Goal: Contribute content: Contribute content

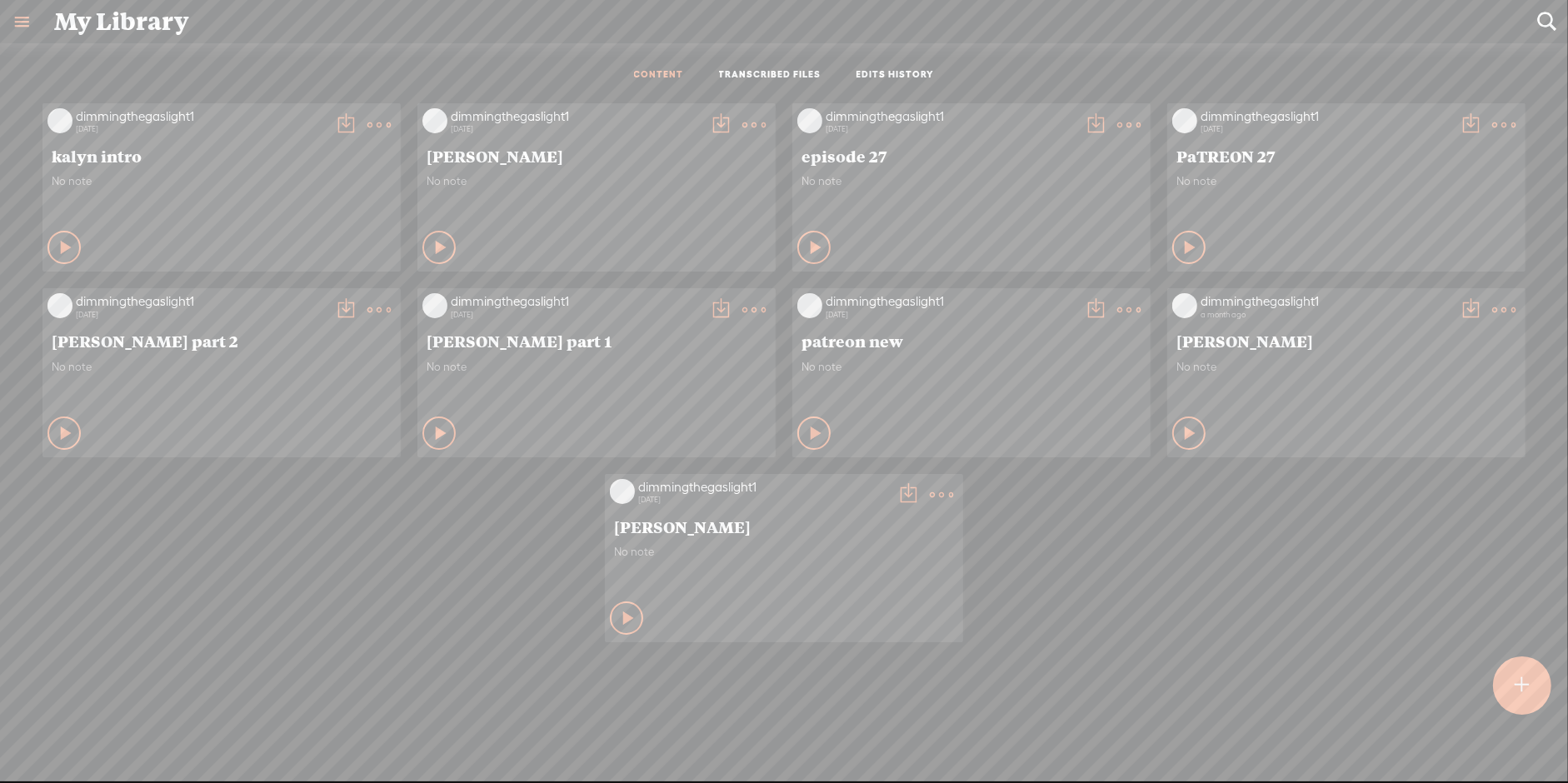
click at [1518, 692] on t at bounding box center [1522, 685] width 14 height 37
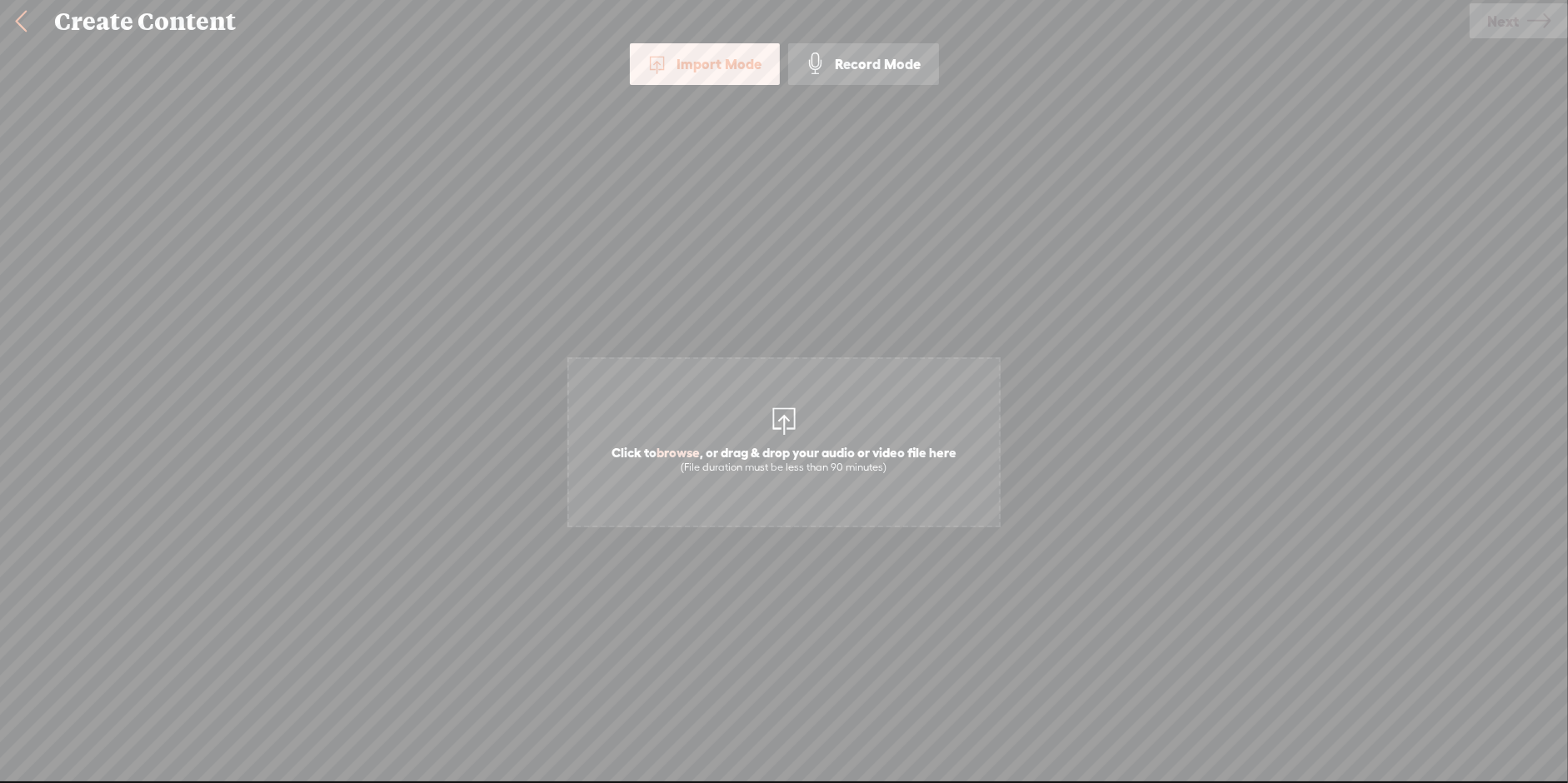
click at [693, 70] on div "Import Mode" at bounding box center [704, 64] width 150 height 41
click at [699, 62] on div "Import Mode" at bounding box center [704, 64] width 150 height 41
click at [750, 416] on span "Click to browse , or drag & drop your audio or video file here (File duration m…" at bounding box center [784, 442] width 433 height 170
click at [1518, 25] on link "Next" at bounding box center [1518, 21] width 98 height 35
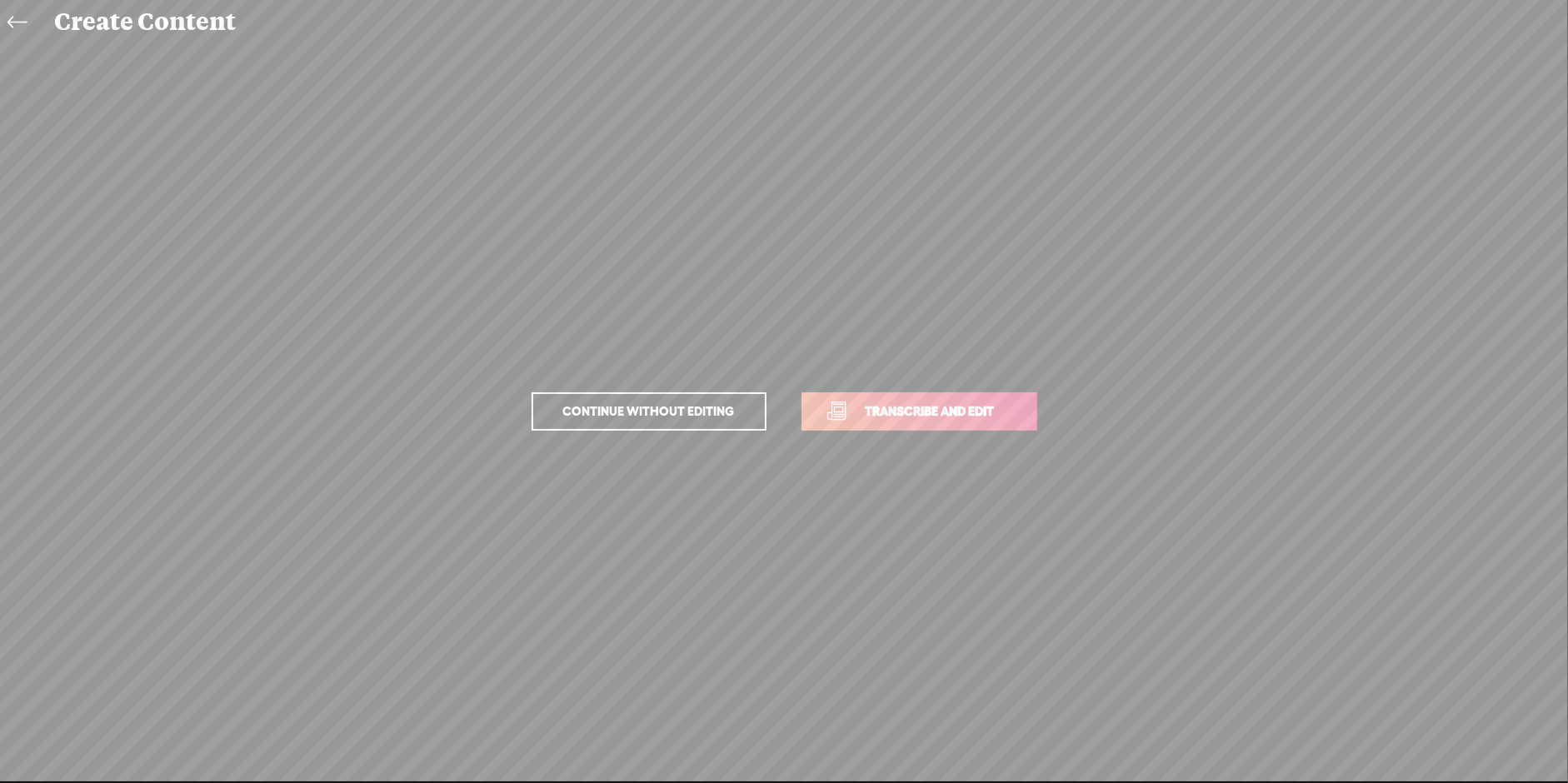
click at [913, 431] on p "Continue without editing Transcribe and edit" at bounding box center [783, 412] width 583 height 73
click at [923, 404] on span "Transcribe and edit" at bounding box center [930, 411] width 164 height 19
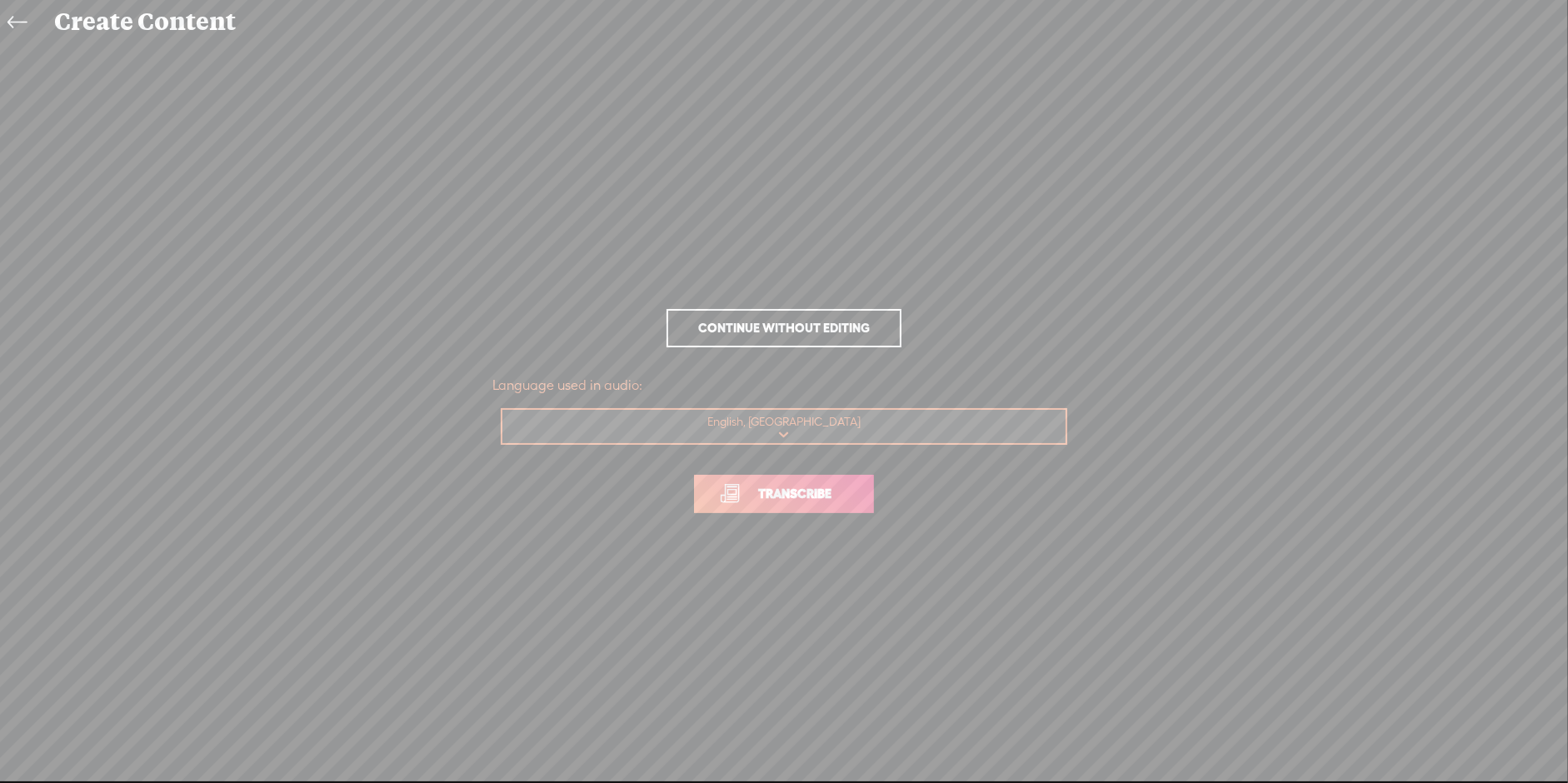
click at [819, 484] on span "Transcribe" at bounding box center [794, 494] width 108 height 19
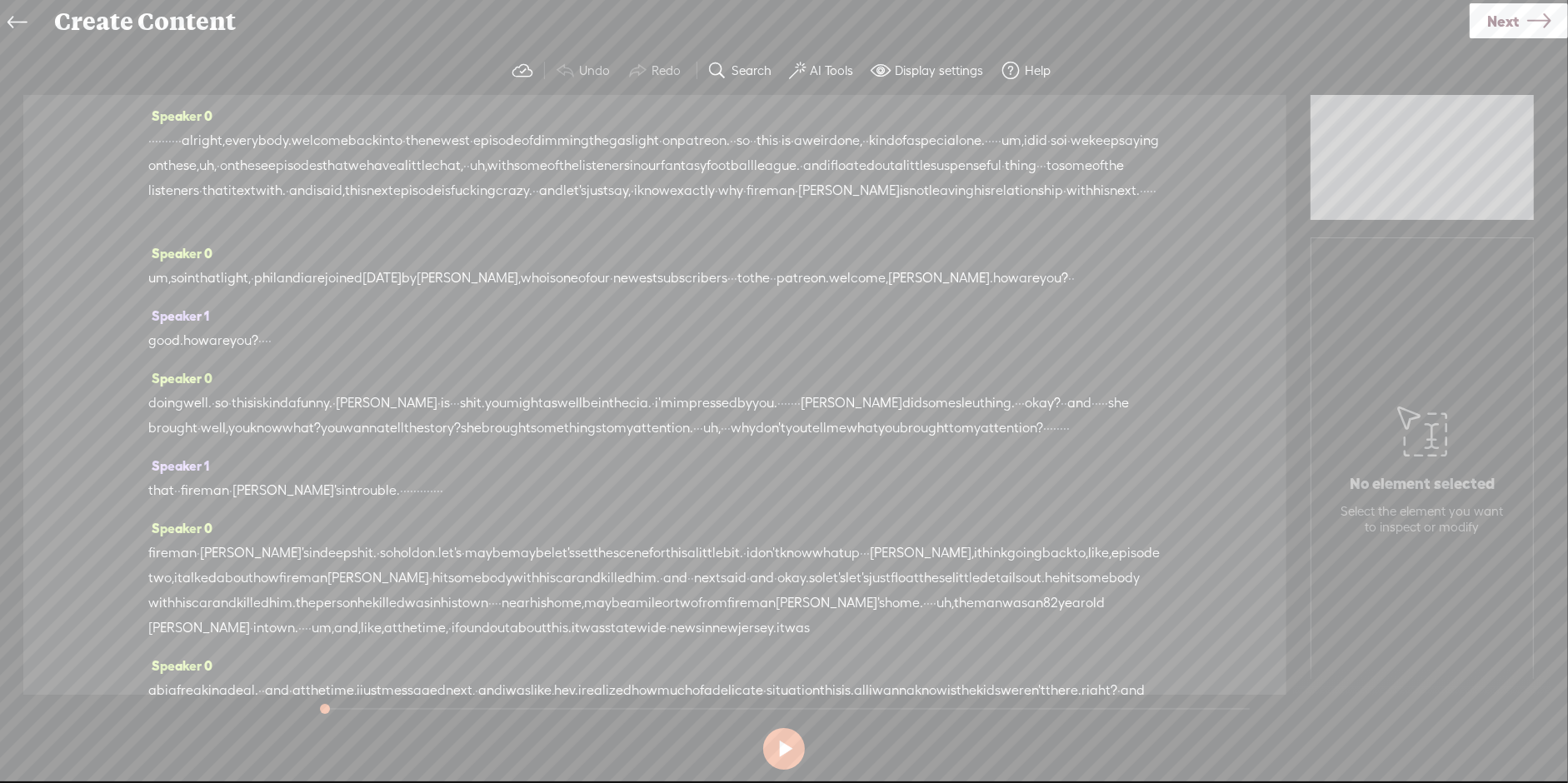
click at [816, 83] on button "AI Tools" at bounding box center [824, 70] width 82 height 33
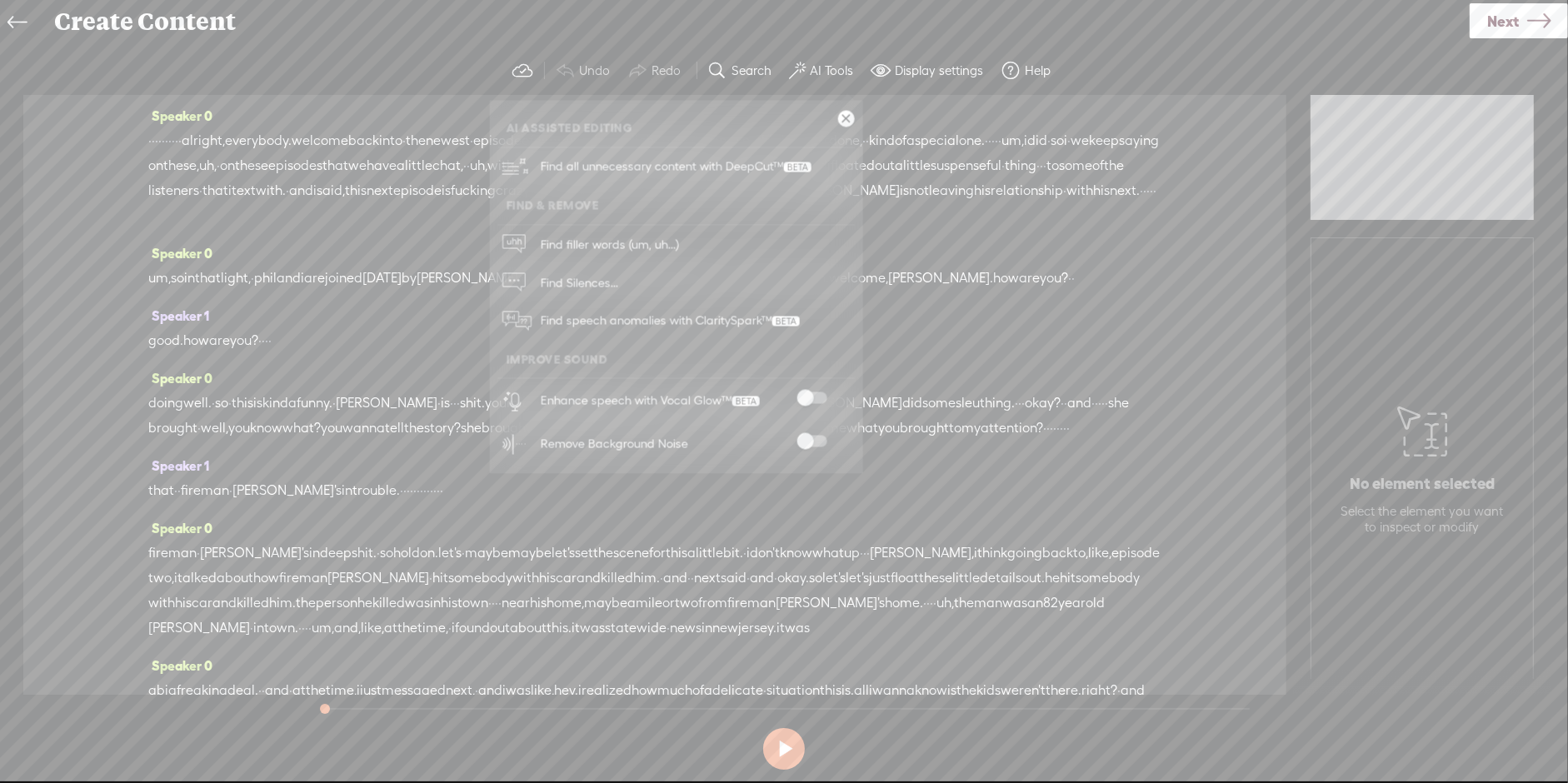
click at [808, 393] on span at bounding box center [812, 398] width 30 height 11
click at [957, 256] on div "Speaker 0 um, so in that light, · phil and i are joined today by mandy, who is …" at bounding box center [654, 271] width 1013 height 62
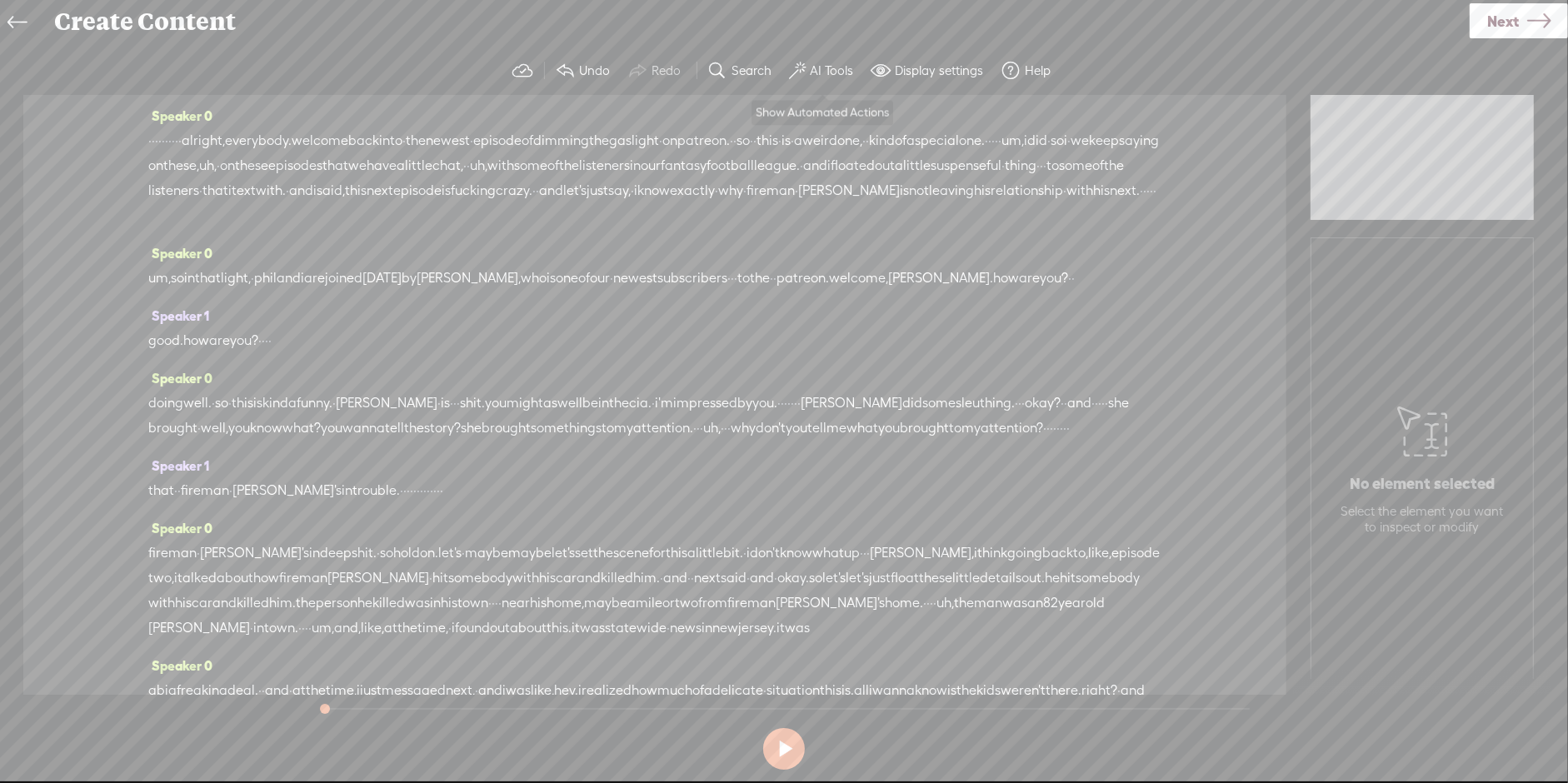
click at [835, 66] on label "AI Tools" at bounding box center [832, 71] width 43 height 17
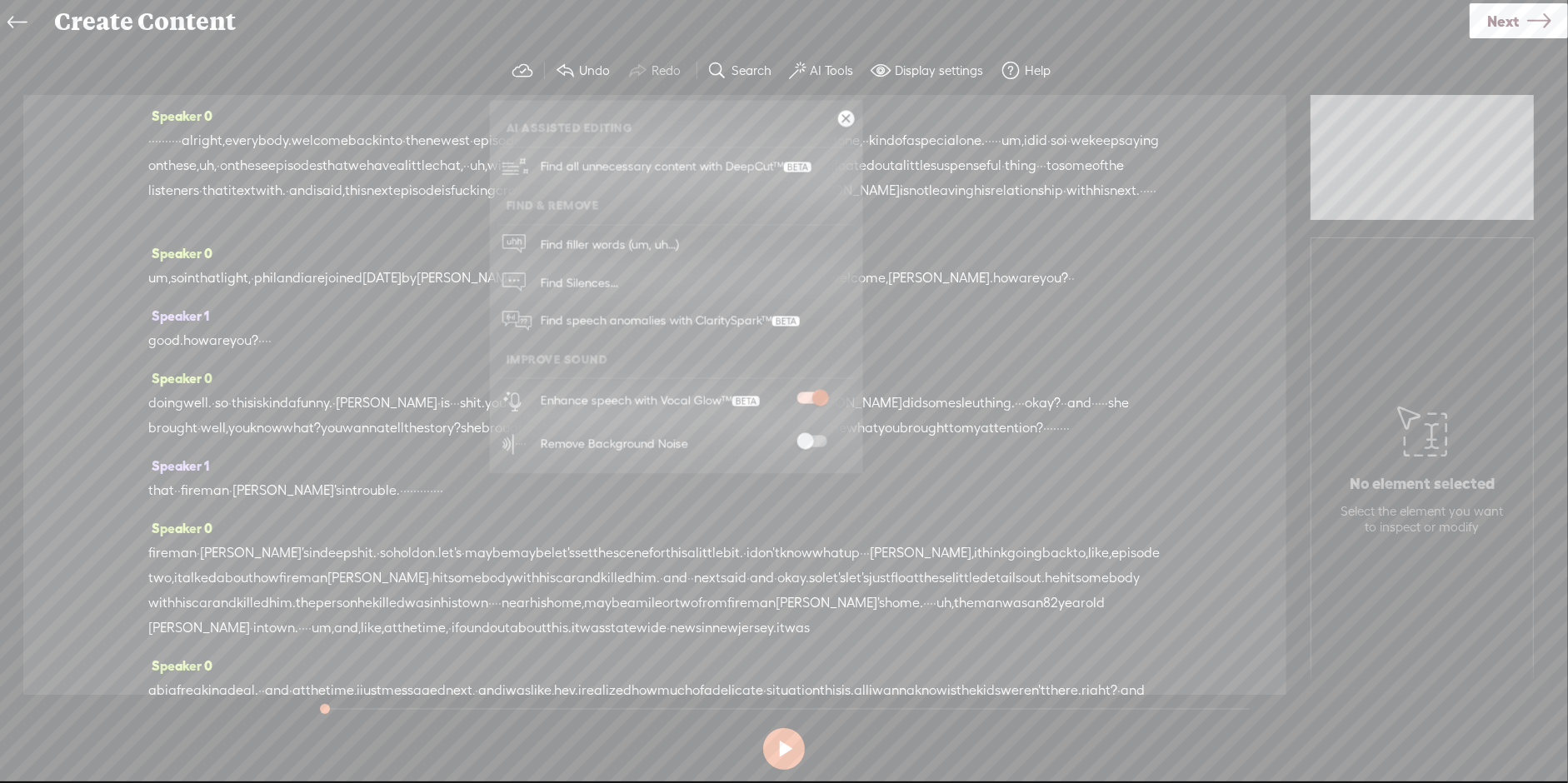
click at [835, 66] on label "AI Tools" at bounding box center [832, 71] width 43 height 17
click at [791, 742] on button at bounding box center [784, 749] width 41 height 41
drag, startPoint x: 206, startPoint y: 135, endPoint x: 139, endPoint y: 134, distance: 67.0
click at [139, 134] on div "Speaker 0 · · · · · · · · · · alright, everybody. welcome back into · the newes…" at bounding box center [655, 387] width 1263 height 585
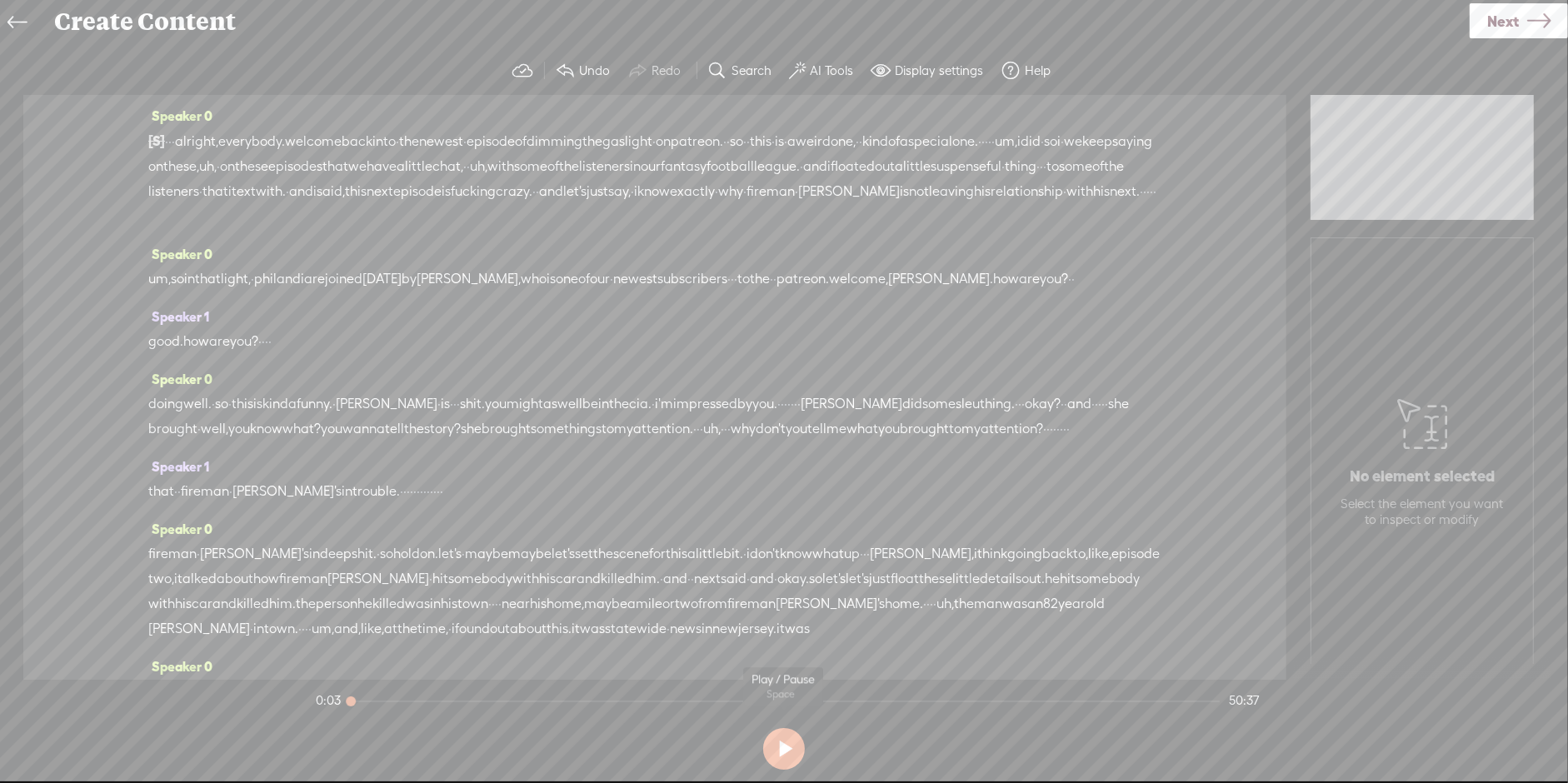
click at [773, 759] on button at bounding box center [784, 749] width 41 height 41
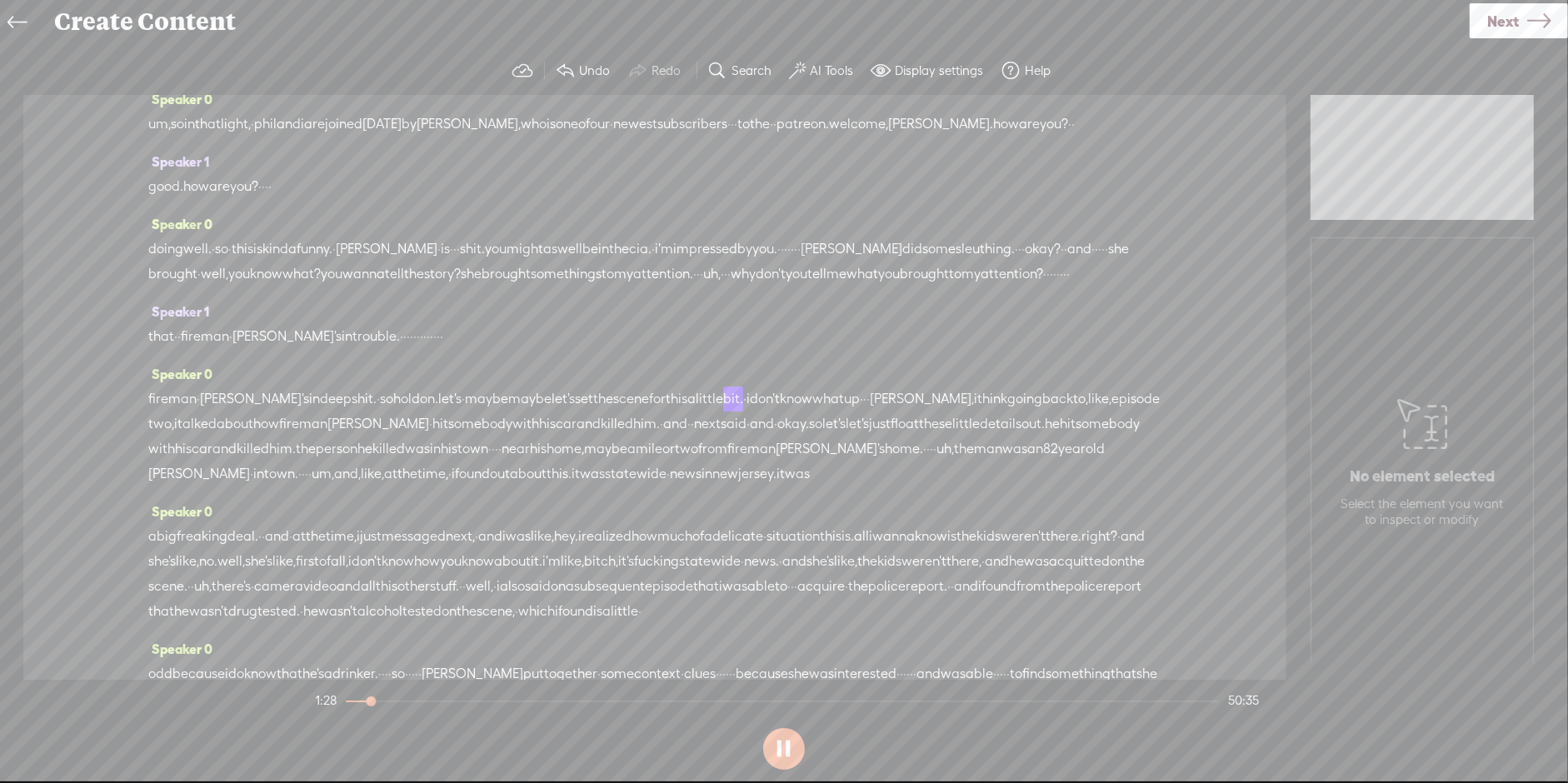
scroll to position [265, 0]
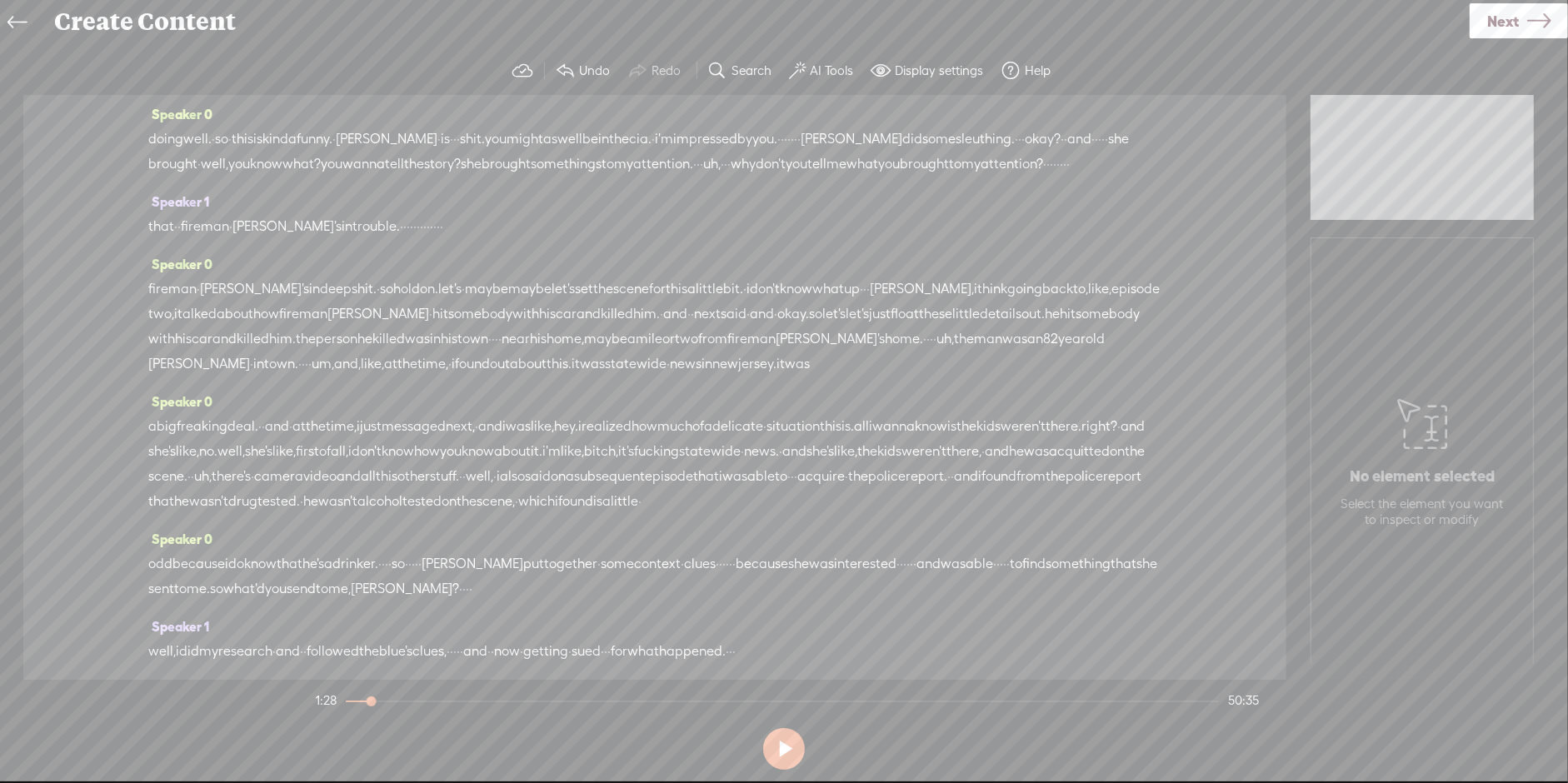
click at [1501, 20] on span "Next" at bounding box center [1503, 21] width 32 height 42
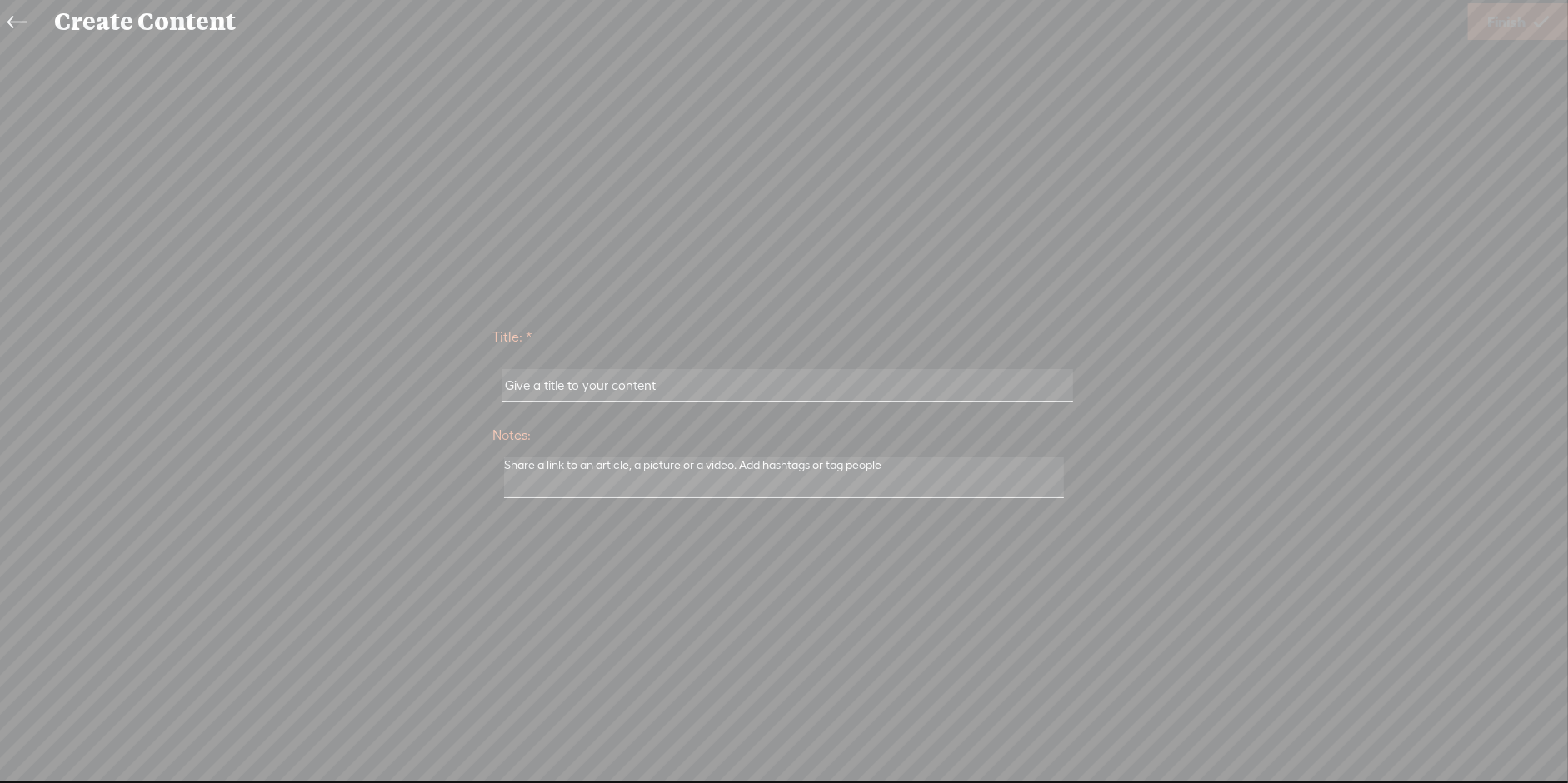
click at [547, 381] on input "text" at bounding box center [787, 385] width 571 height 32
type input "[PERSON_NAME]"
click at [1501, 27] on span "Finish" at bounding box center [1506, 22] width 39 height 42
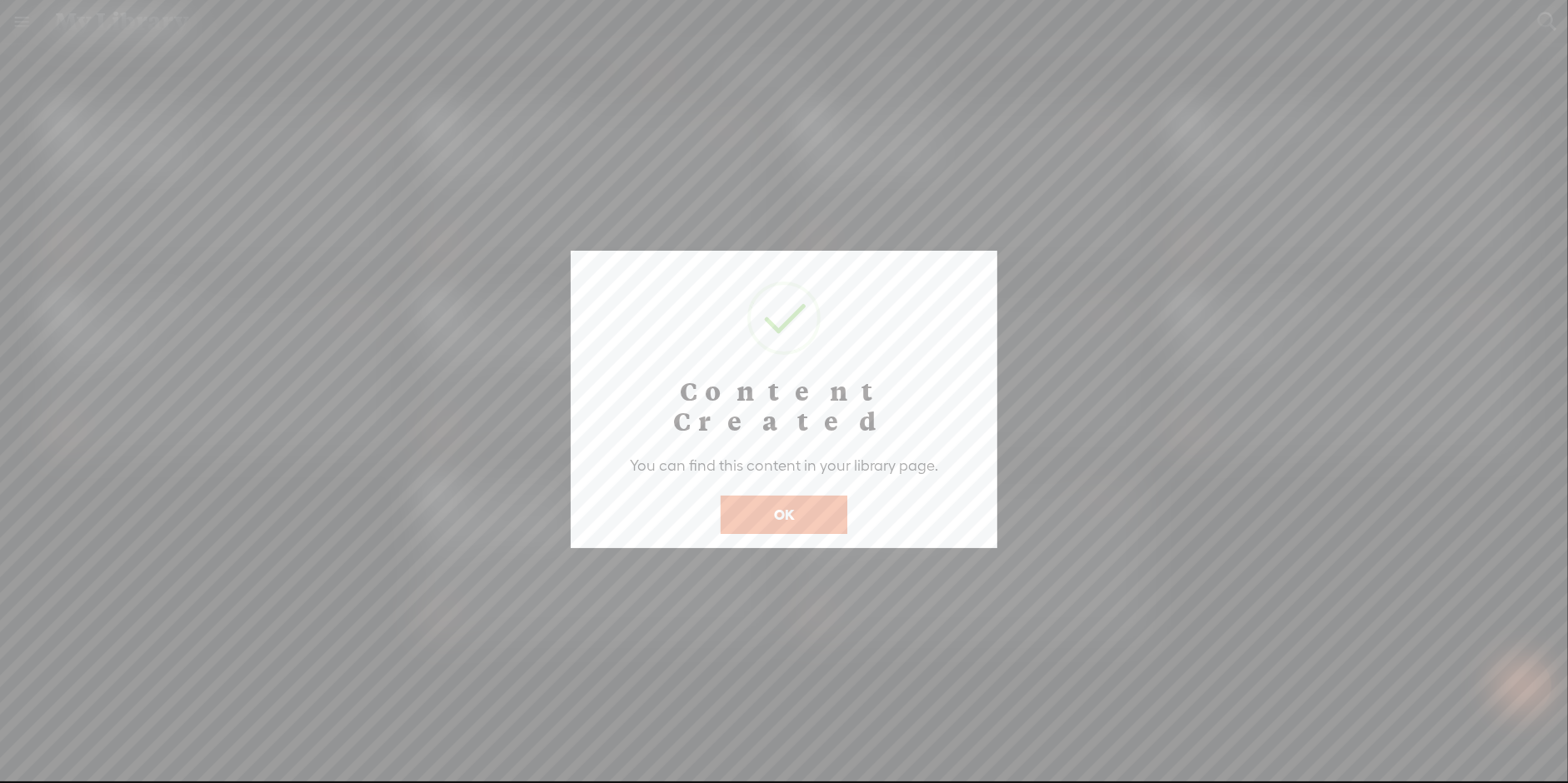
drag, startPoint x: 881, startPoint y: 269, endPoint x: 829, endPoint y: 334, distance: 83.2
click at [835, 309] on body "You have 140 minutes of transcription remaining. Upgrade to increase your limit…" at bounding box center [784, 390] width 1568 height 781
click at [799, 496] on button "OK" at bounding box center [784, 514] width 126 height 39
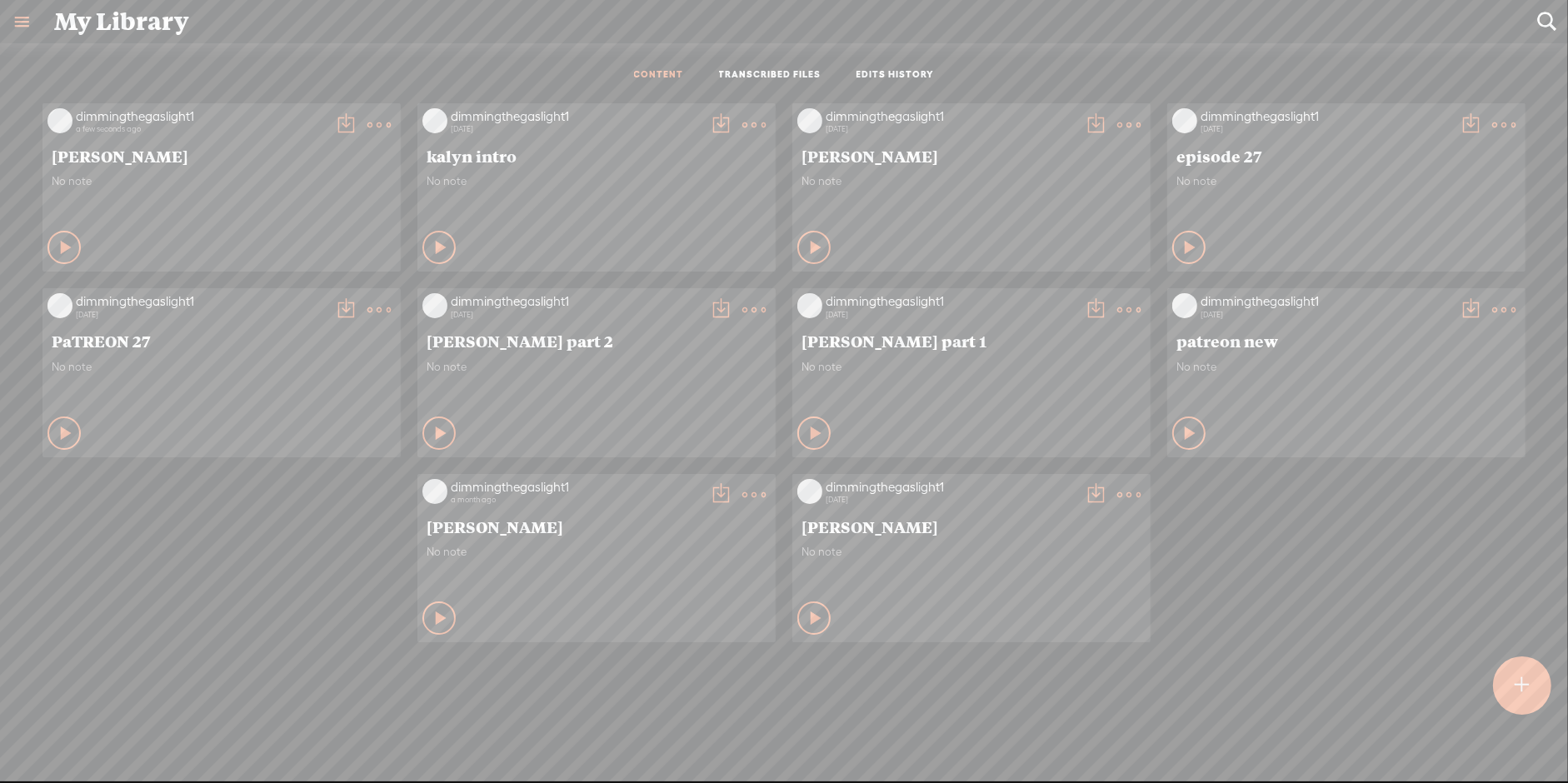
click at [368, 120] on t at bounding box center [379, 124] width 24 height 24
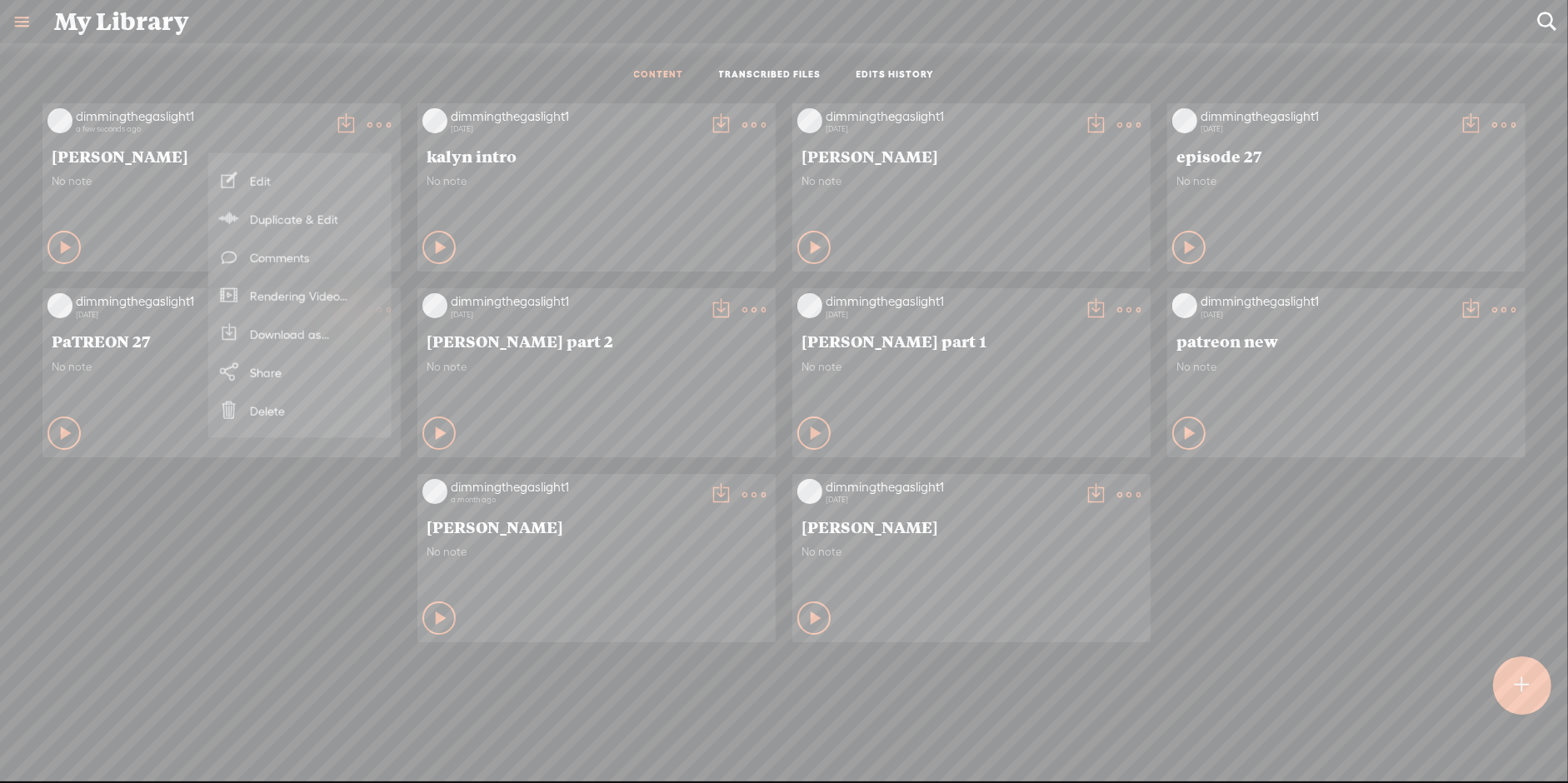
click at [311, 327] on link "Download as..." at bounding box center [300, 334] width 167 height 39
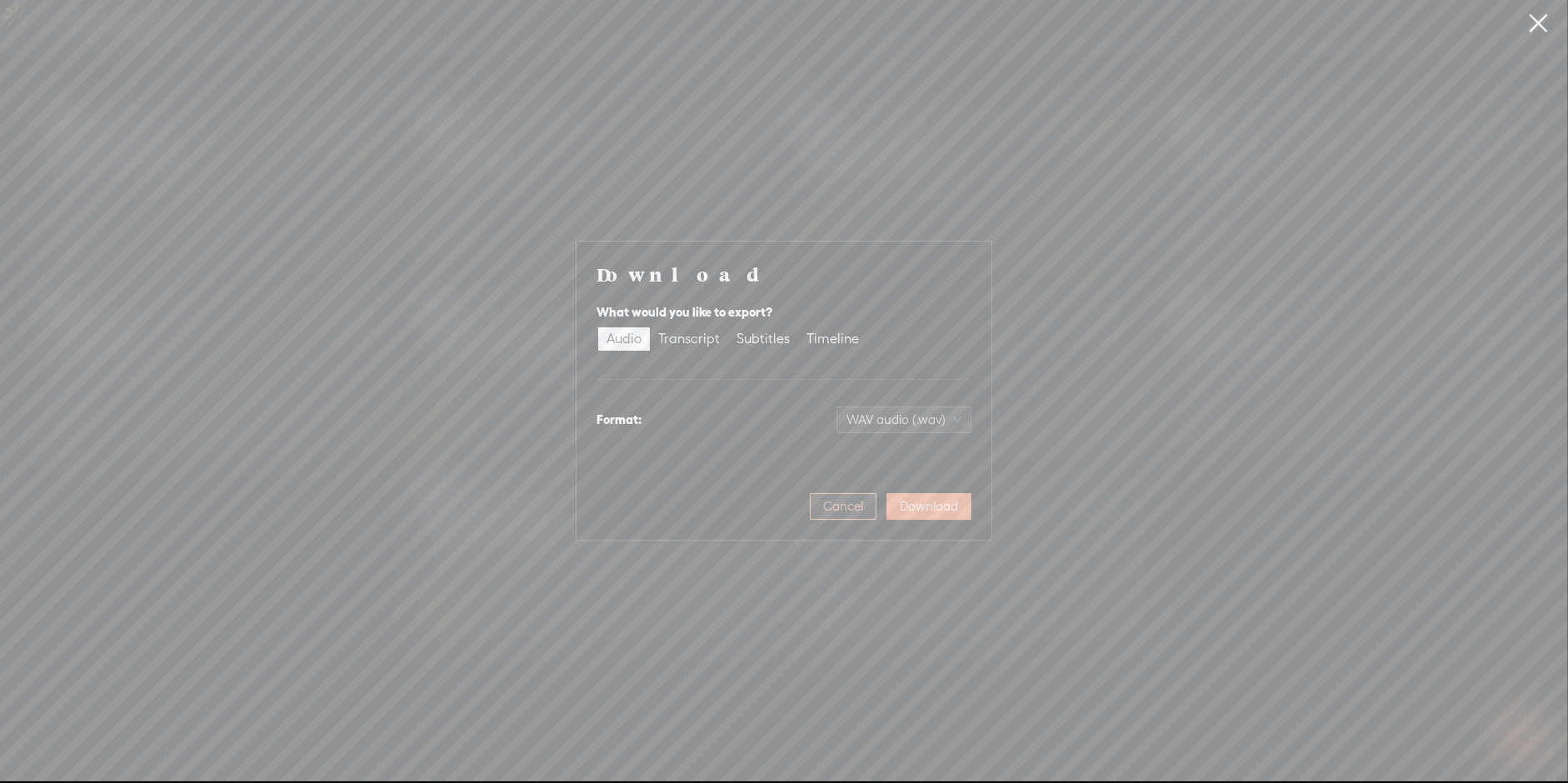
click at [827, 507] on span "Cancel" at bounding box center [842, 507] width 40 height 17
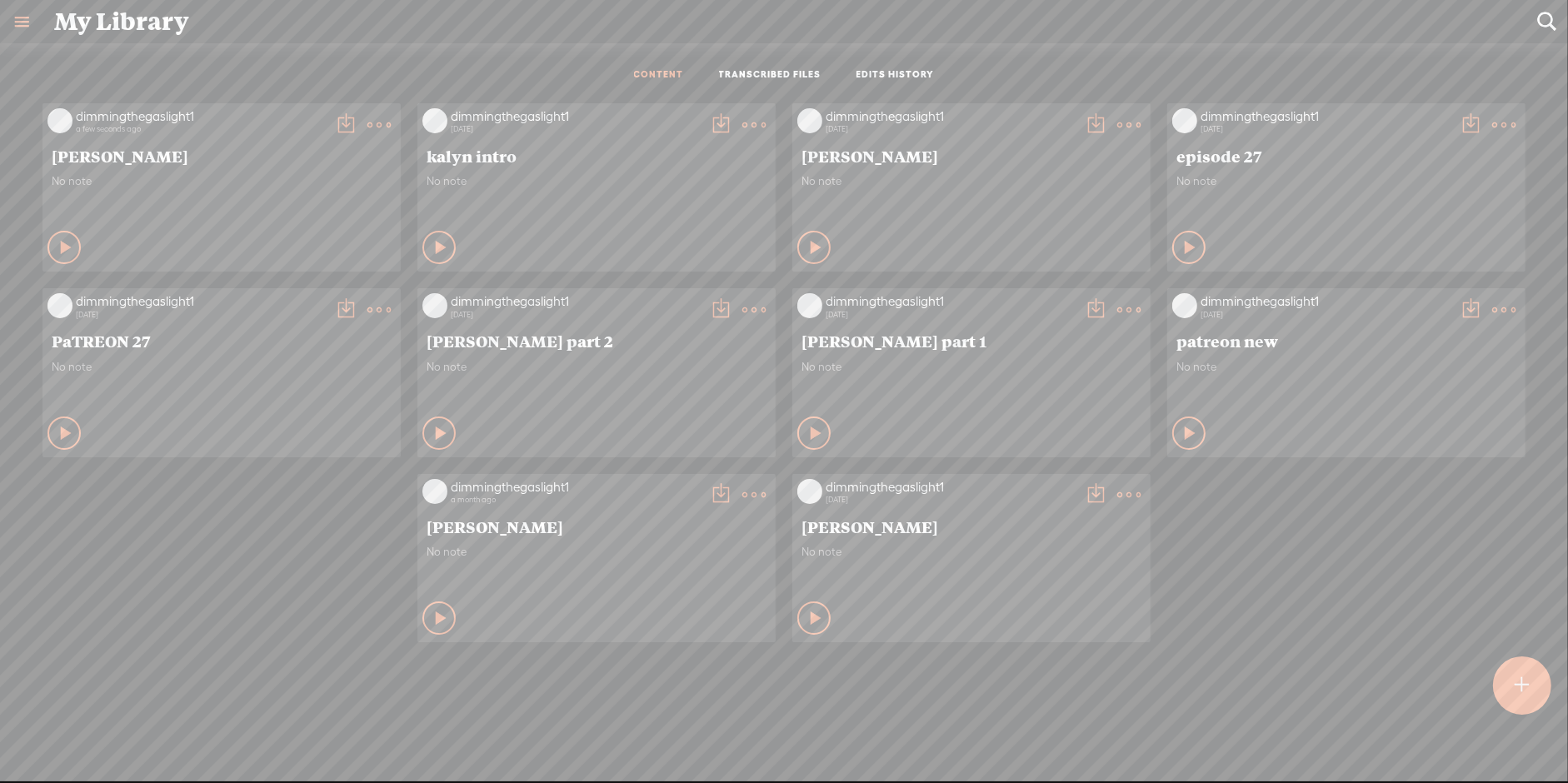
click at [381, 125] on t at bounding box center [379, 124] width 24 height 24
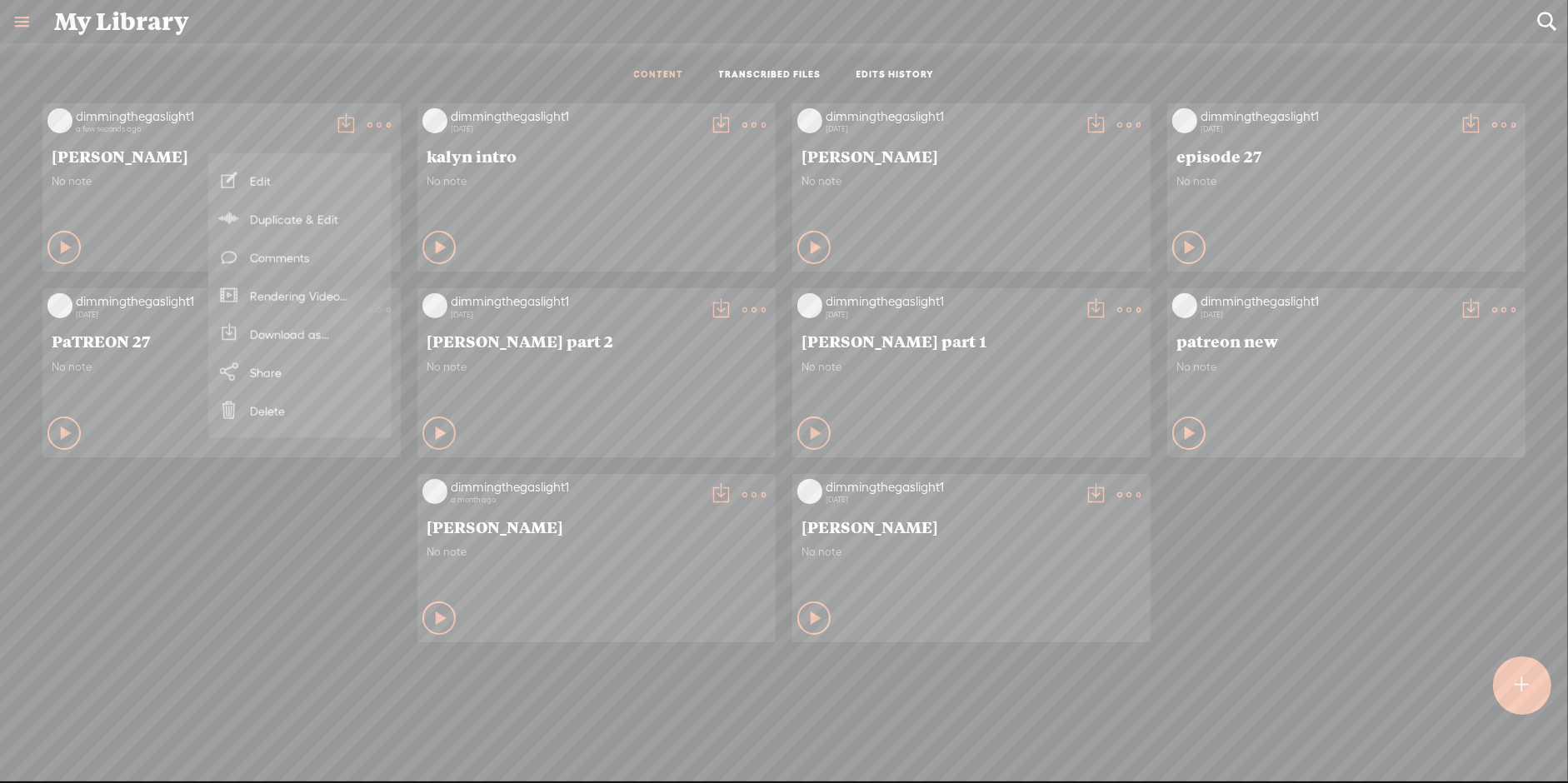
click at [327, 344] on link "Download as..." at bounding box center [300, 334] width 167 height 39
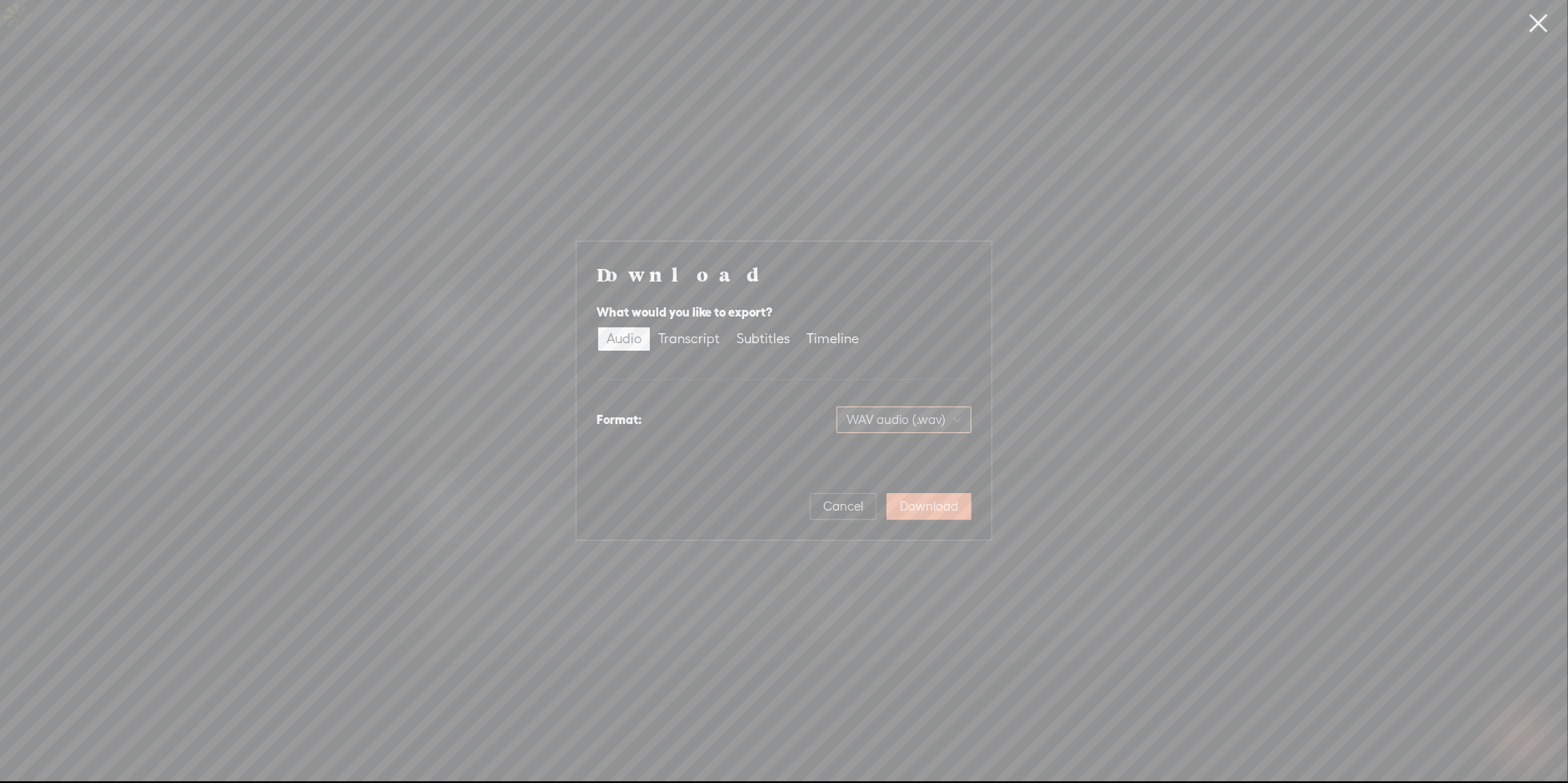
click at [933, 417] on span "WAV audio (.wav)" at bounding box center [904, 419] width 115 height 25
click at [890, 463] on div "MP3 audio (.mp3)" at bounding box center [890, 455] width 136 height 17
click at [938, 521] on div "Download What would you like to export? Audio Transcript Subtitles Timeline For…" at bounding box center [784, 390] width 415 height 298
click at [943, 506] on span "Download" at bounding box center [929, 507] width 58 height 17
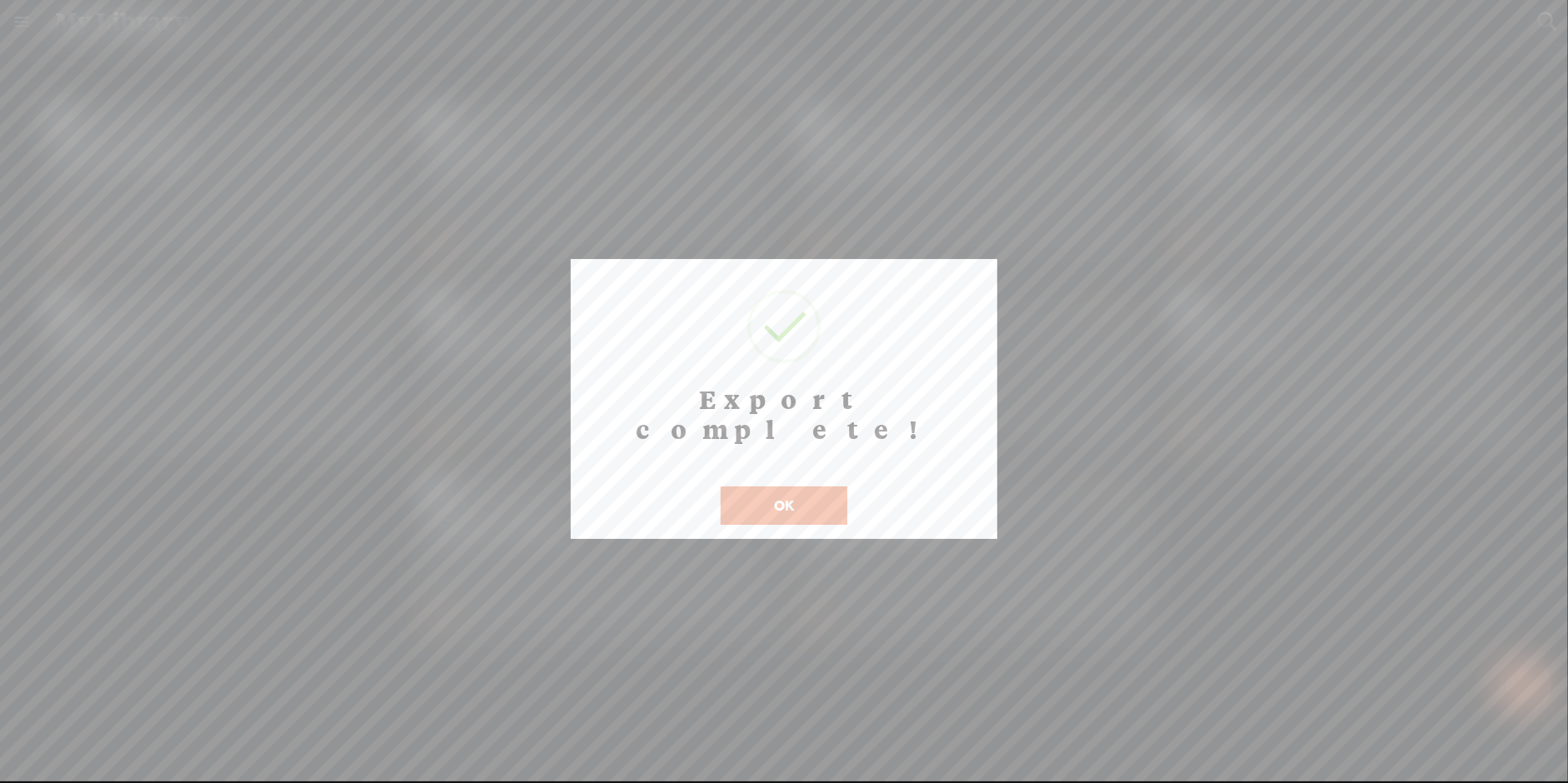
click at [729, 486] on button "OK" at bounding box center [784, 505] width 126 height 39
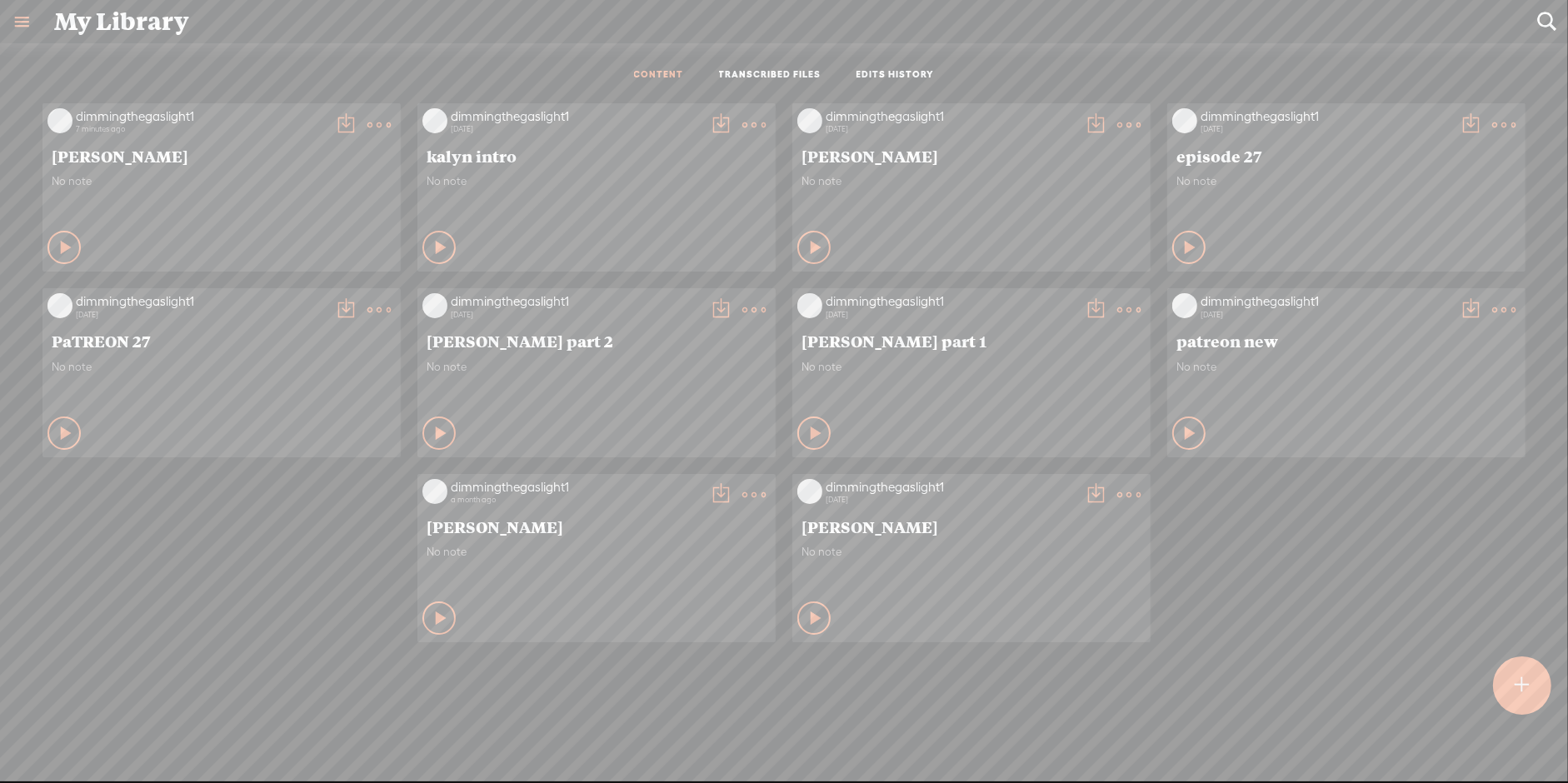
click at [368, 123] on t at bounding box center [379, 124] width 24 height 24
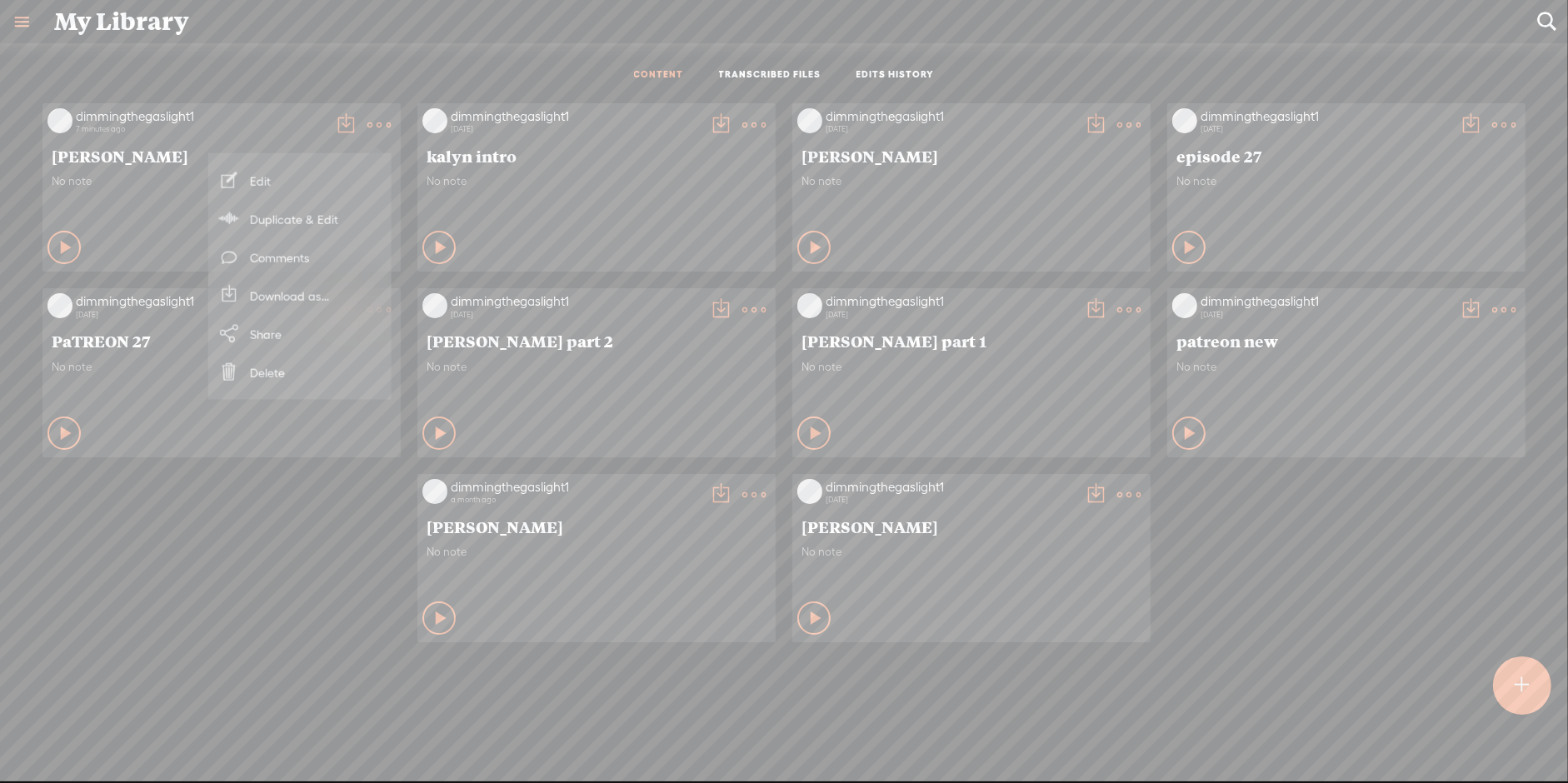
click at [286, 310] on link "Download as..." at bounding box center [300, 295] width 167 height 39
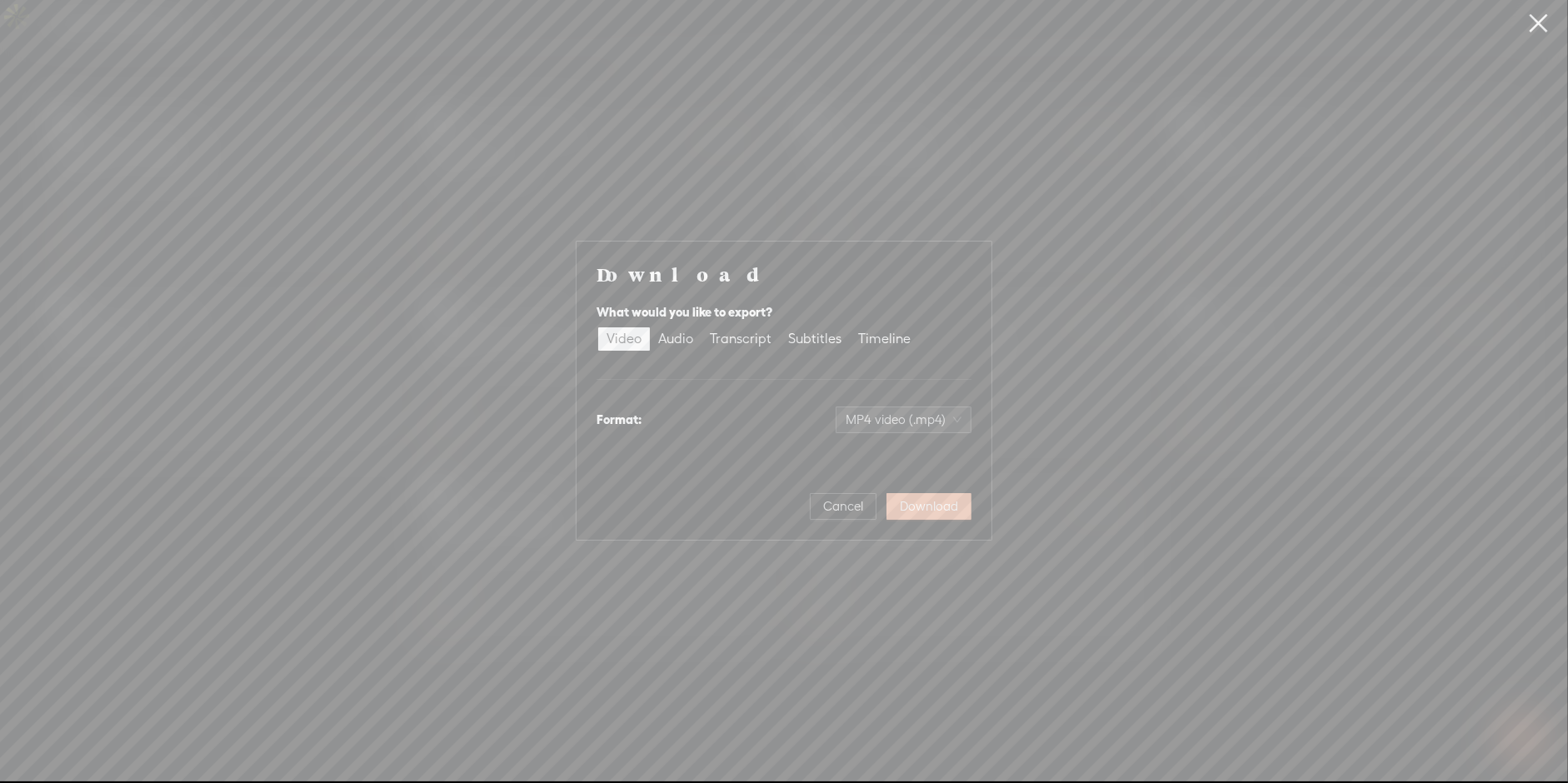
click at [912, 510] on span "Download" at bounding box center [929, 507] width 58 height 17
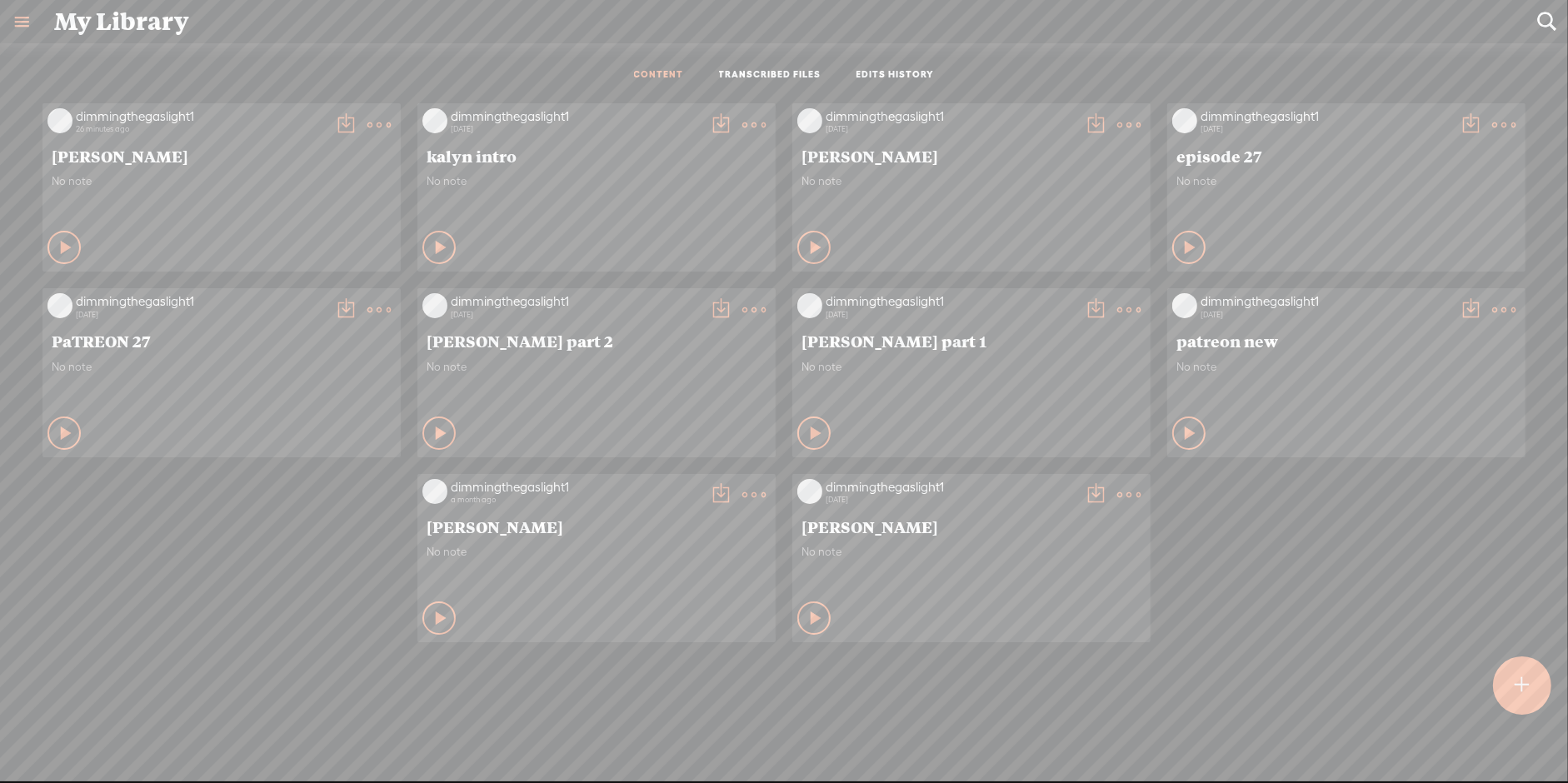
click at [374, 119] on t at bounding box center [379, 124] width 24 height 24
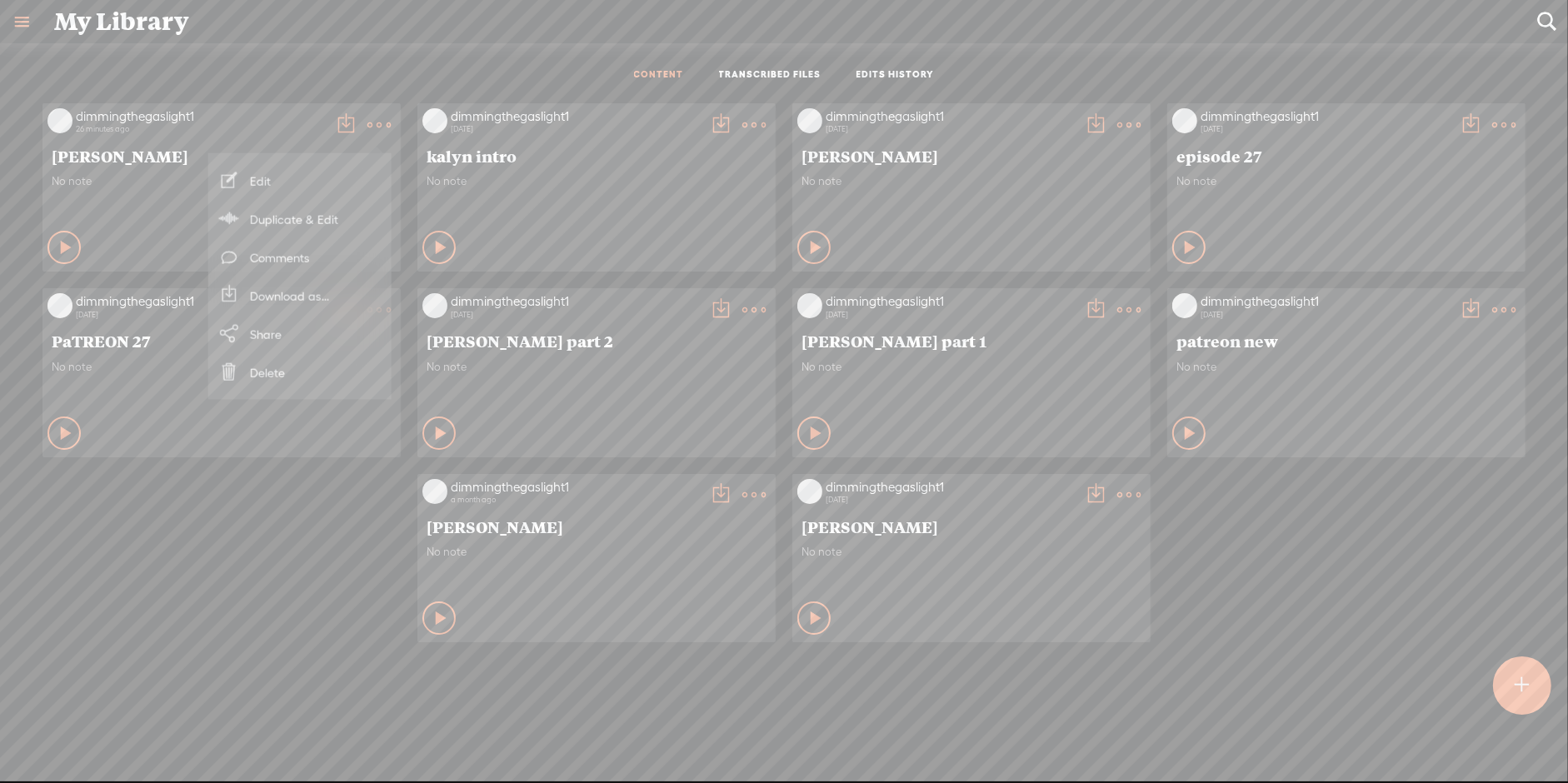
click at [297, 183] on link "Edit" at bounding box center [300, 180] width 167 height 39
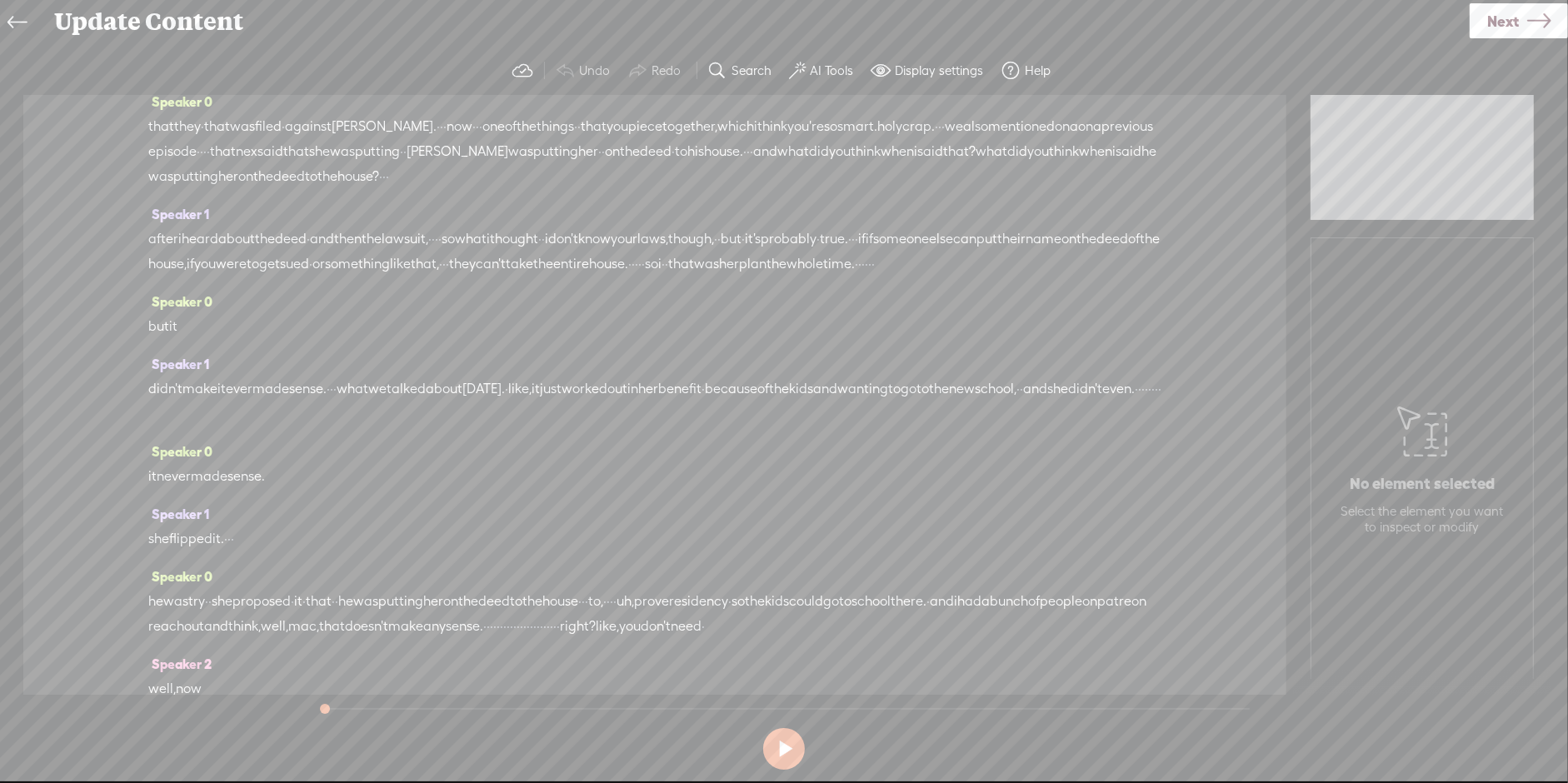
scroll to position [251, 0]
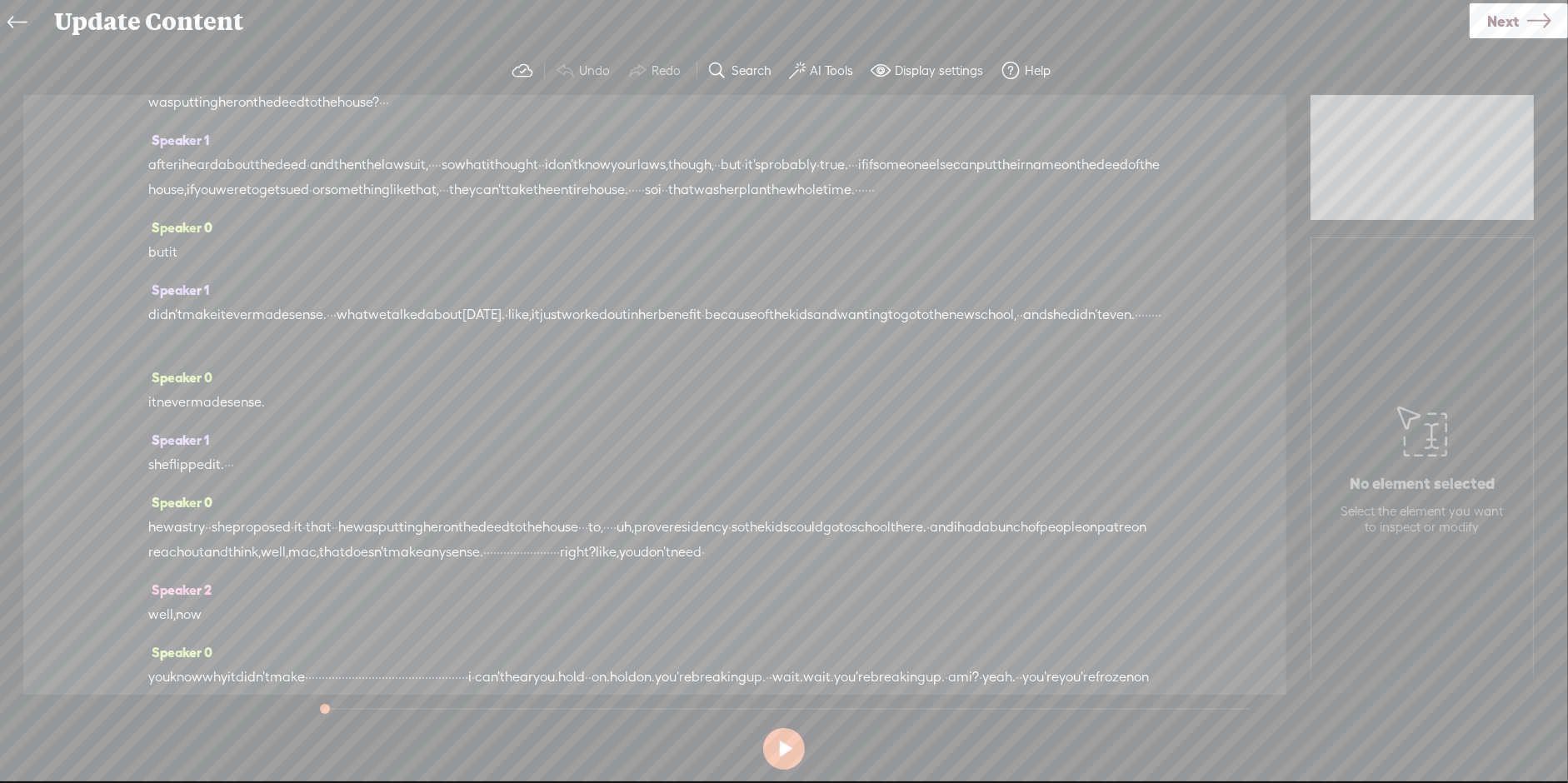
click at [736, 81] on button "Search" at bounding box center [742, 70] width 82 height 33
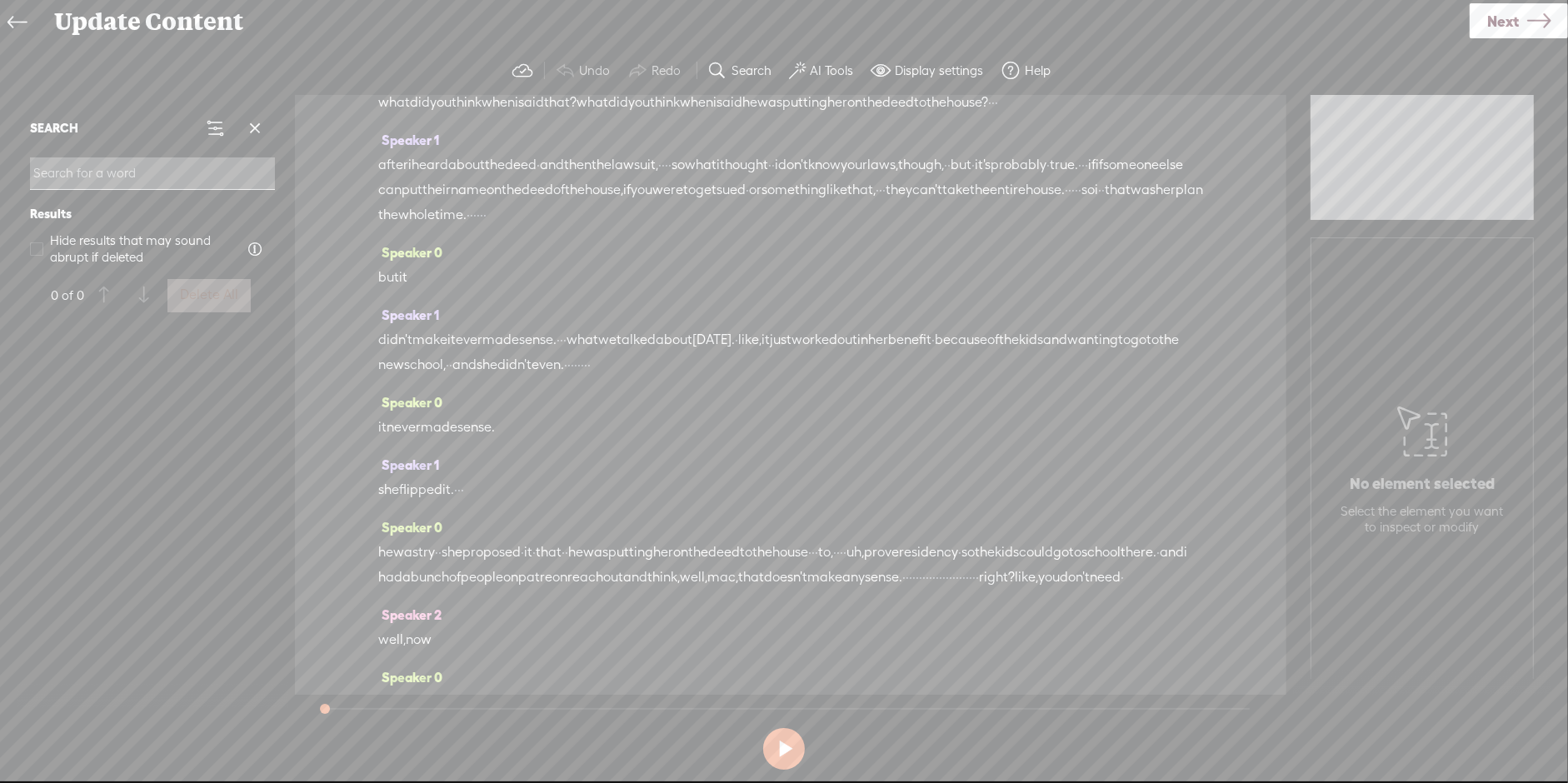
click at [240, 167] on input at bounding box center [153, 173] width 245 height 32
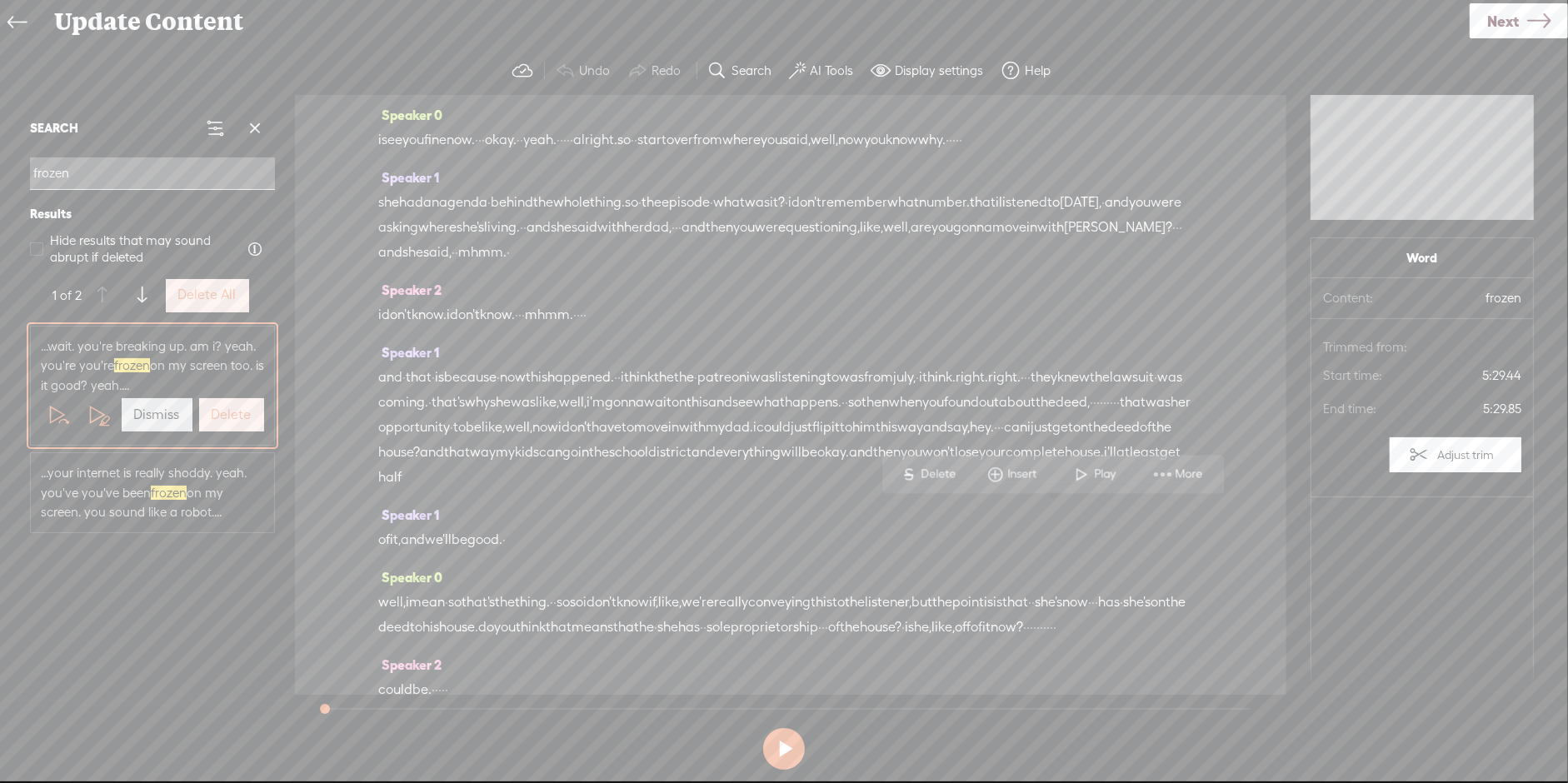
scroll to position [1701, 0]
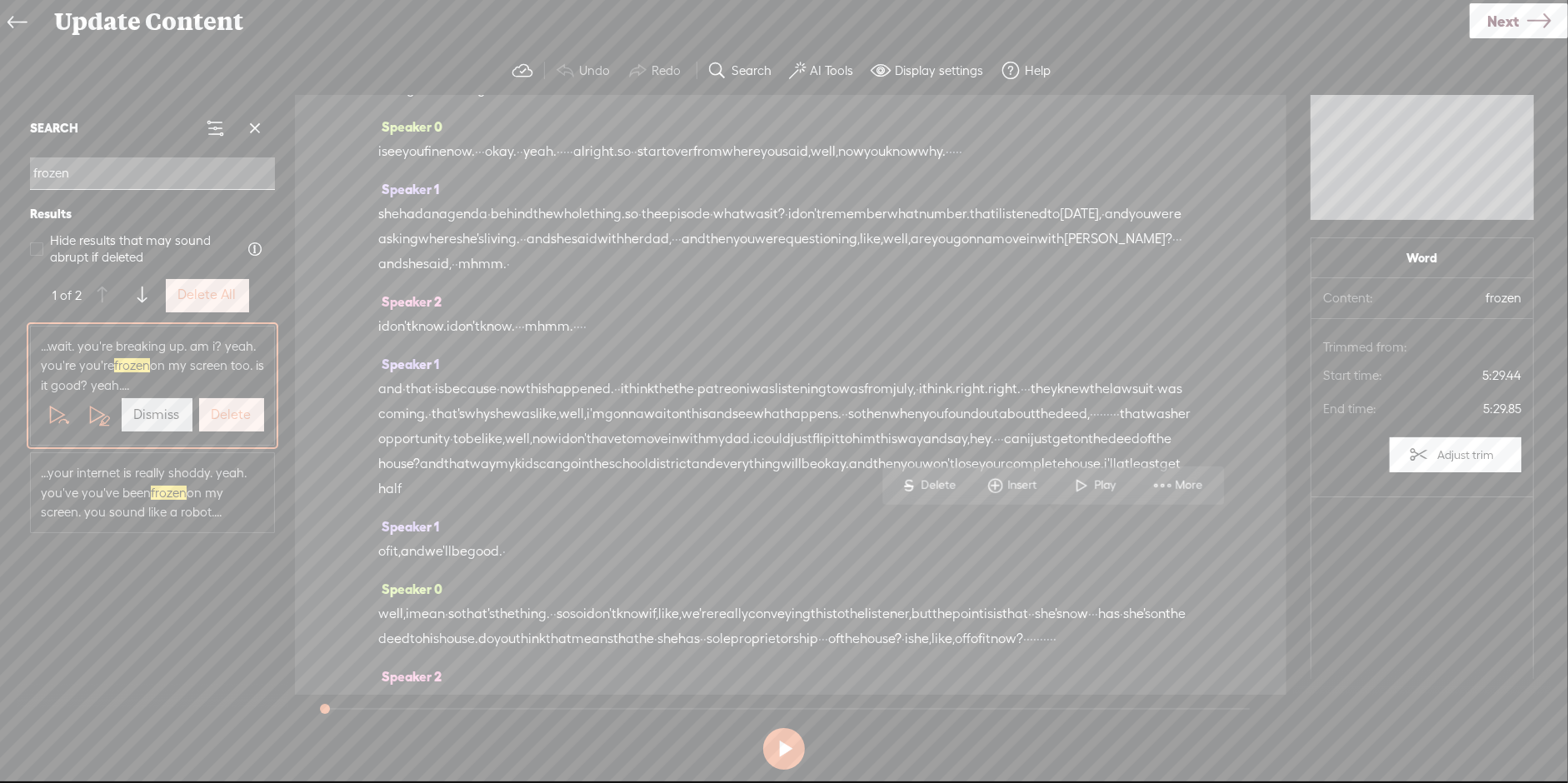
drag, startPoint x: 377, startPoint y: 437, endPoint x: 566, endPoint y: 515, distance: 204.5
click at [566, 515] on div "Speaker 0 [S] · · · · · · · · · · alright, everybody. welcome back into · the n…" at bounding box center [791, 395] width 991 height 599
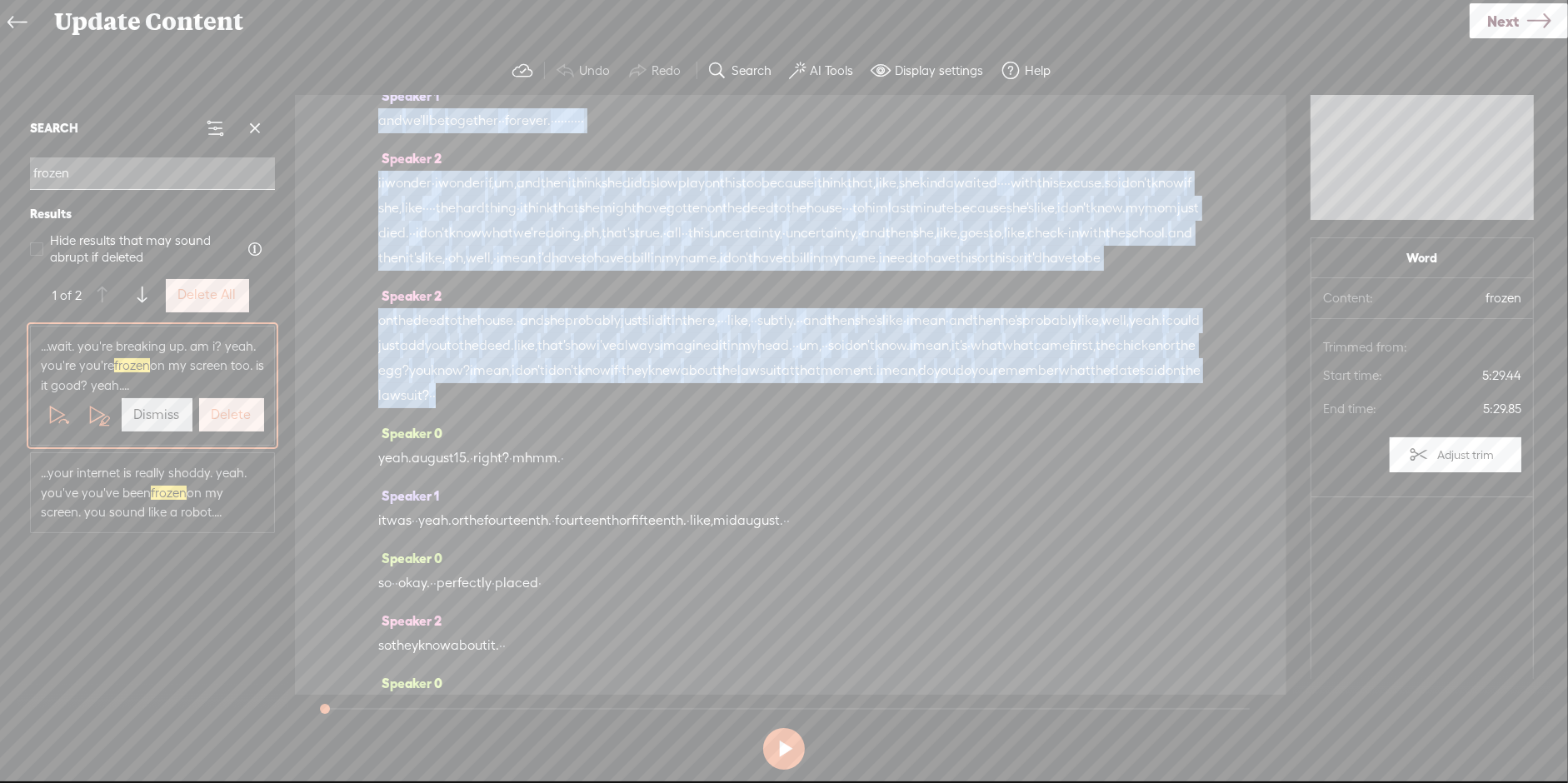
scroll to position [2766, 0]
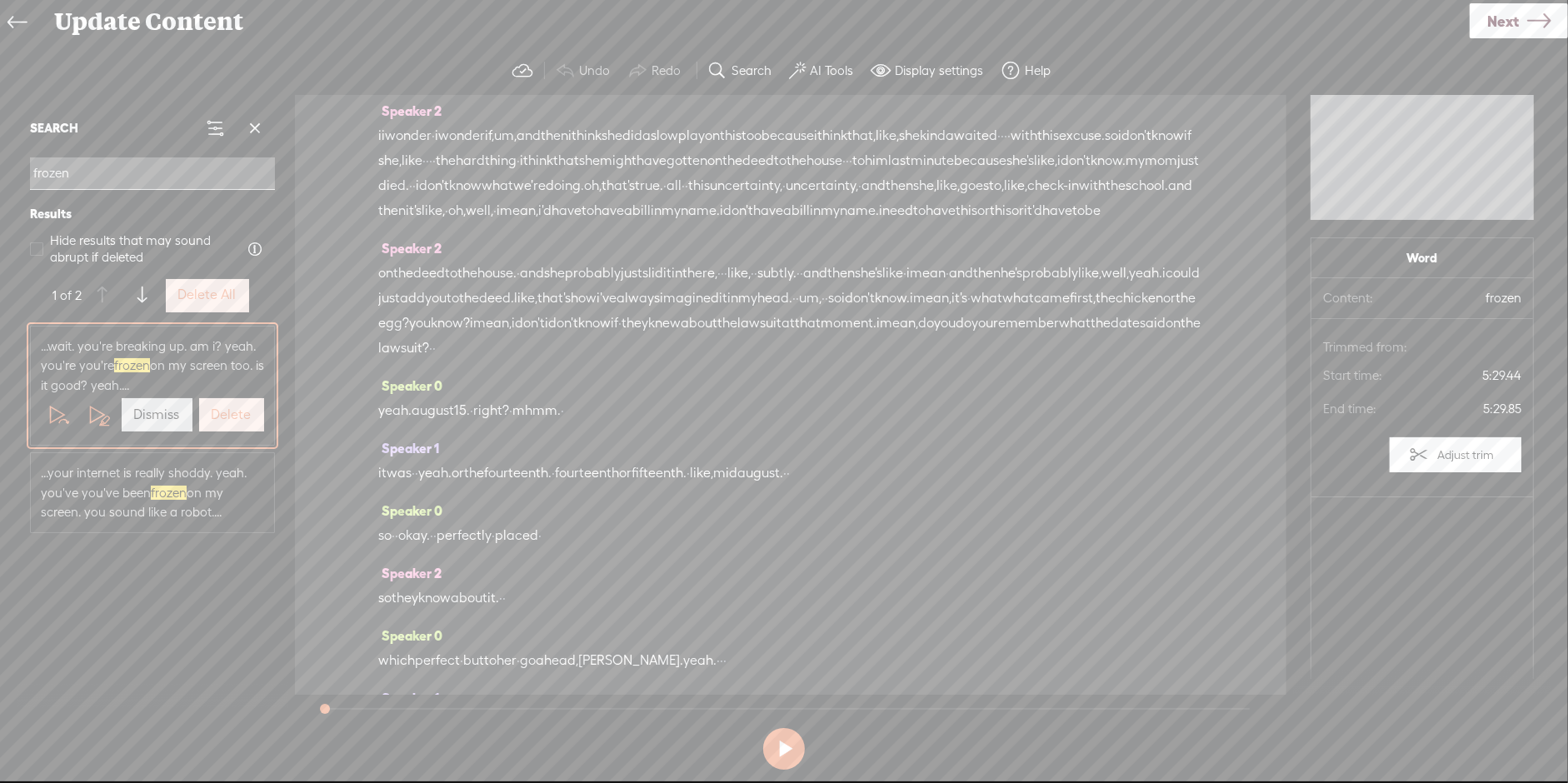
drag, startPoint x: 380, startPoint y: 492, endPoint x: 1195, endPoint y: 422, distance: 818.0
click at [1195, 422] on div "Speaker 0 [S] · · · · · · · · · · alright, everybody. welcome back into · the n…" at bounding box center [791, 395] width 991 height 599
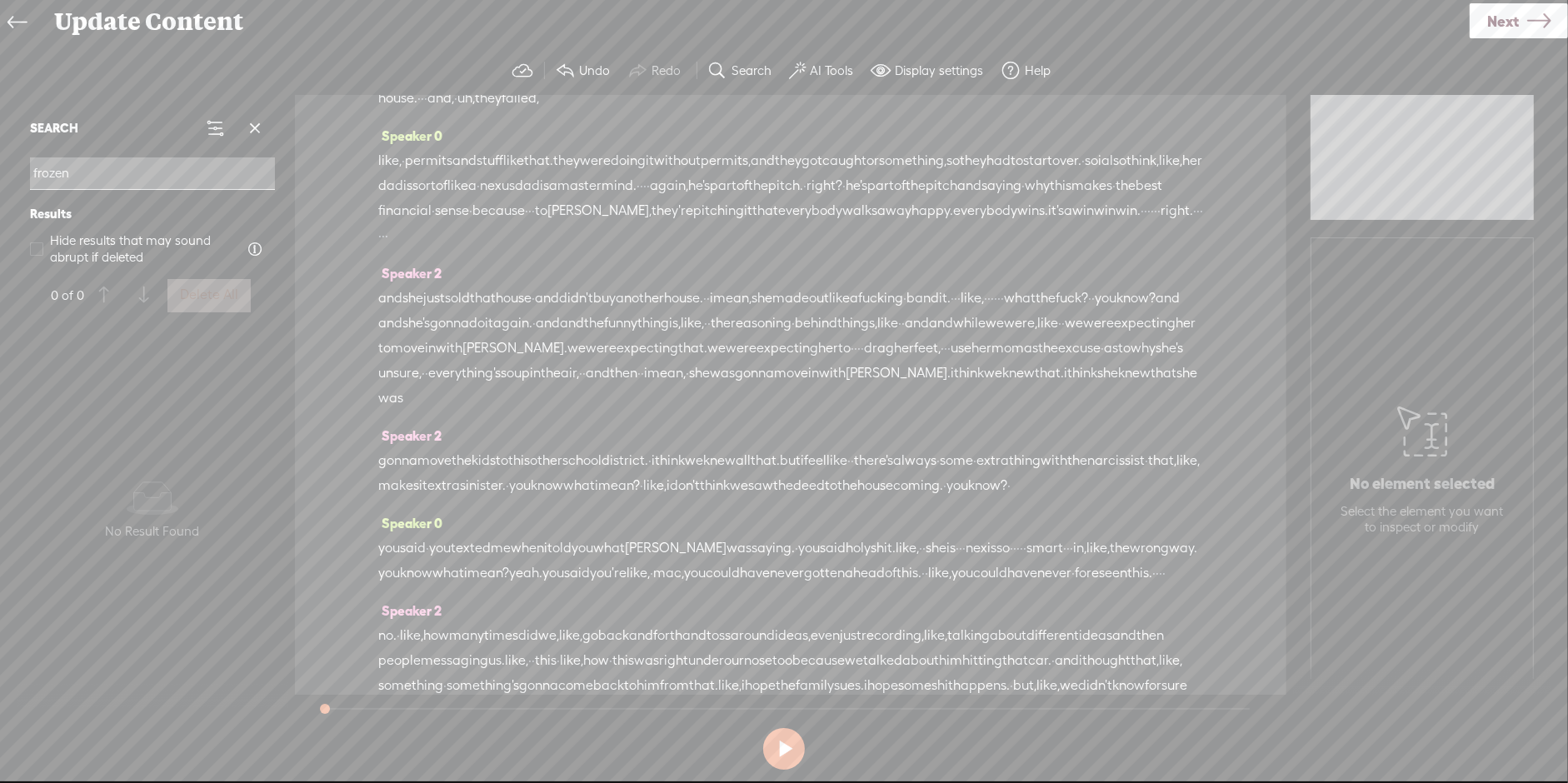
click at [156, 169] on input "frozen" at bounding box center [153, 173] width 245 height 32
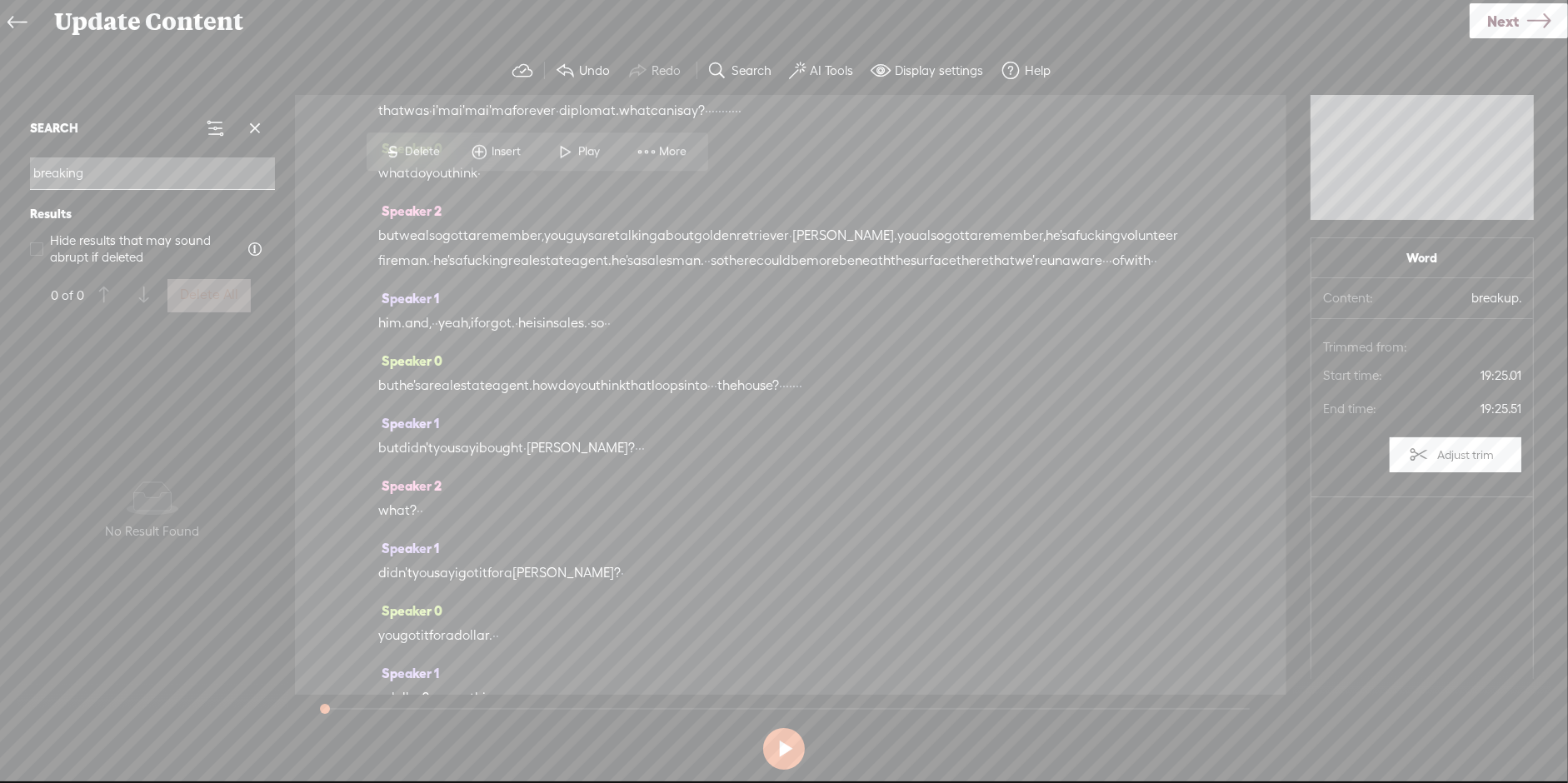
scroll to position [7979, 0]
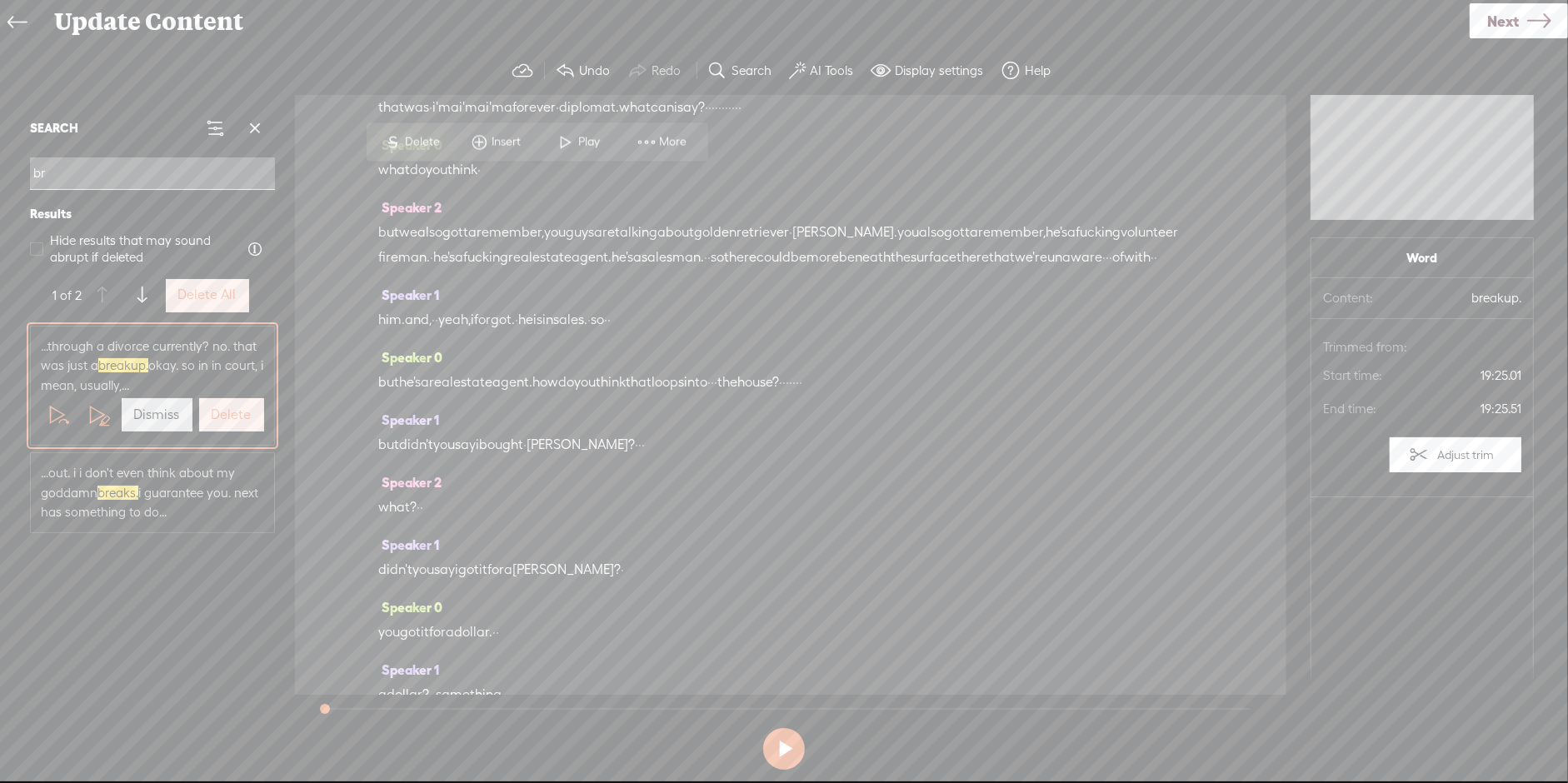
type input "b"
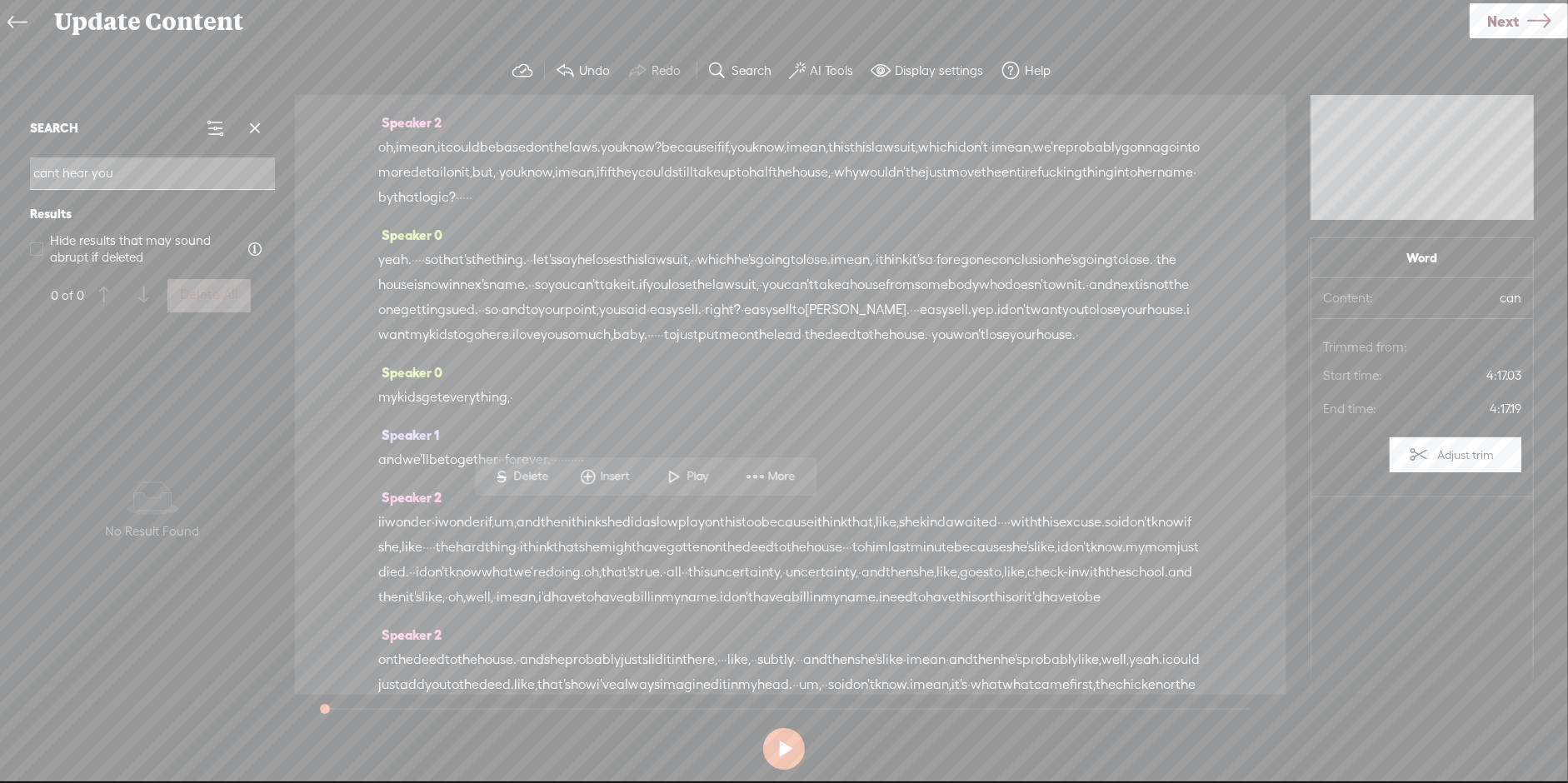
scroll to position [1482, 0]
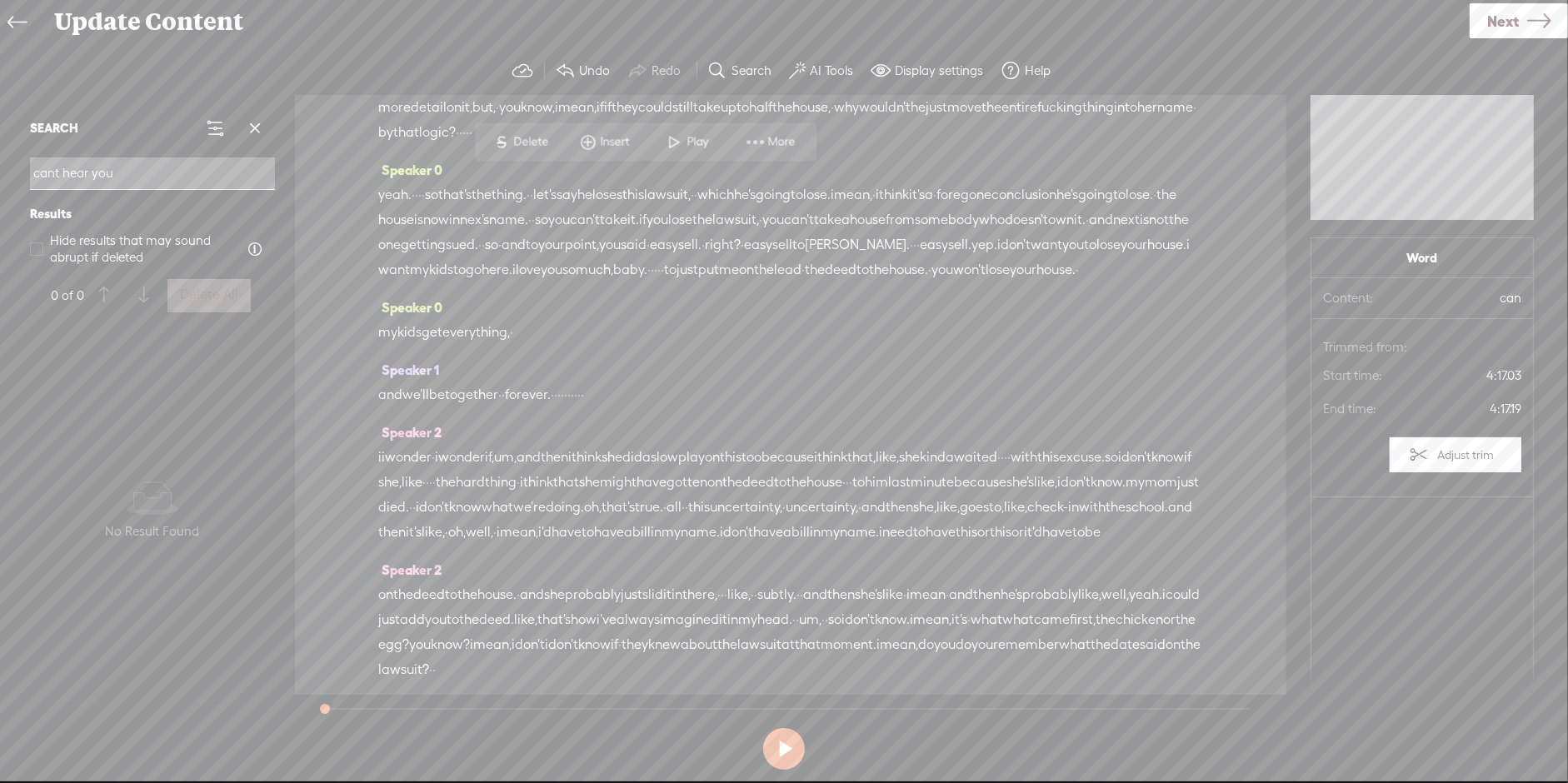
click at [142, 176] on input "cant hear you" at bounding box center [153, 173] width 245 height 32
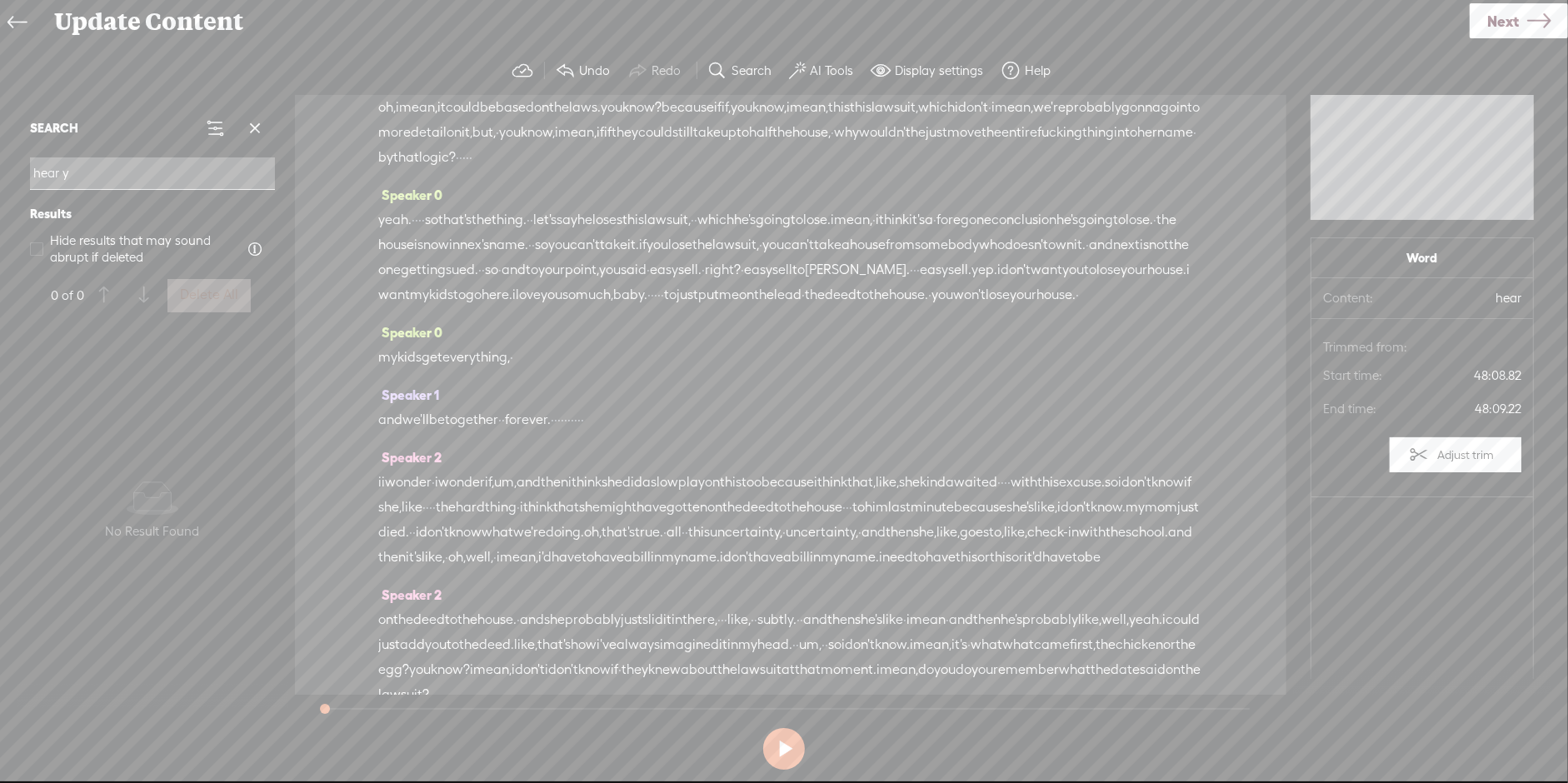
scroll to position [1458, 0]
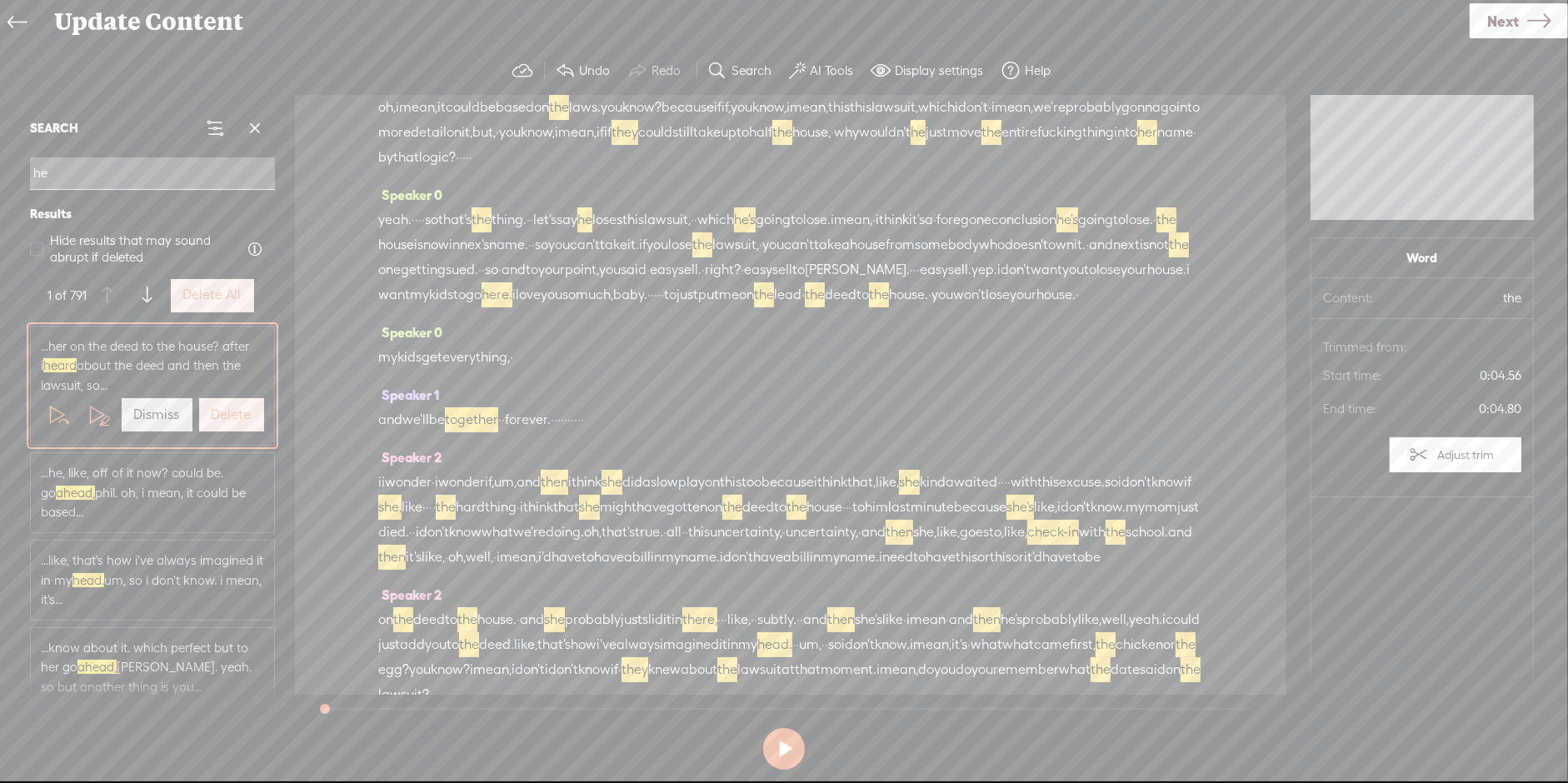
type input "h"
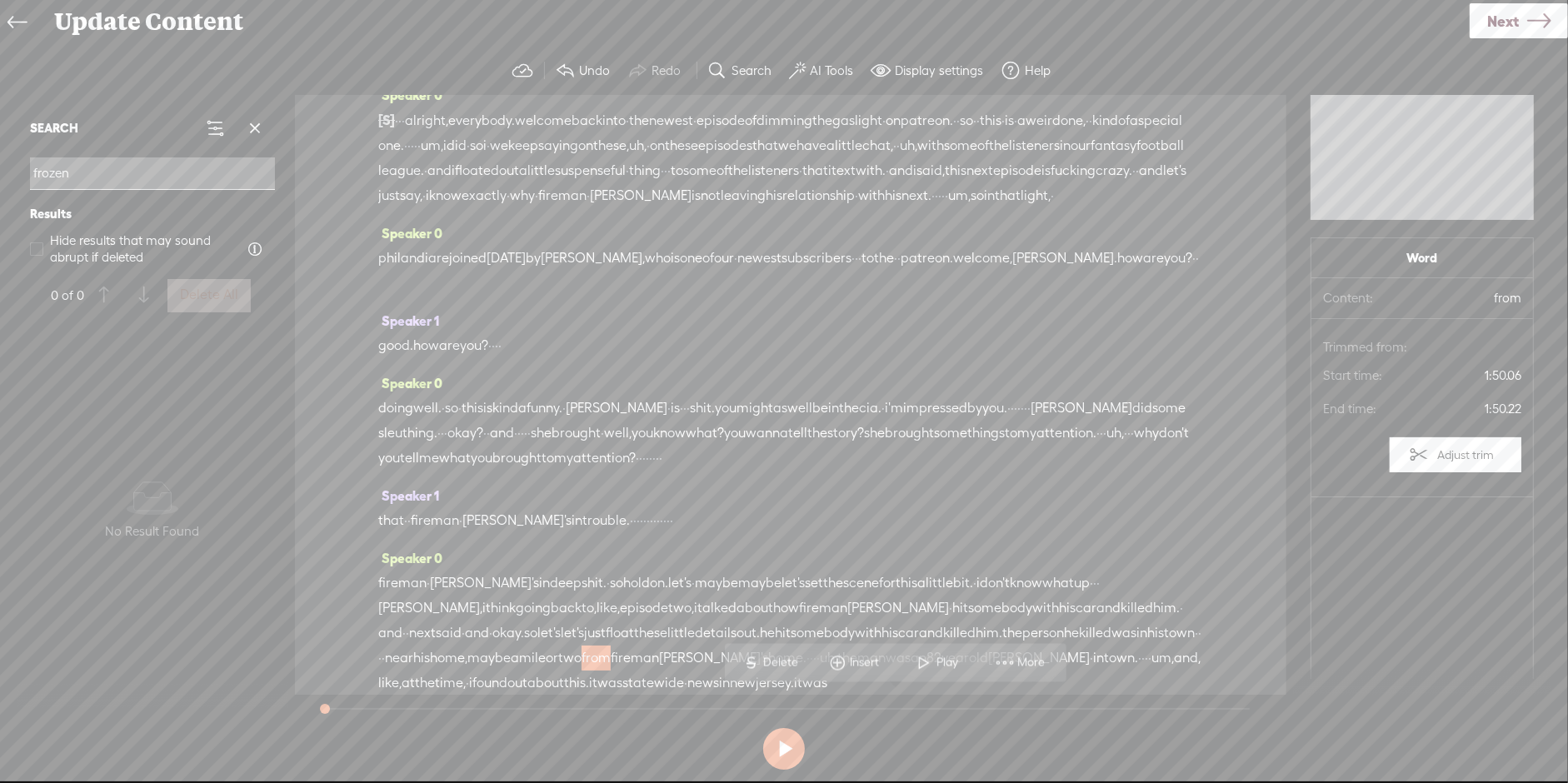
scroll to position [0, 0]
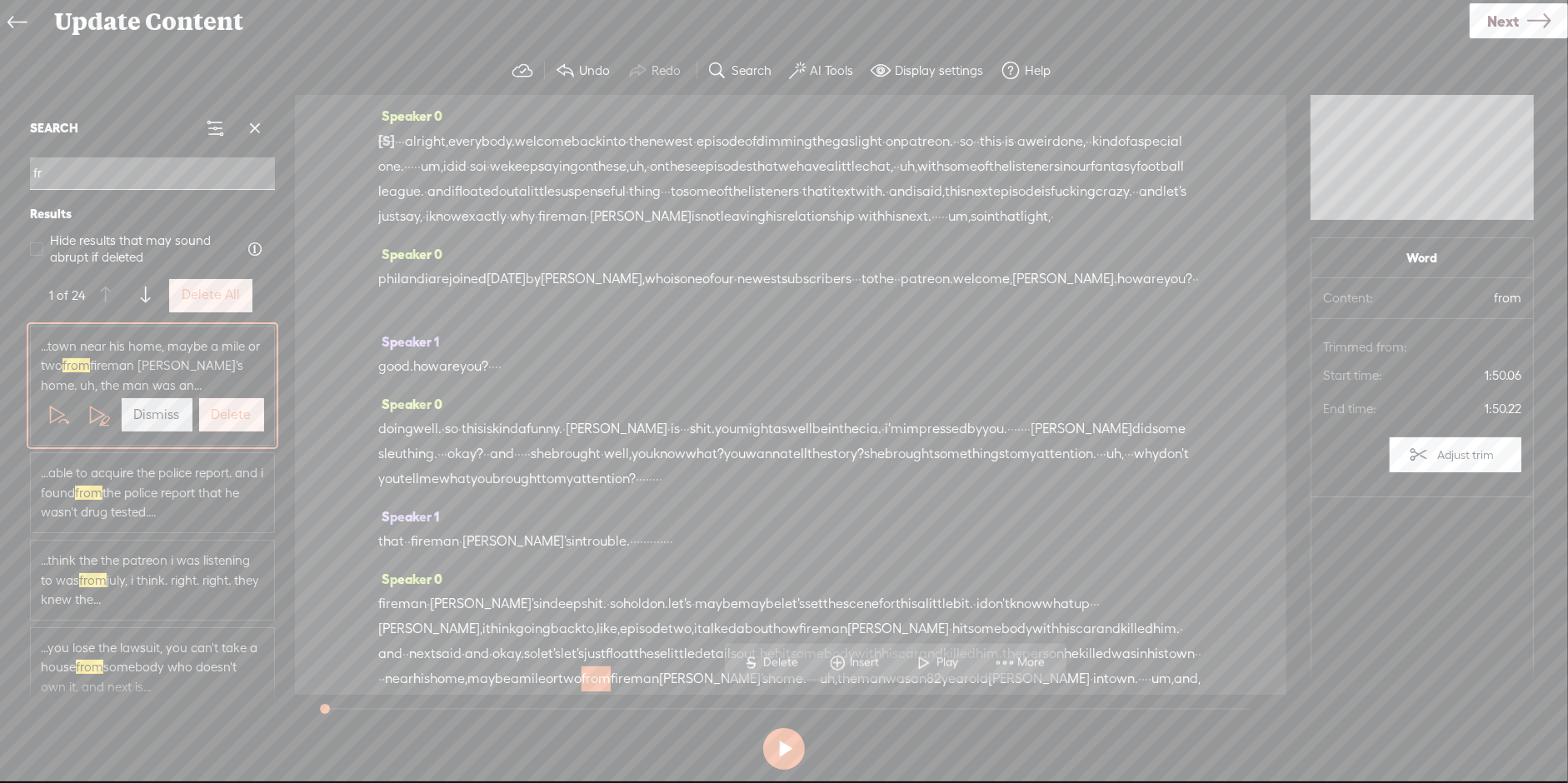
type input "f"
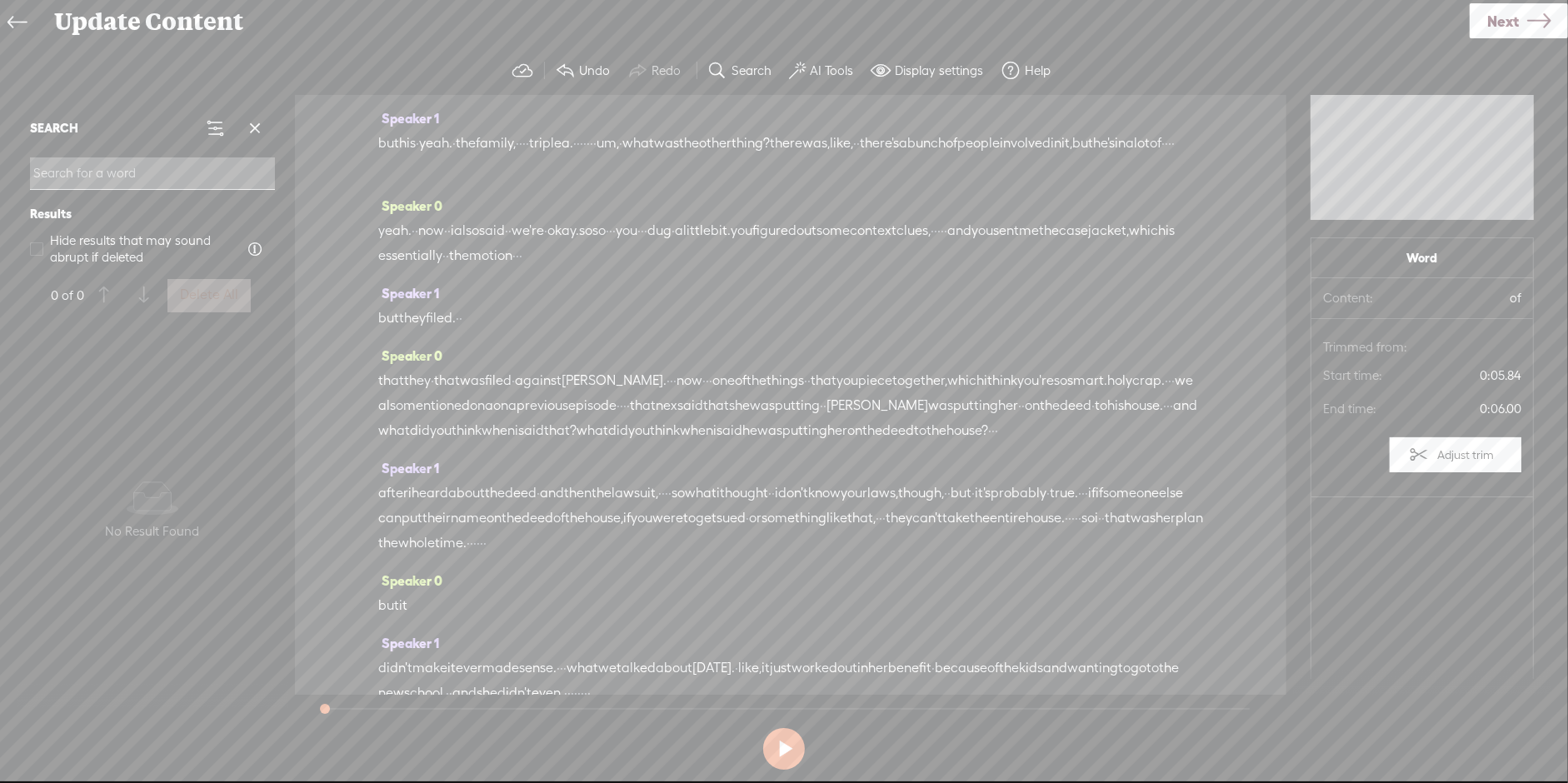
scroll to position [1063, 0]
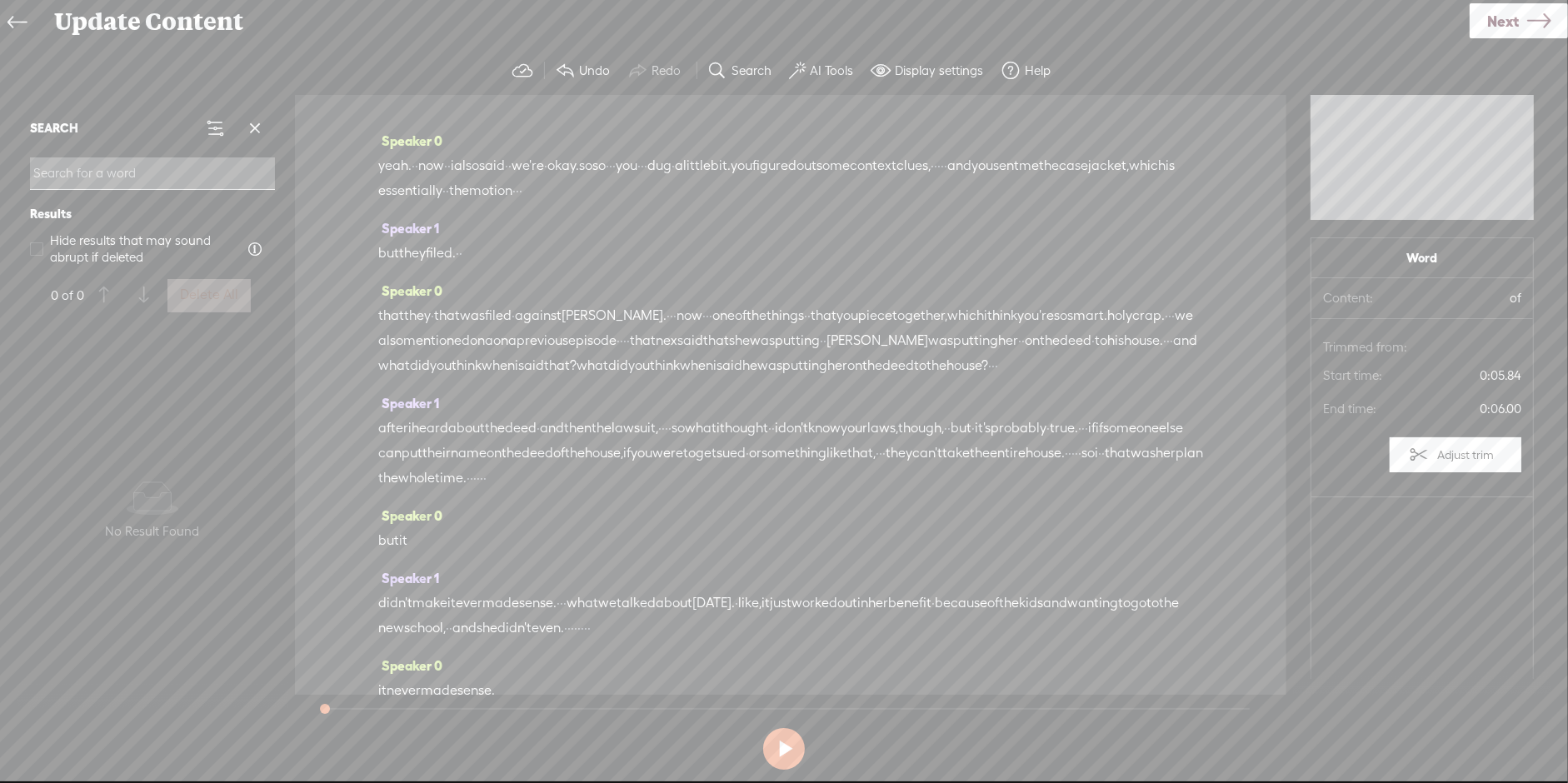
click at [584, 708] on div at bounding box center [787, 709] width 924 height 2
click at [121, 179] on input at bounding box center [153, 173] width 245 height 32
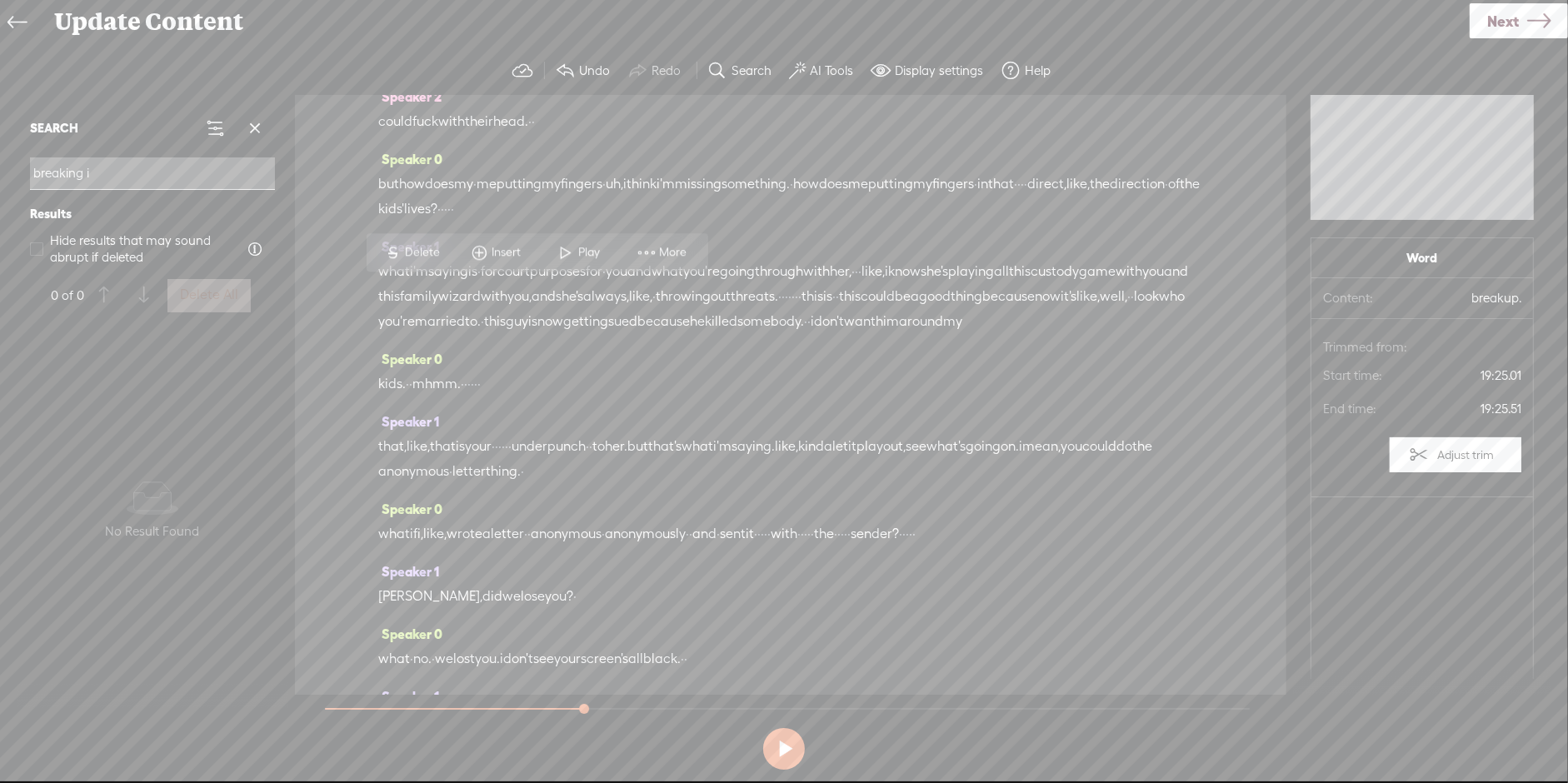
scroll to position [7979, 0]
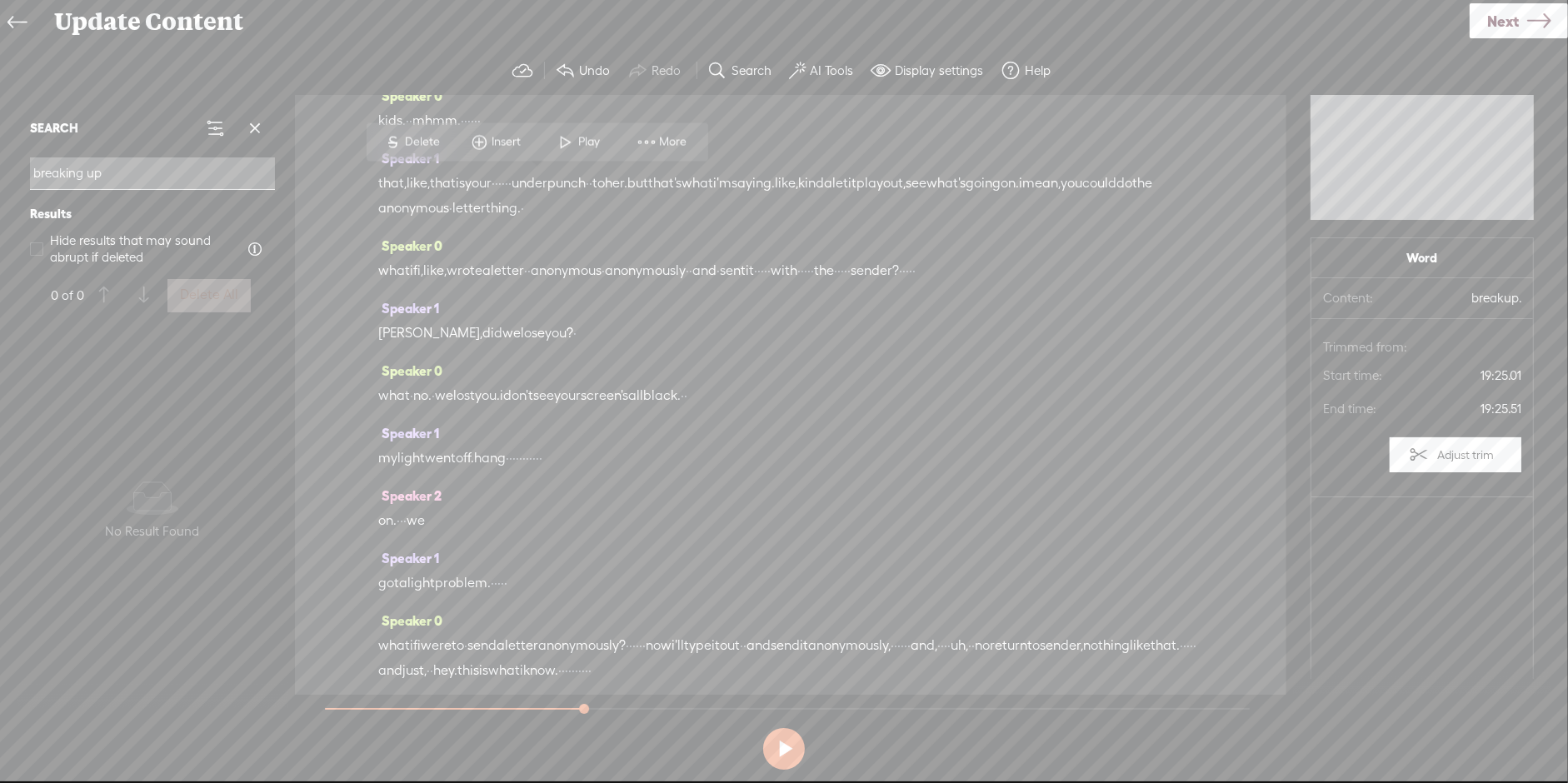
click at [114, 182] on input "breaking up" at bounding box center [153, 173] width 245 height 32
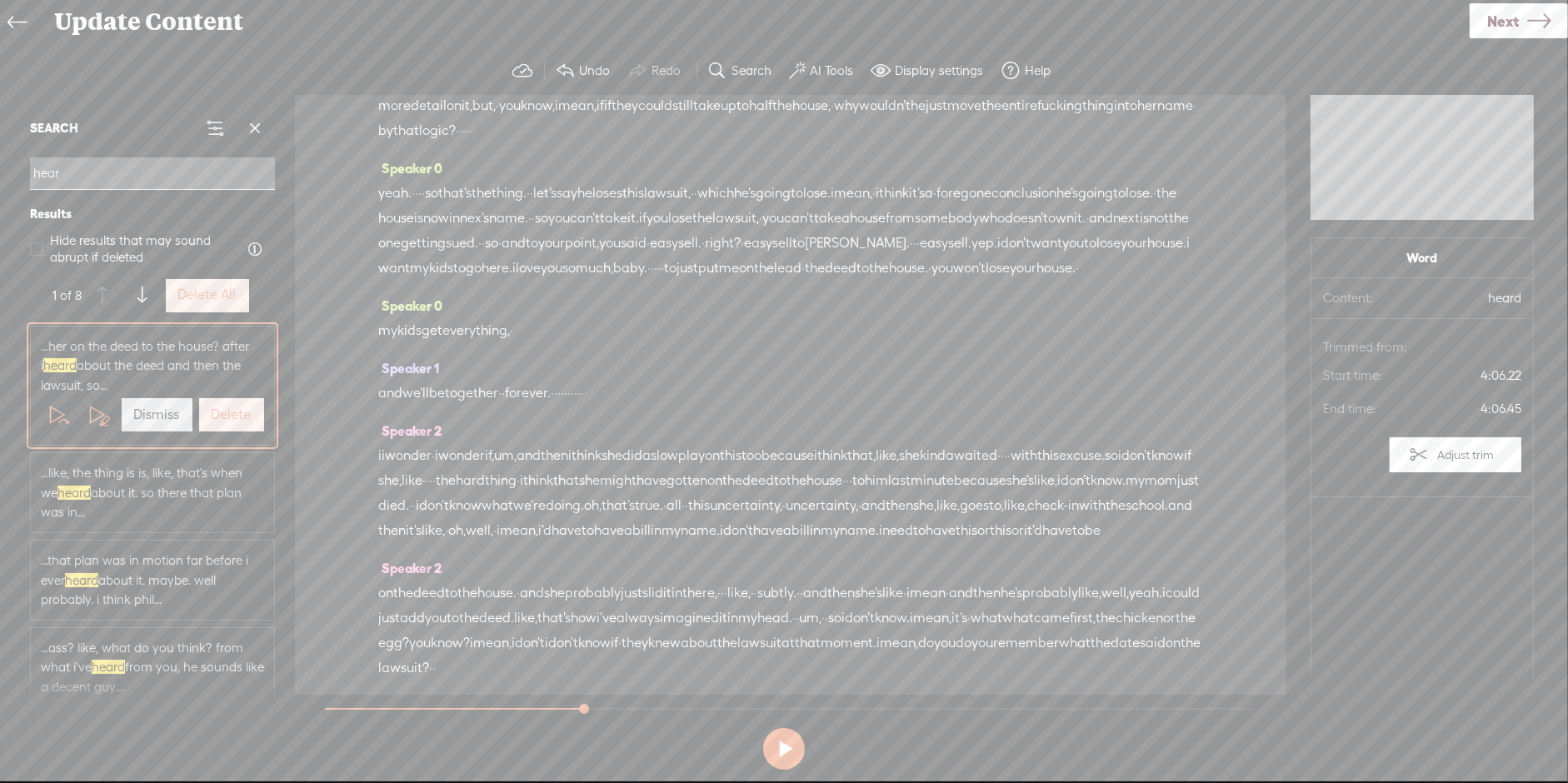
scroll to position [2645, 0]
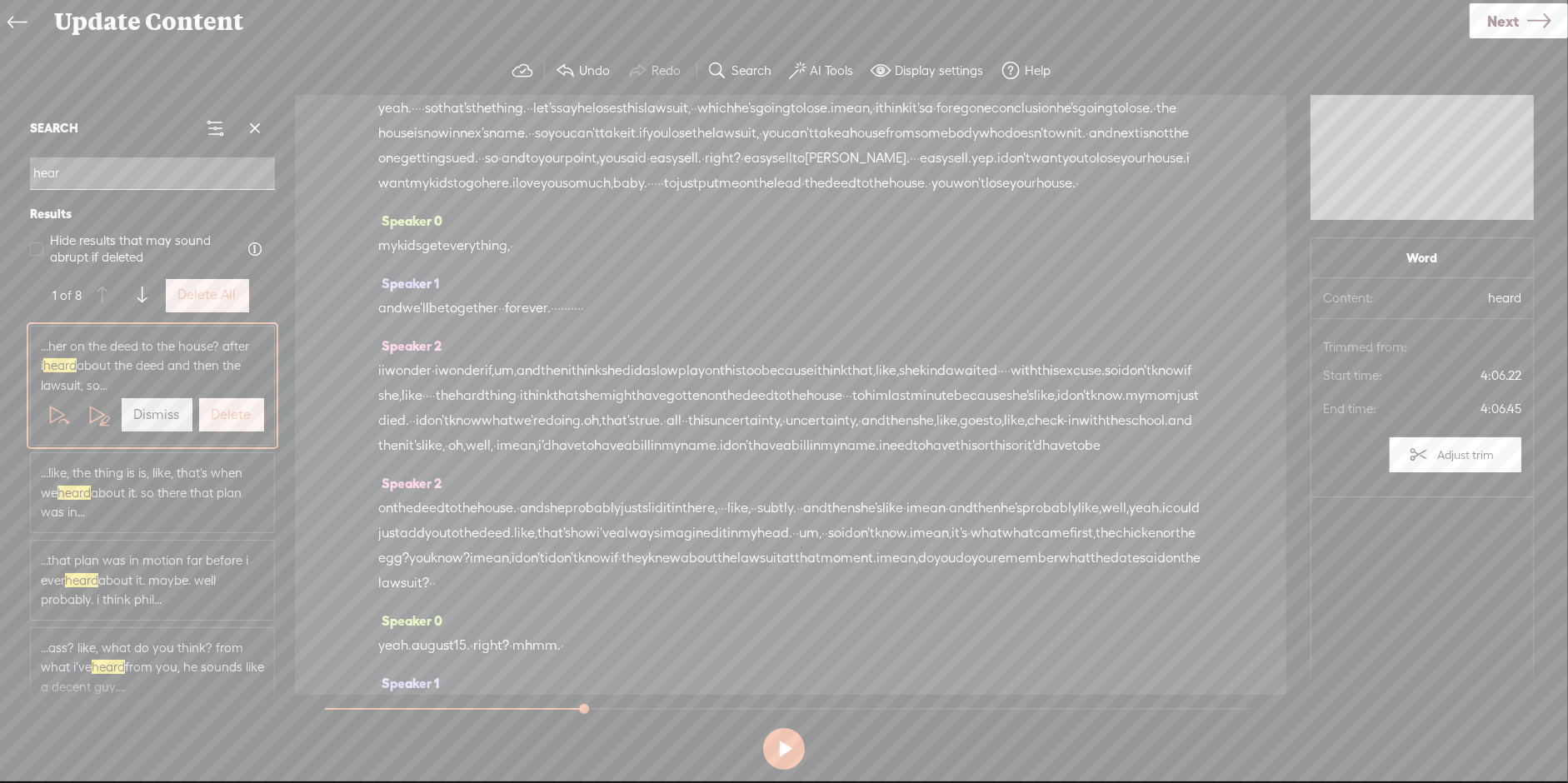
click at [578, 121] on span "say" at bounding box center [566, 108] width 21 height 25
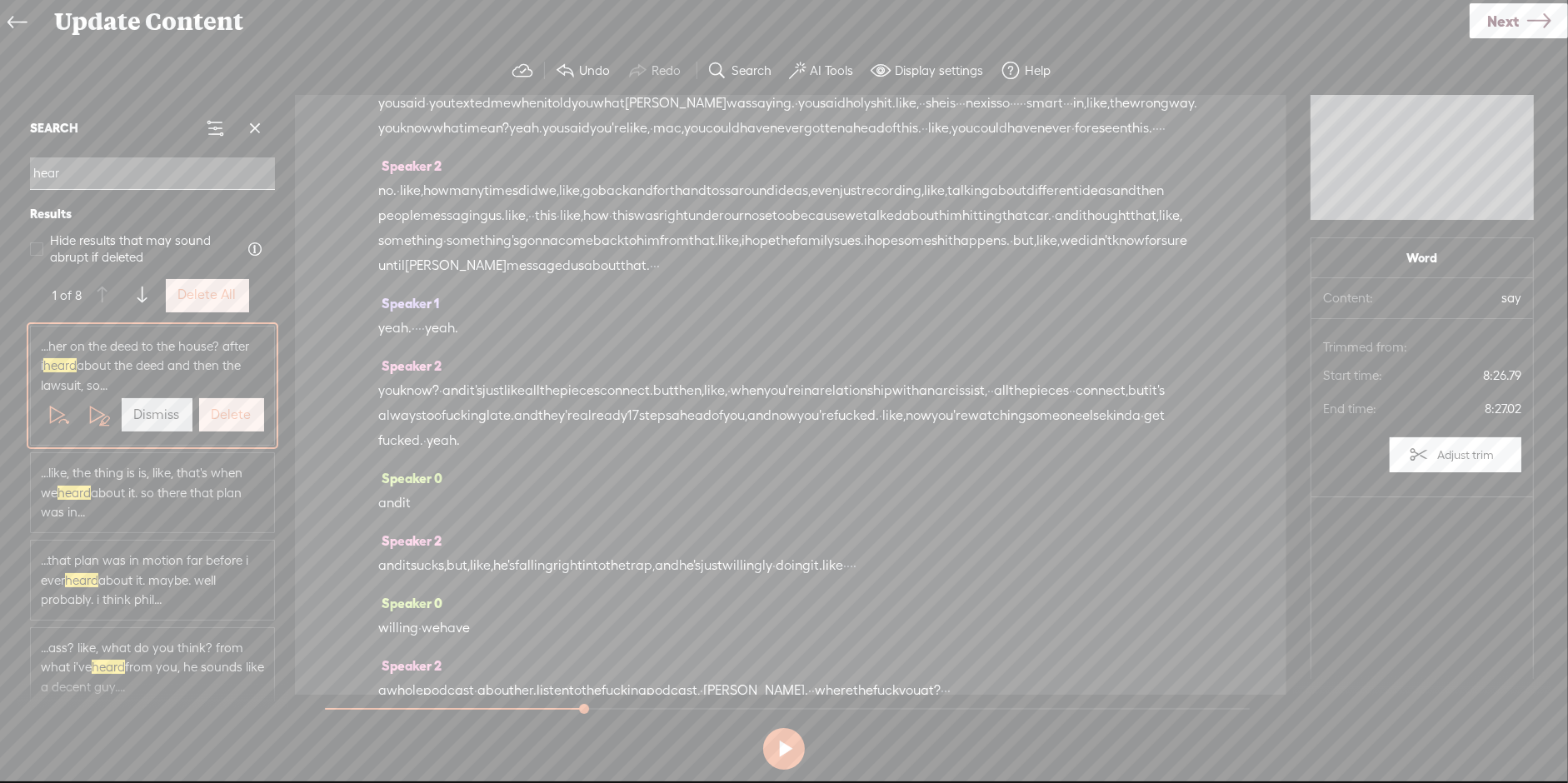
scroll to position [4288, 0]
click at [116, 163] on input "hear" at bounding box center [153, 173] width 245 height 32
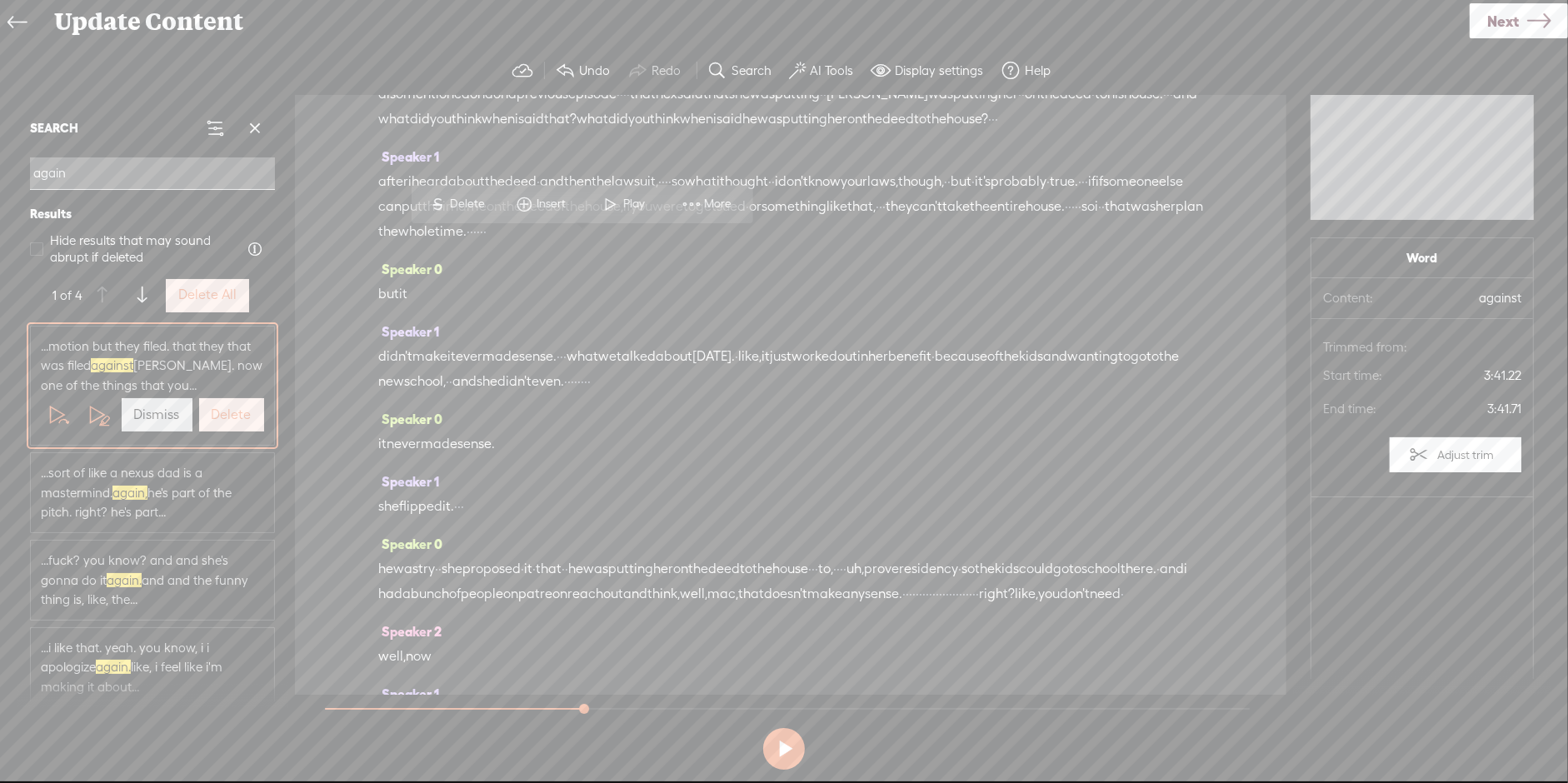
scroll to position [1320, 0]
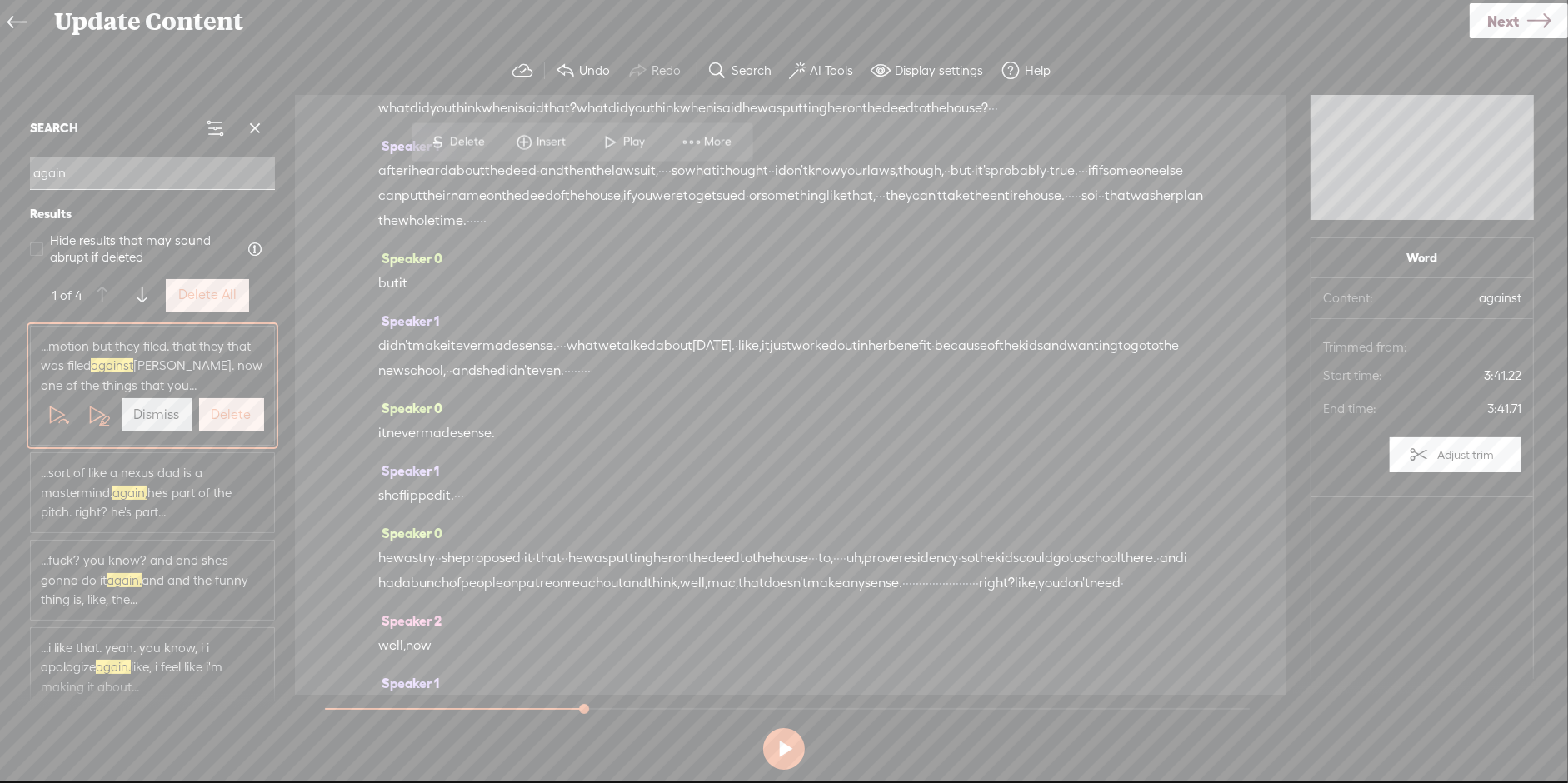
type input "again"
click at [567, 458] on div "Speaker 0 it never made sense." at bounding box center [790, 427] width 825 height 62
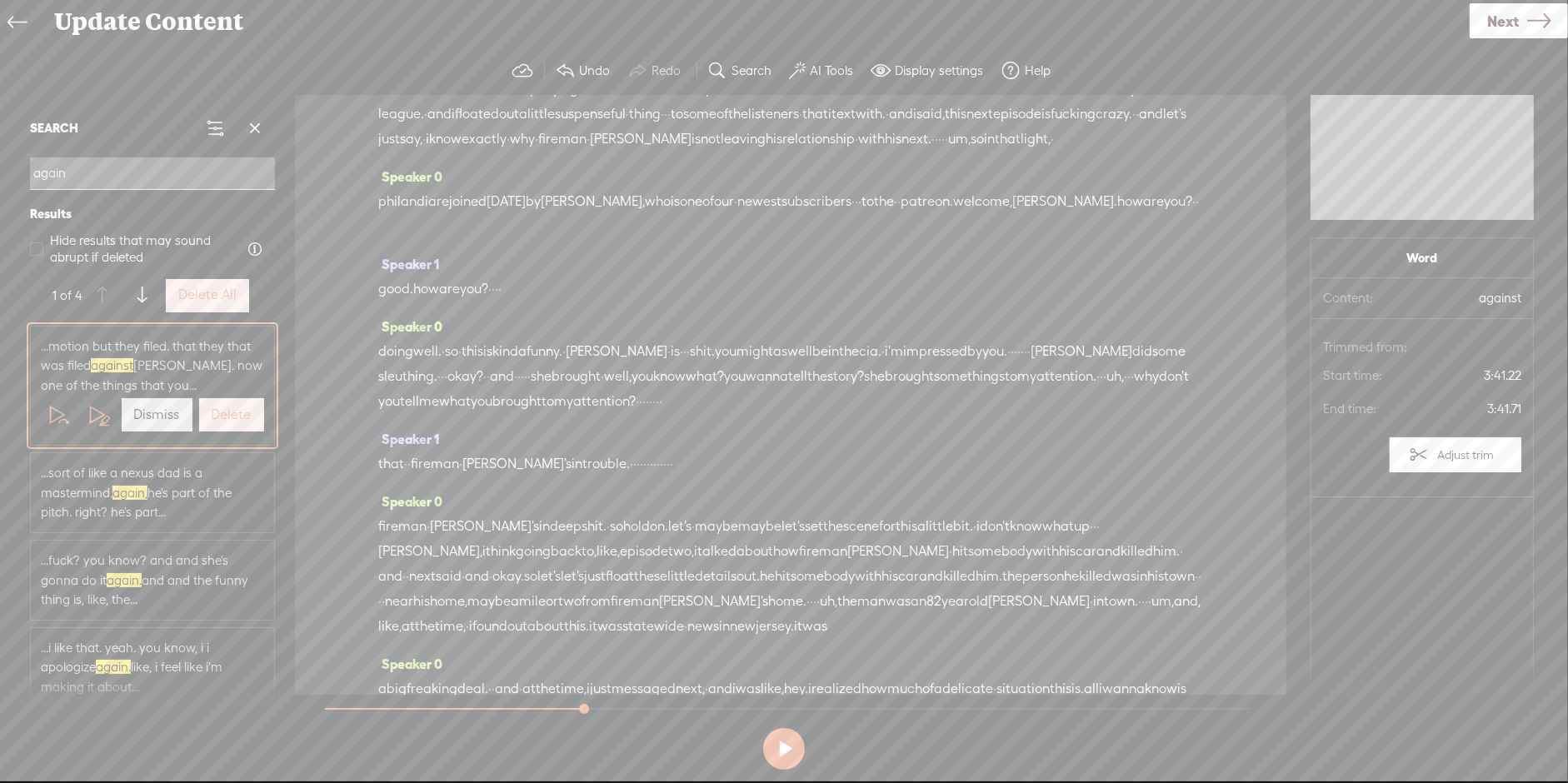
scroll to position [0, 0]
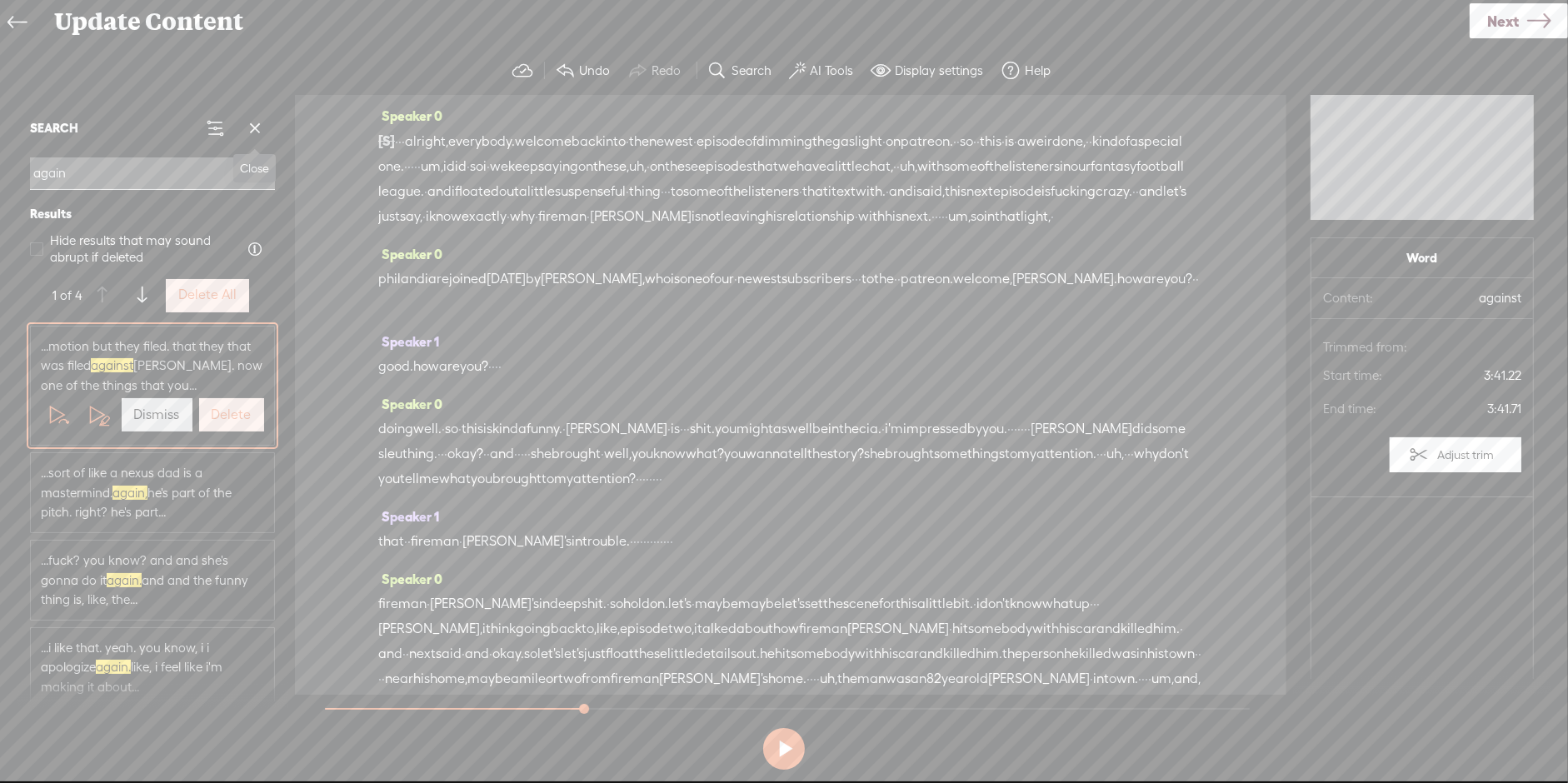
click at [251, 124] on span at bounding box center [254, 128] width 25 height 25
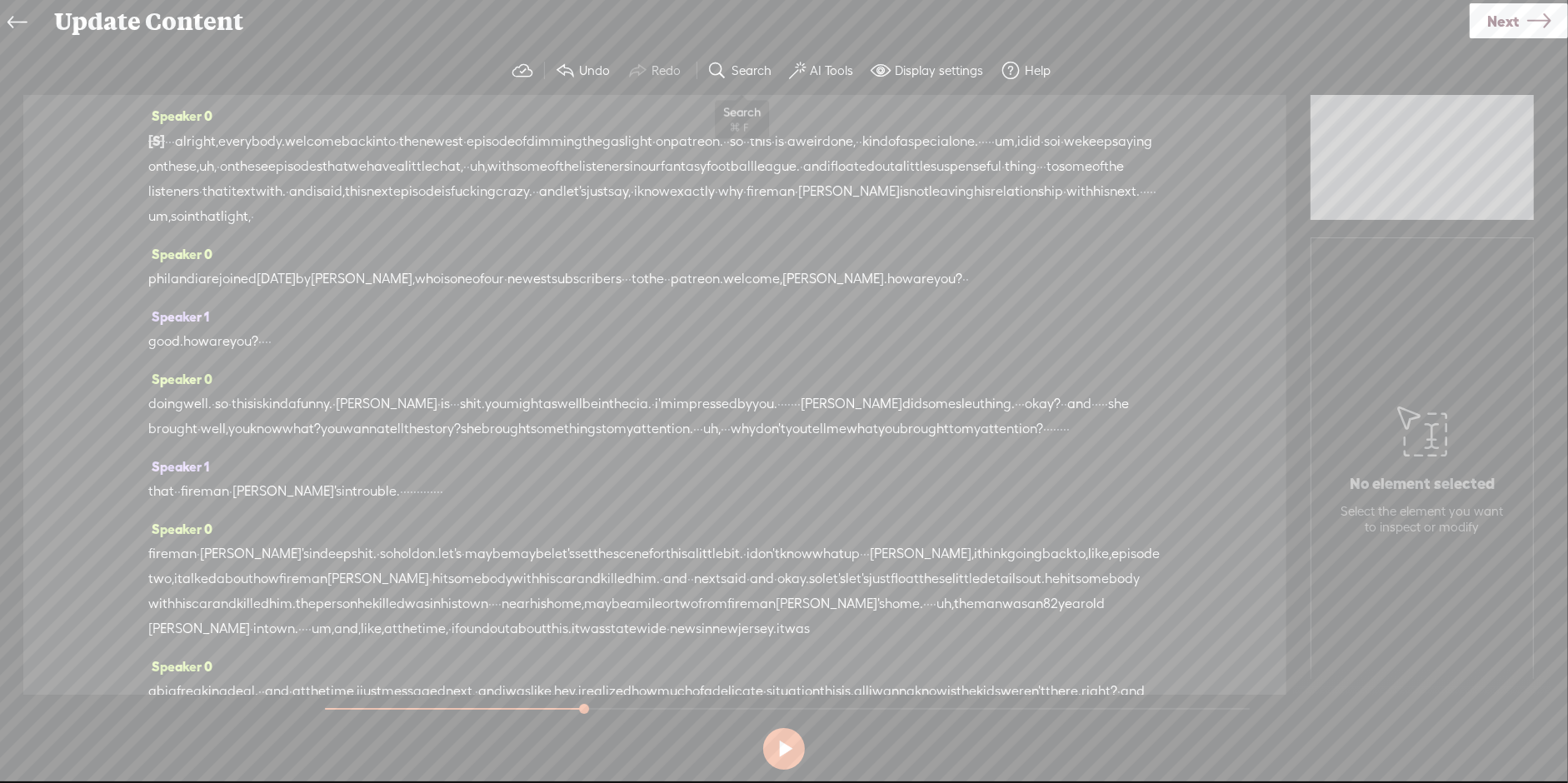
click at [753, 65] on label "Search" at bounding box center [752, 71] width 40 height 17
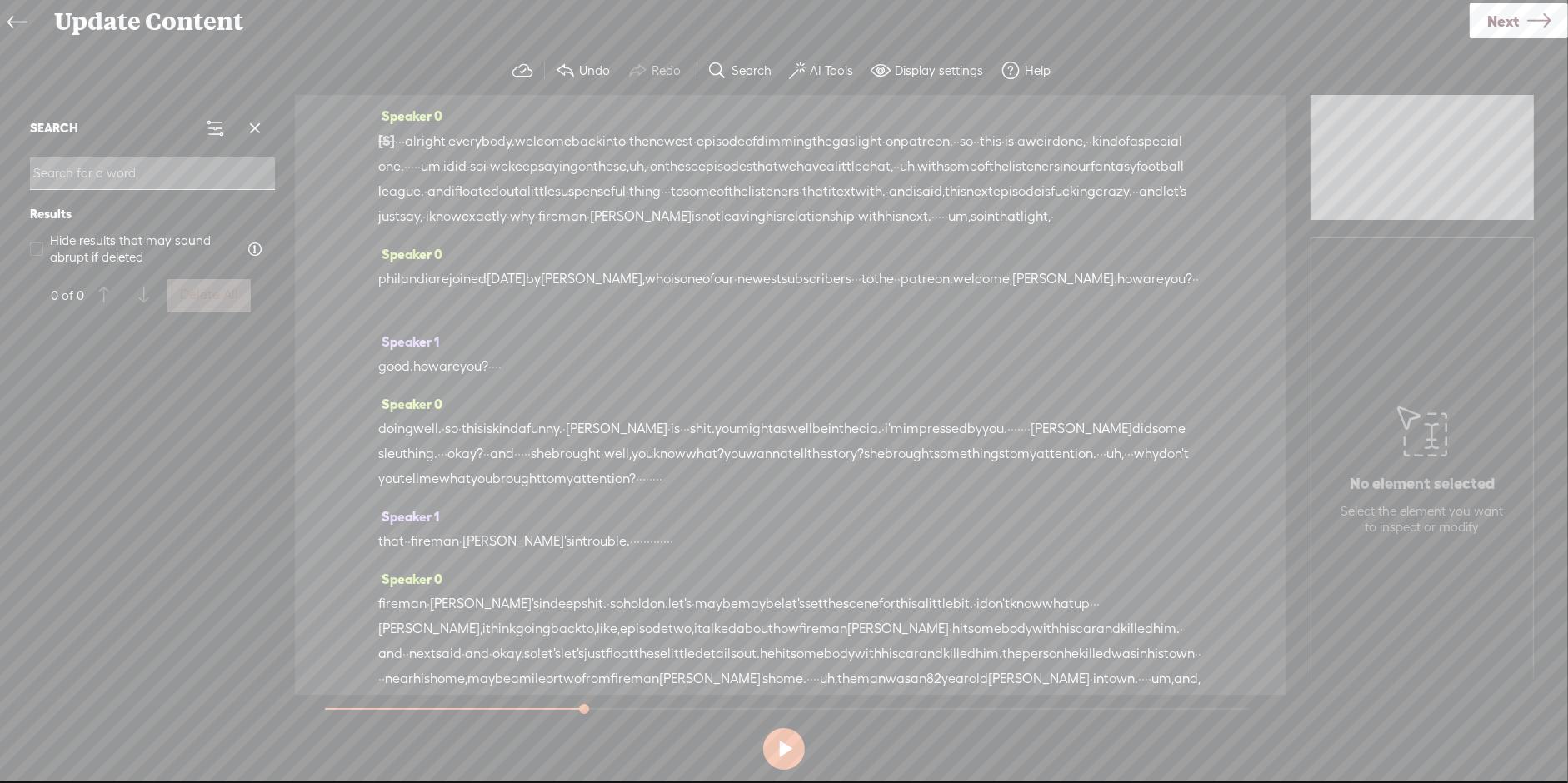
click at [138, 173] on input at bounding box center [153, 173] width 245 height 32
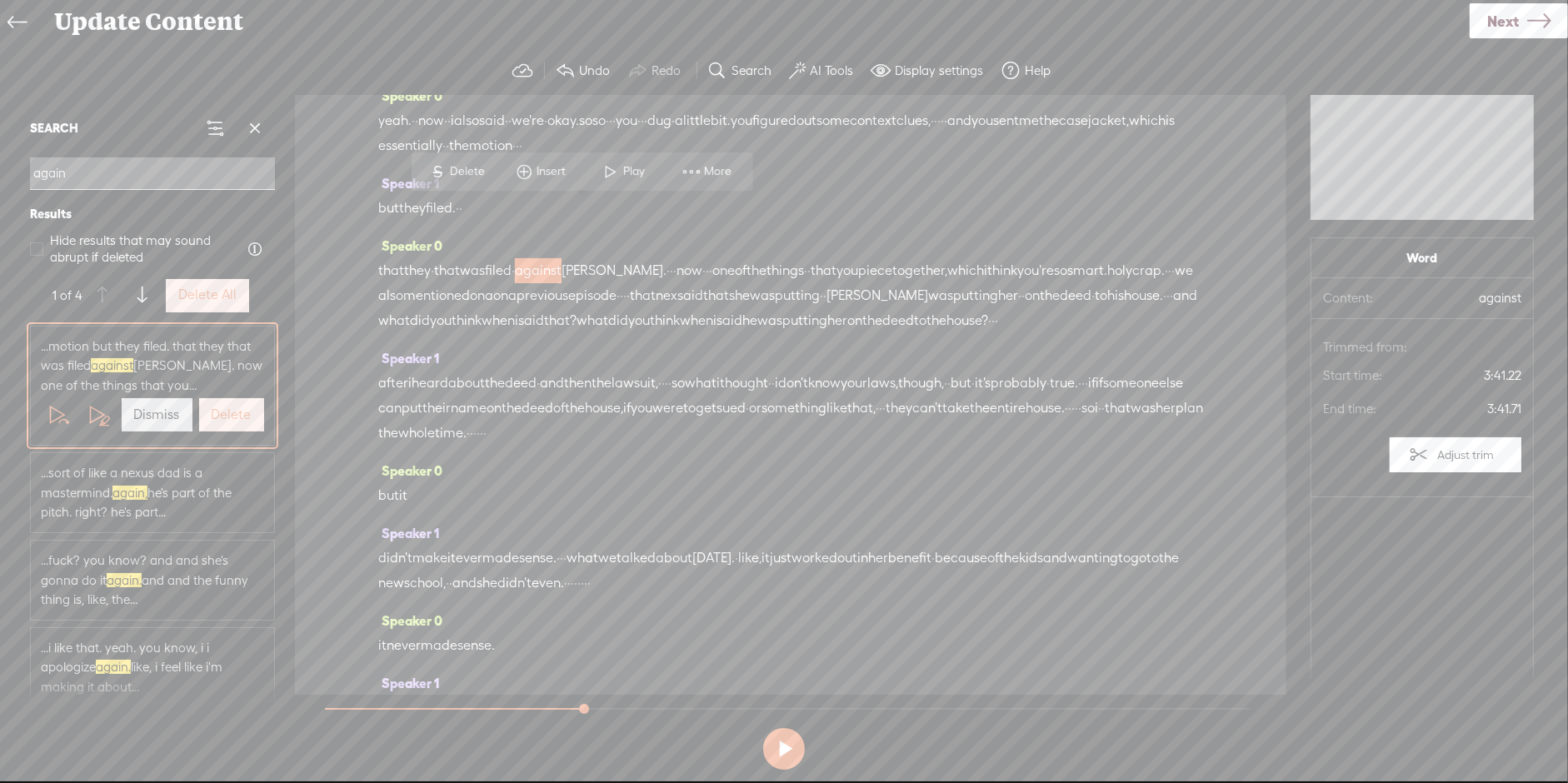
scroll to position [1320, 0]
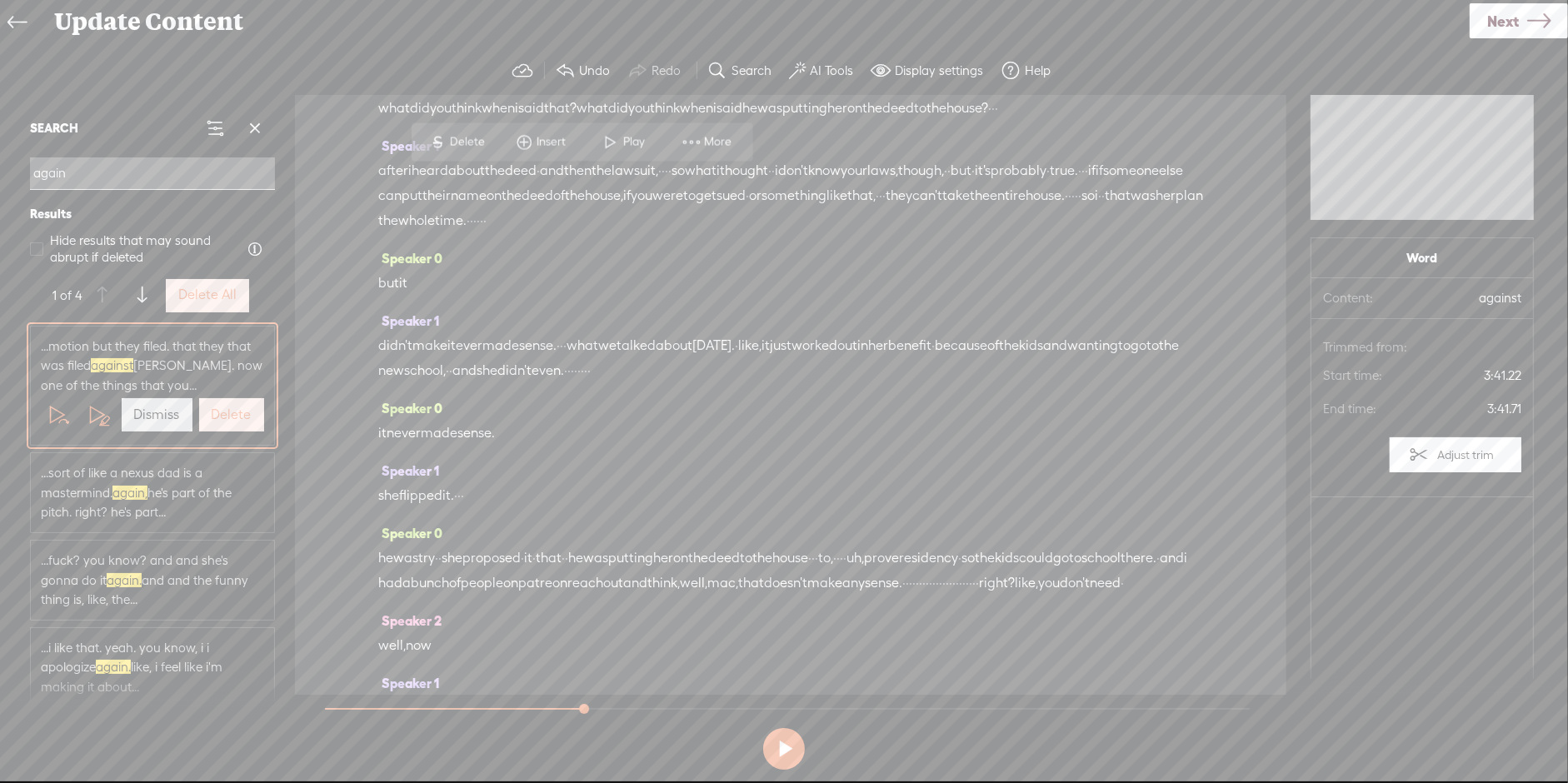
type input "again"
click at [1517, 8] on span "Next" at bounding box center [1503, 21] width 32 height 42
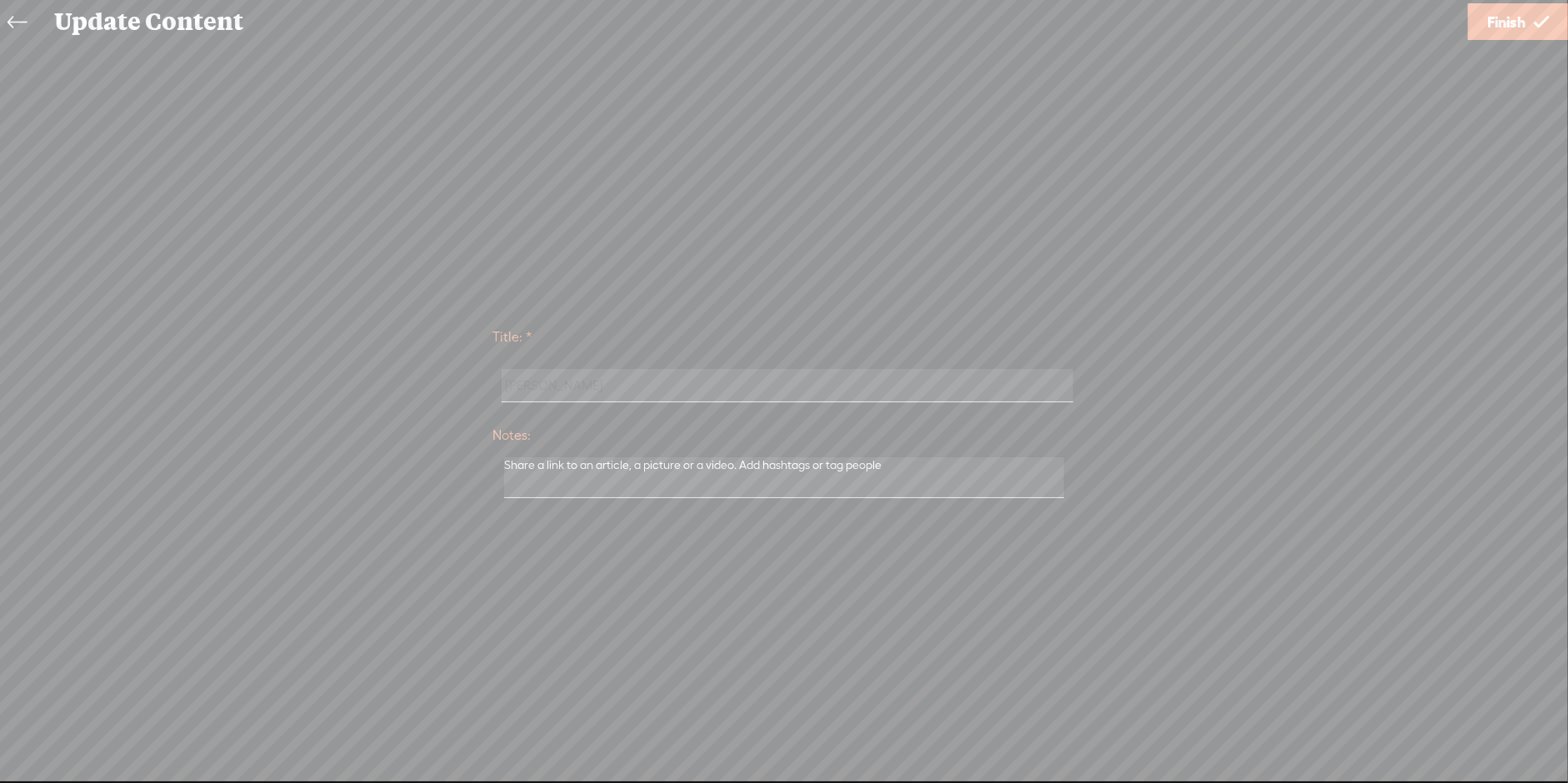
click at [1488, 16] on span "Finish" at bounding box center [1506, 22] width 39 height 42
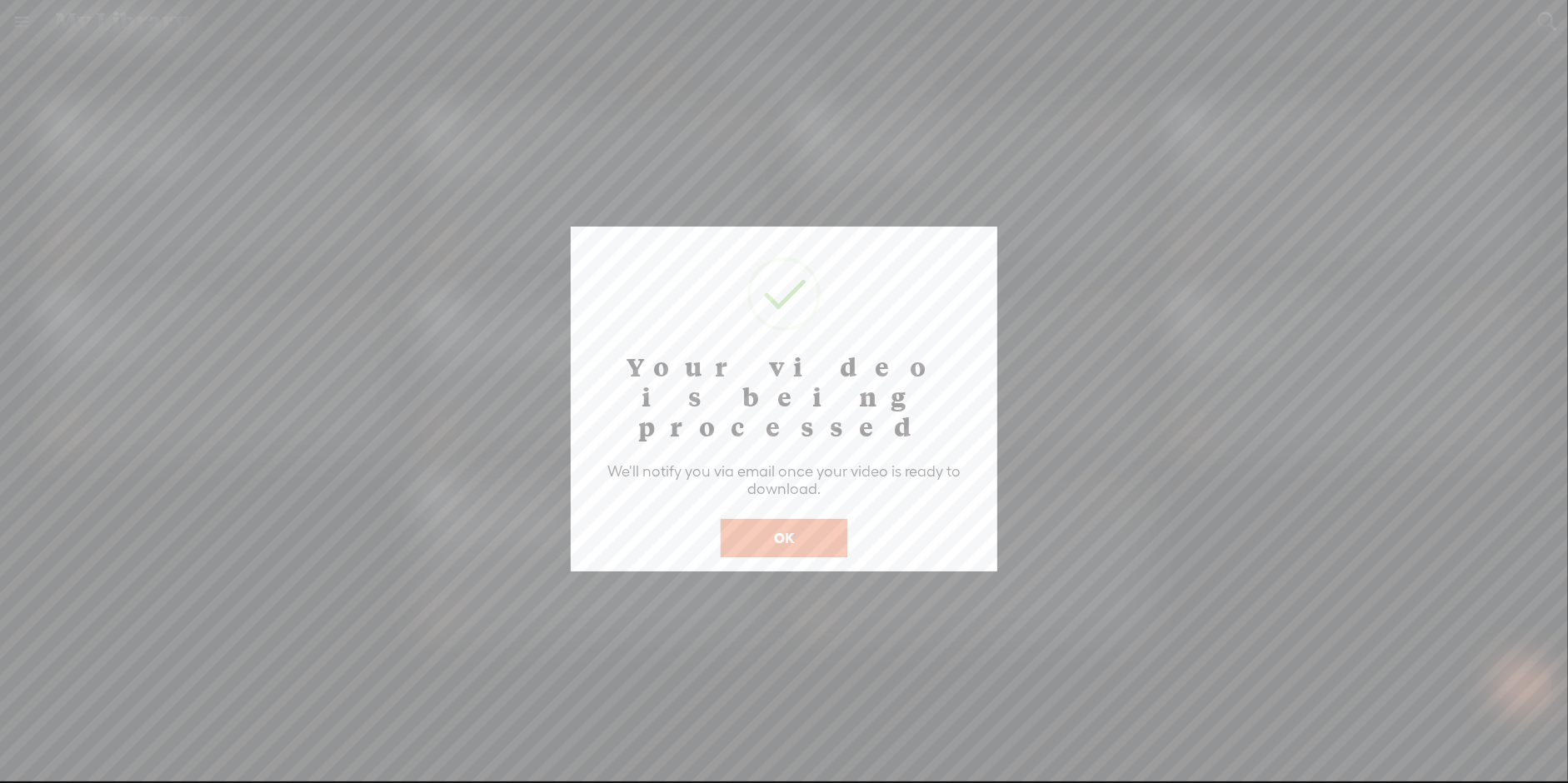
click at [783, 519] on button "OK" at bounding box center [784, 538] width 126 height 39
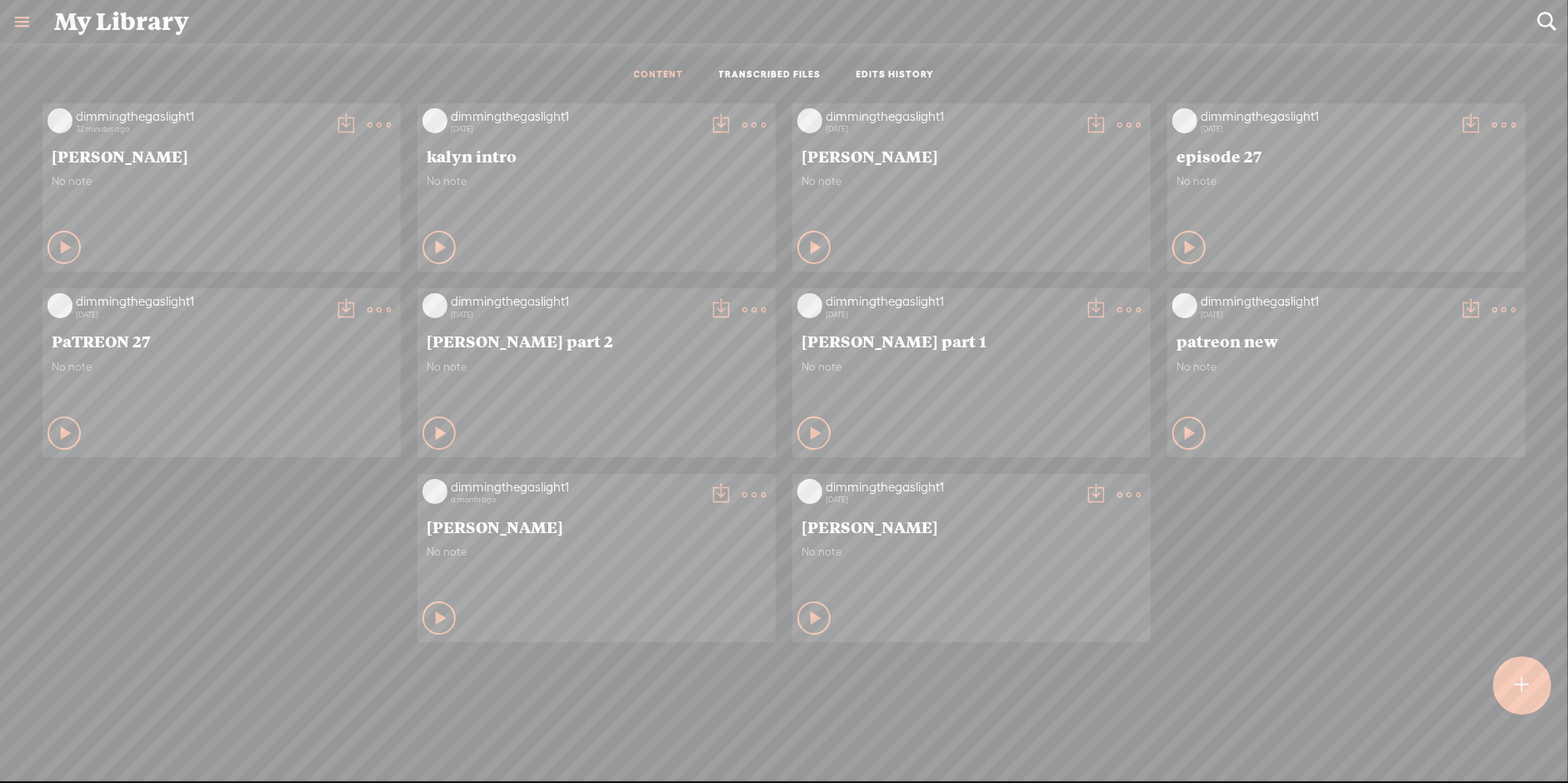
click at [368, 123] on t at bounding box center [379, 124] width 24 height 24
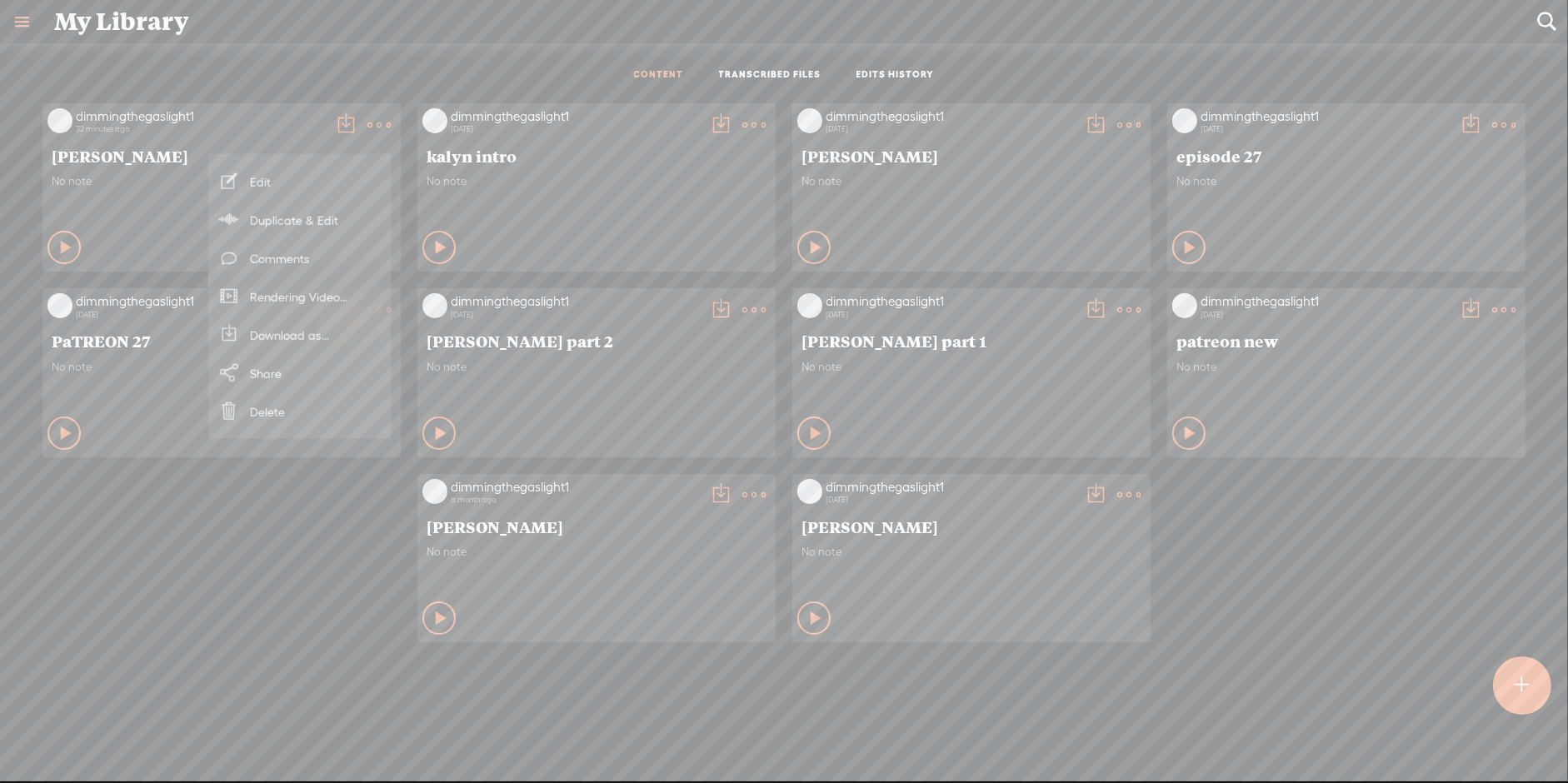
click at [303, 188] on link "Edit" at bounding box center [300, 181] width 167 height 39
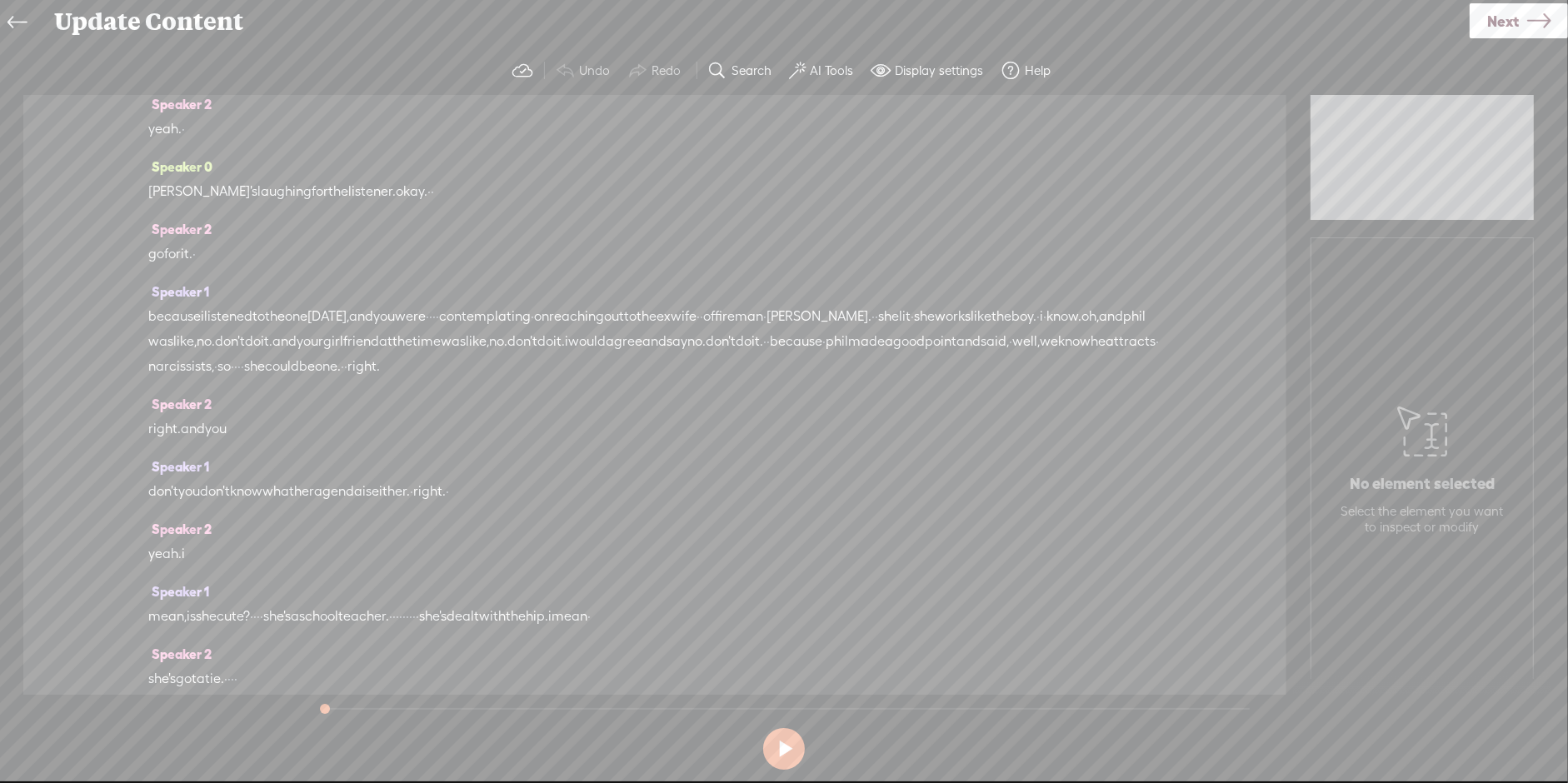
scroll to position [733, 0]
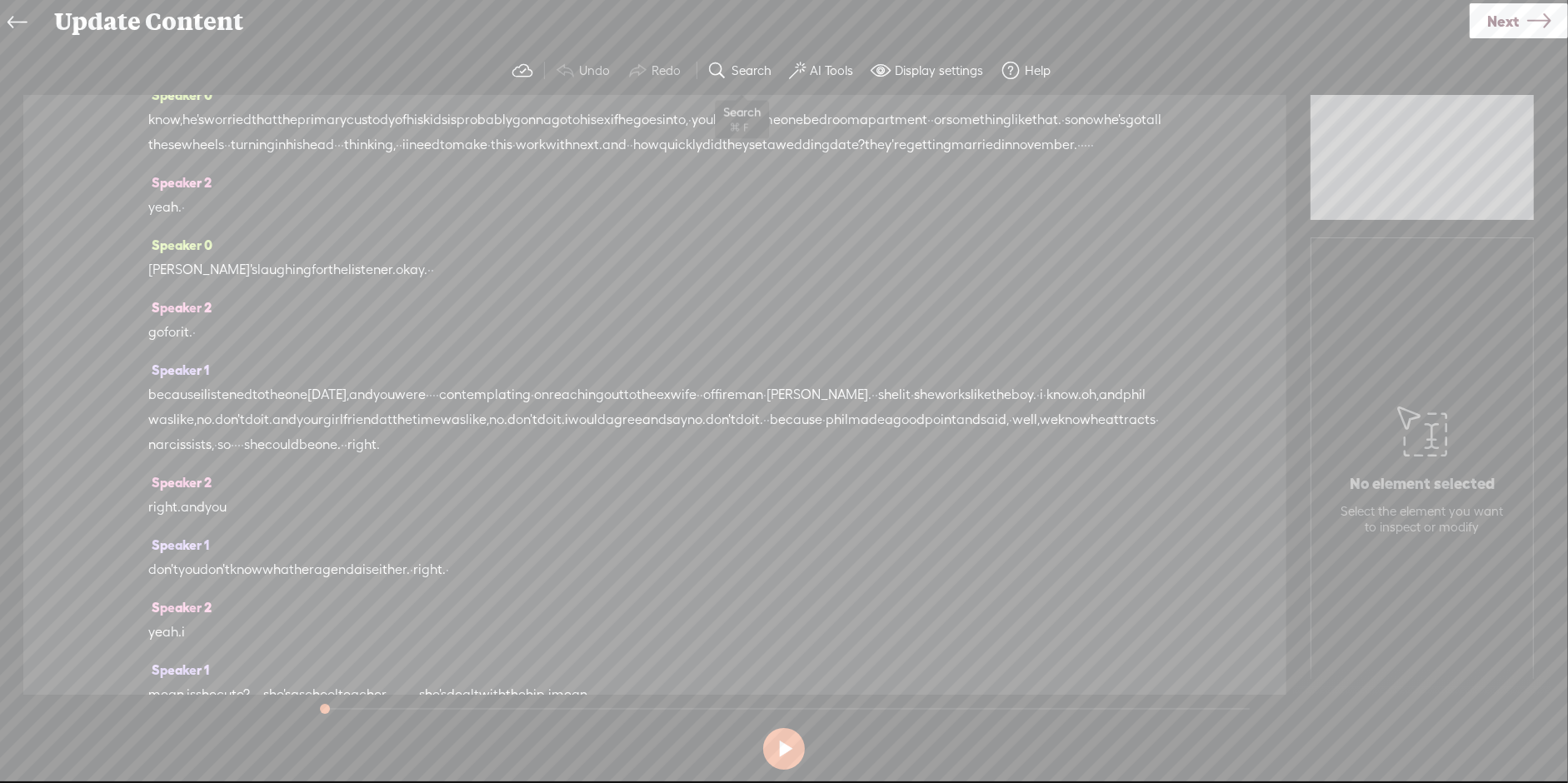
click at [737, 65] on label "Search" at bounding box center [752, 71] width 40 height 17
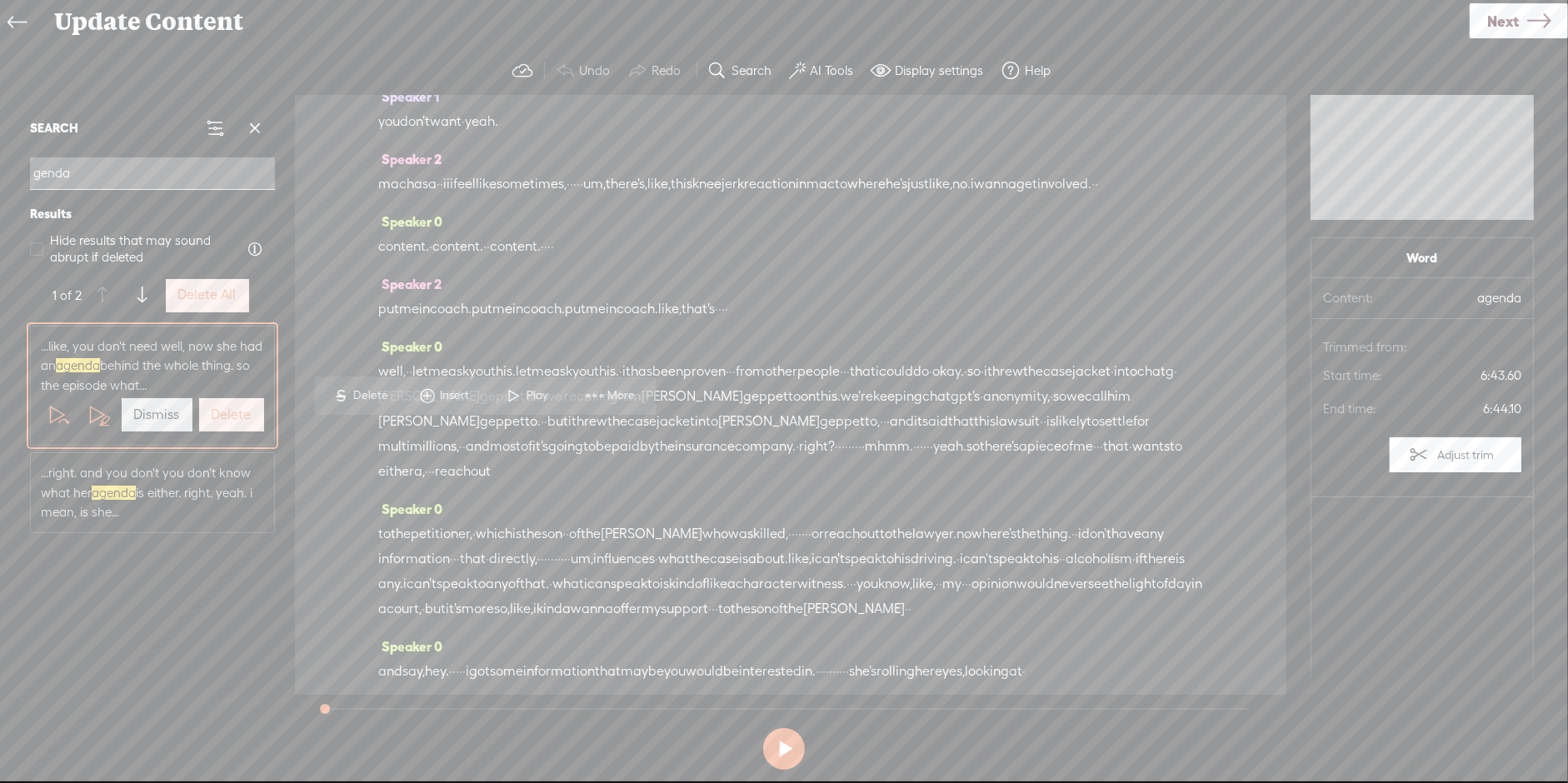
scroll to position [1759, 0]
type input "genda"
click at [434, 228] on span "Play" at bounding box center [443, 227] width 25 height 17
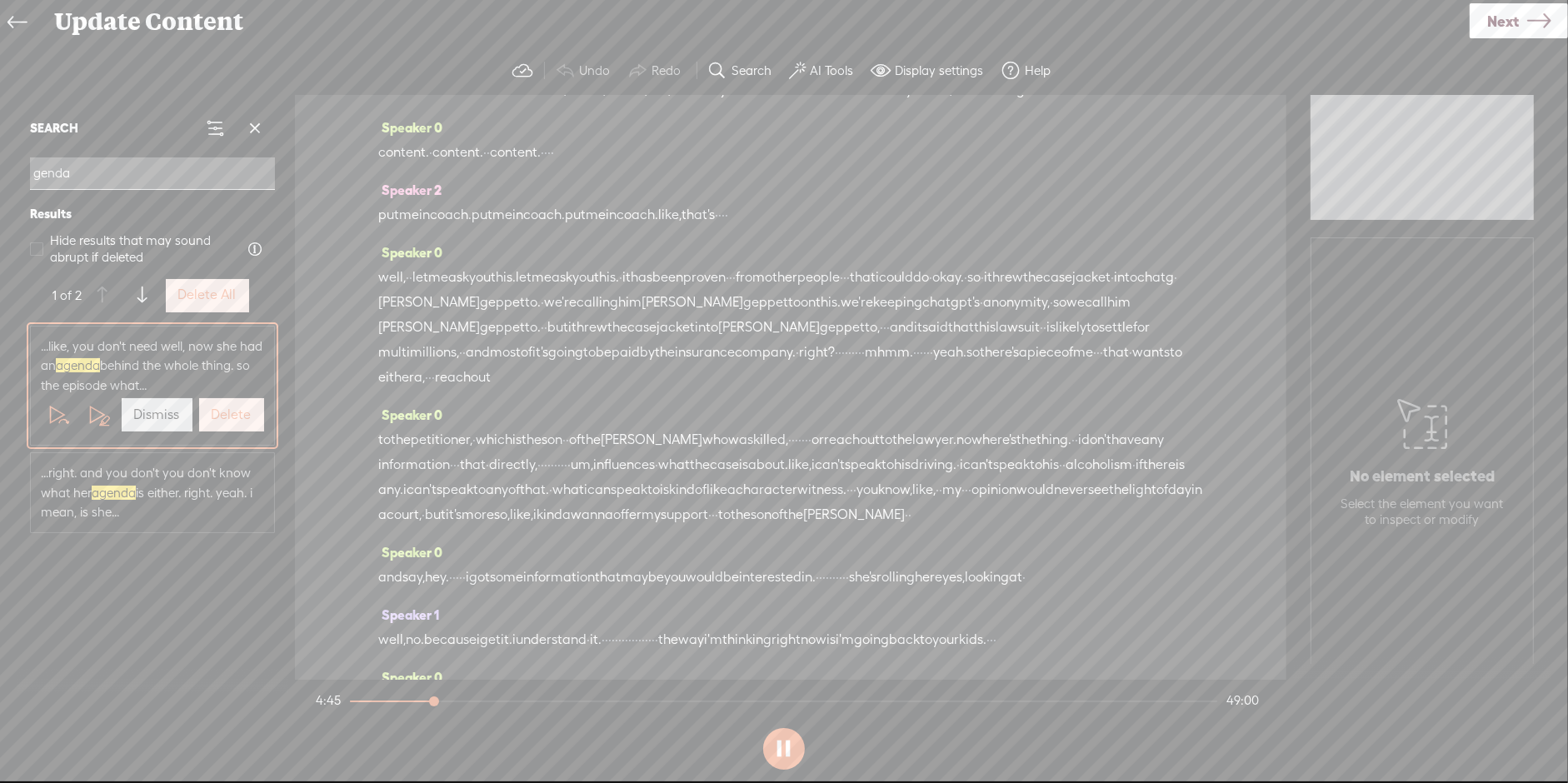
scroll to position [1863, 0]
click at [1500, 17] on span "Next" at bounding box center [1503, 21] width 32 height 42
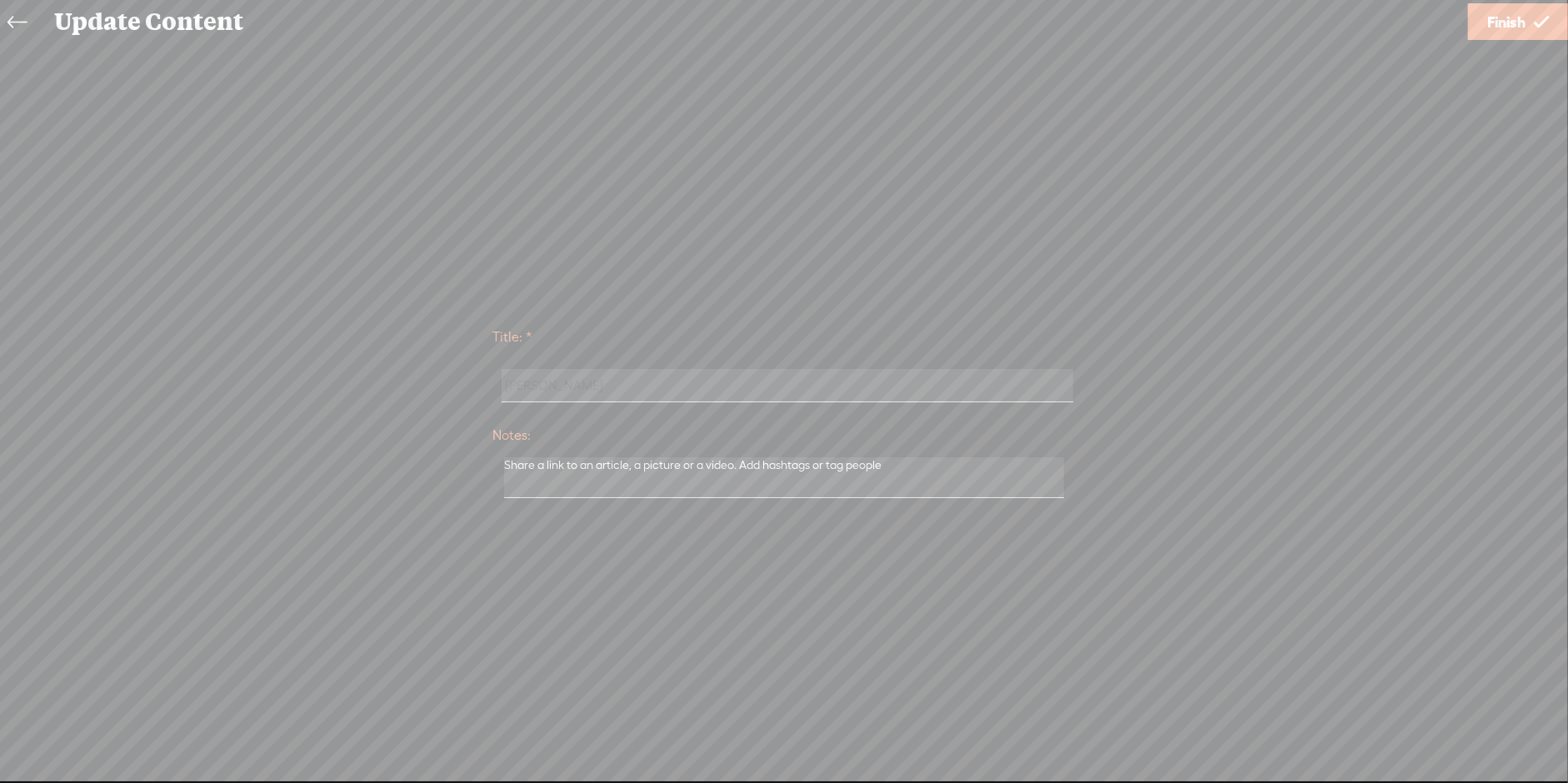
click at [1490, 35] on span "Finish" at bounding box center [1506, 22] width 39 height 42
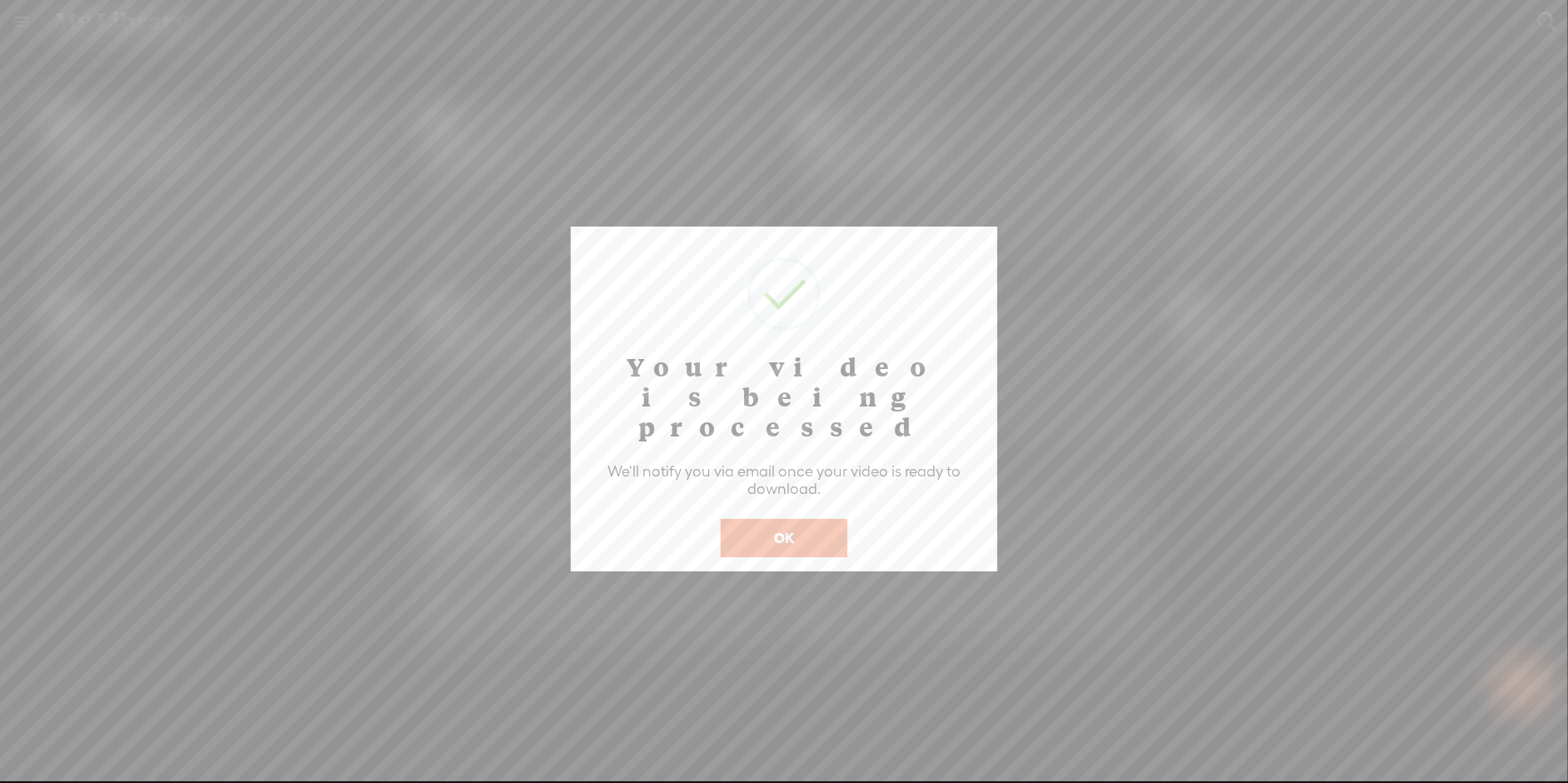
click at [761, 519] on button "OK" at bounding box center [784, 538] width 126 height 39
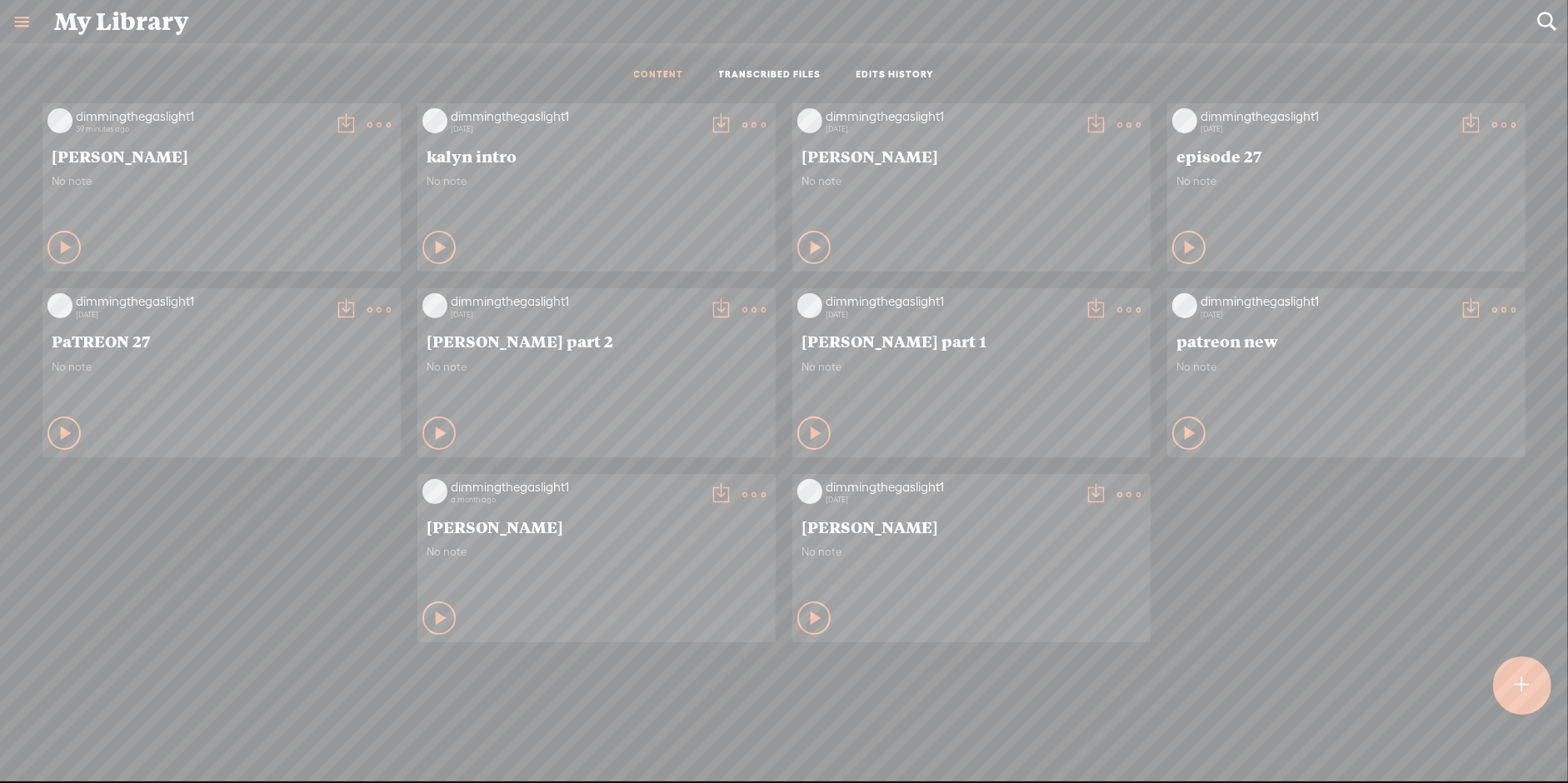
click at [369, 129] on t at bounding box center [379, 124] width 24 height 24
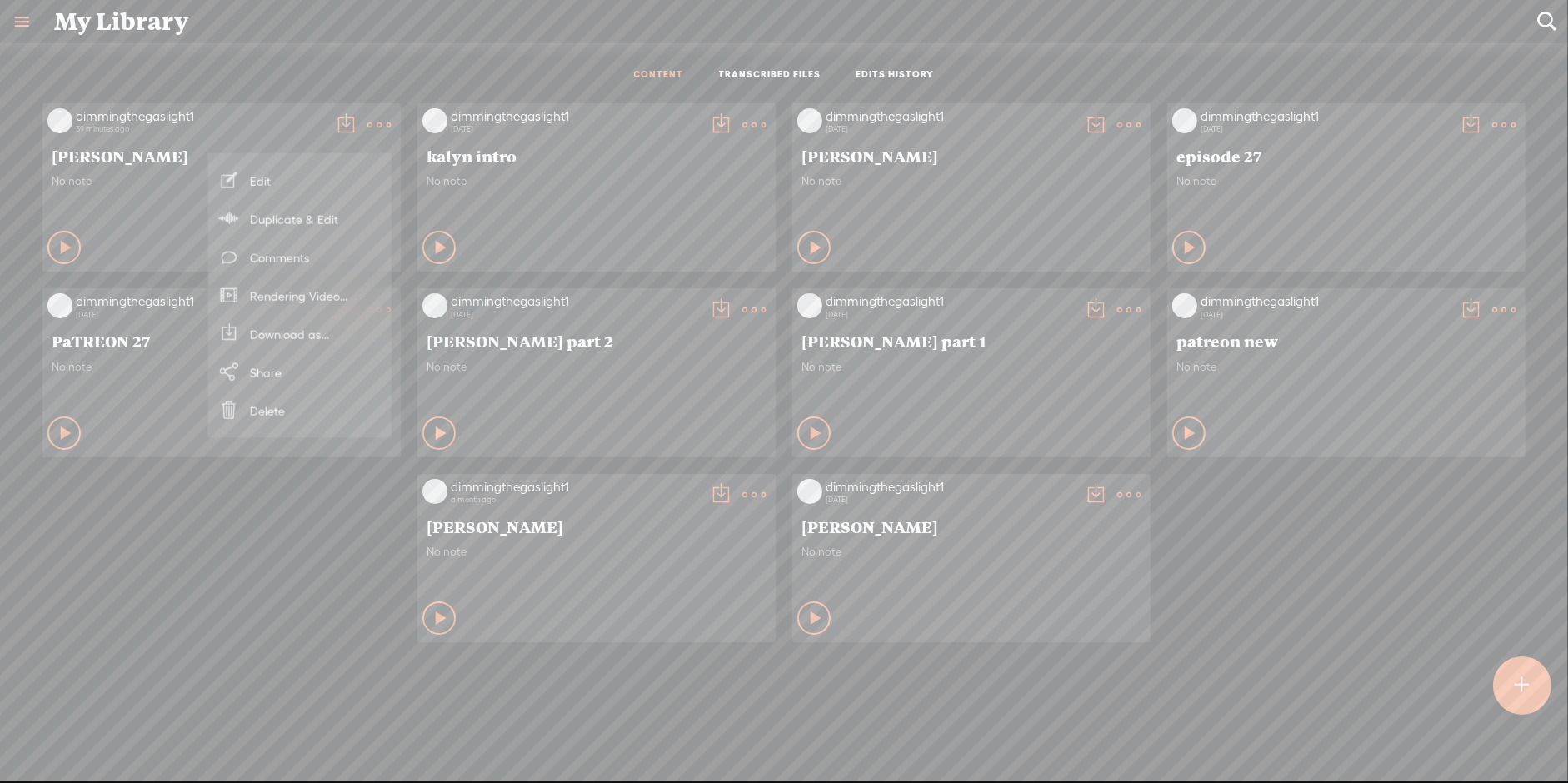
click at [268, 585] on div "dimmingthegaslight1 39 minutes ago mandy No note Play Content No note" at bounding box center [783, 373] width 1543 height 556
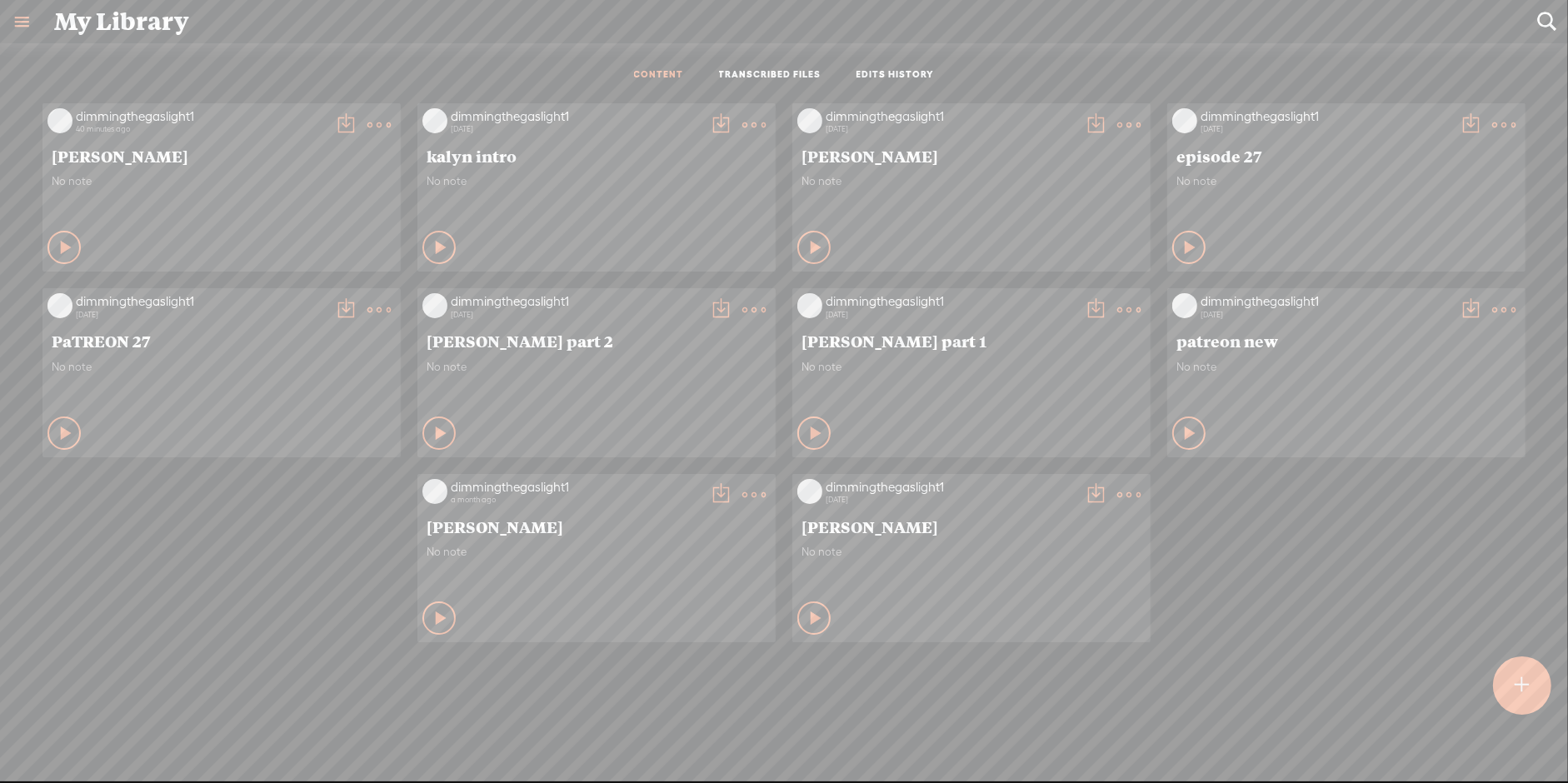
click at [370, 118] on t at bounding box center [379, 124] width 24 height 24
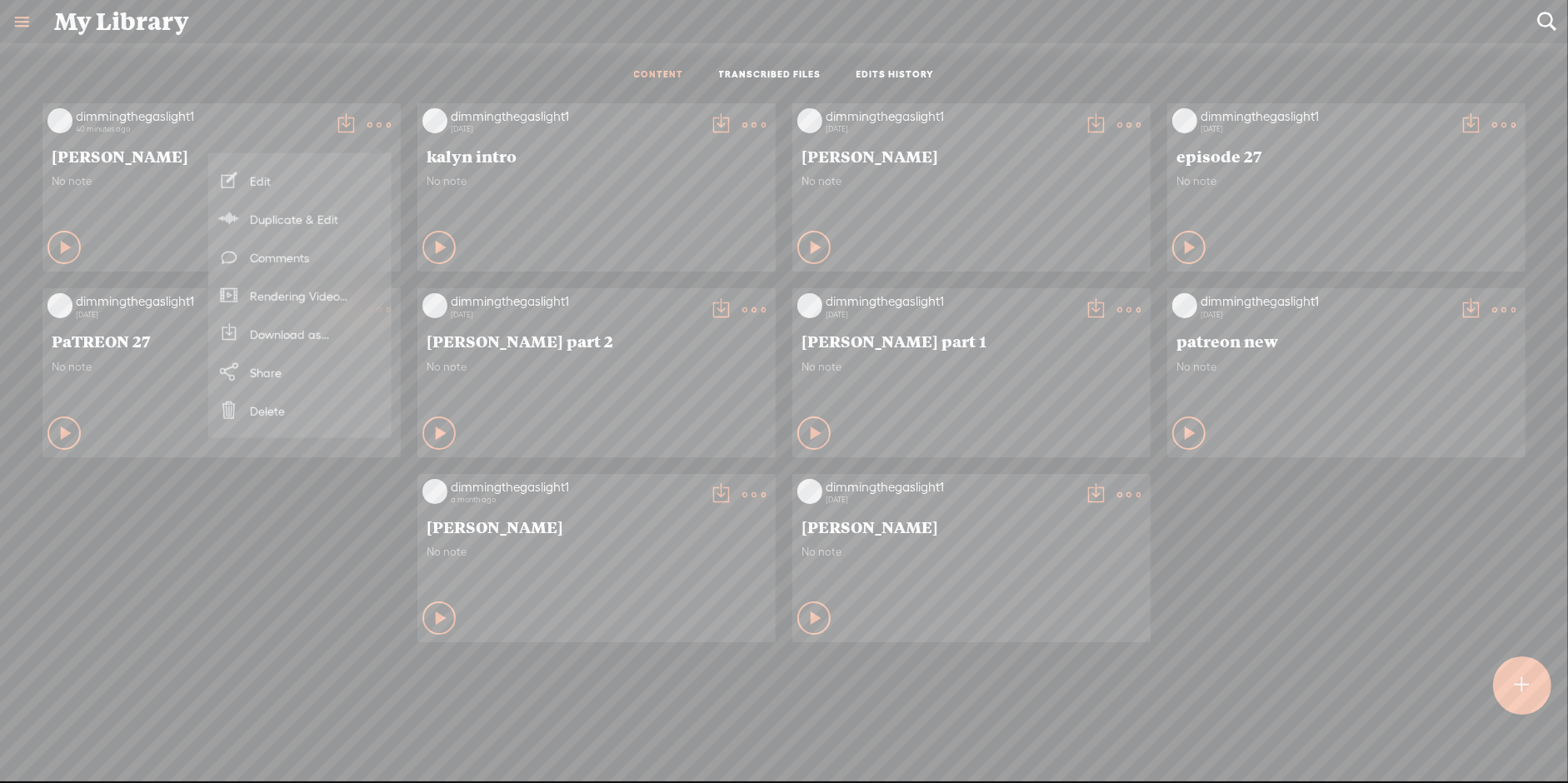
click at [286, 541] on div "dimmingthegaslight1 40 minutes ago mandy No note Play Content No note" at bounding box center [783, 373] width 1543 height 556
click at [296, 305] on link "Rendering Video..." at bounding box center [300, 297] width 167 height 39
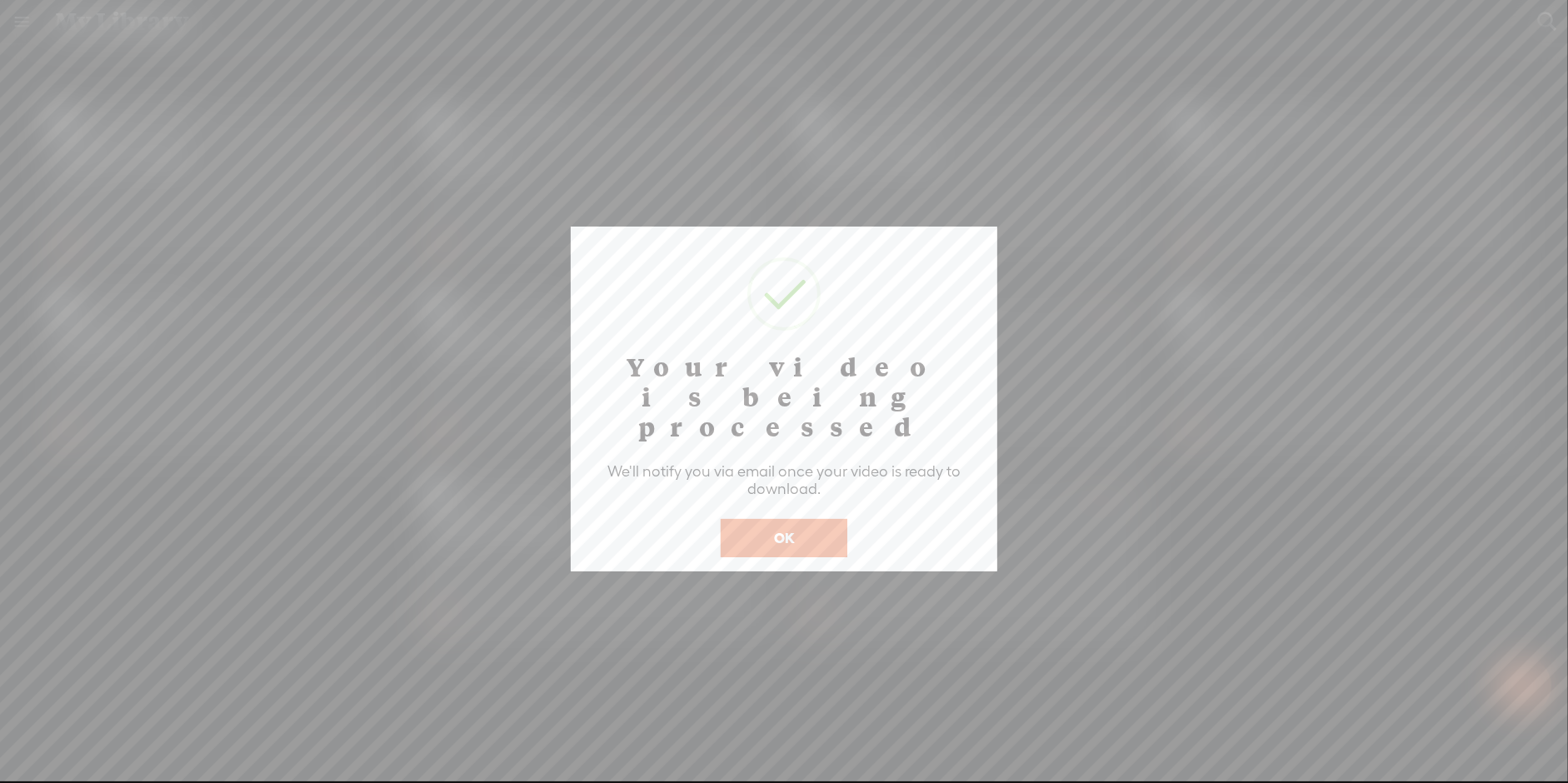
click at [811, 519] on button "OK" at bounding box center [784, 538] width 126 height 39
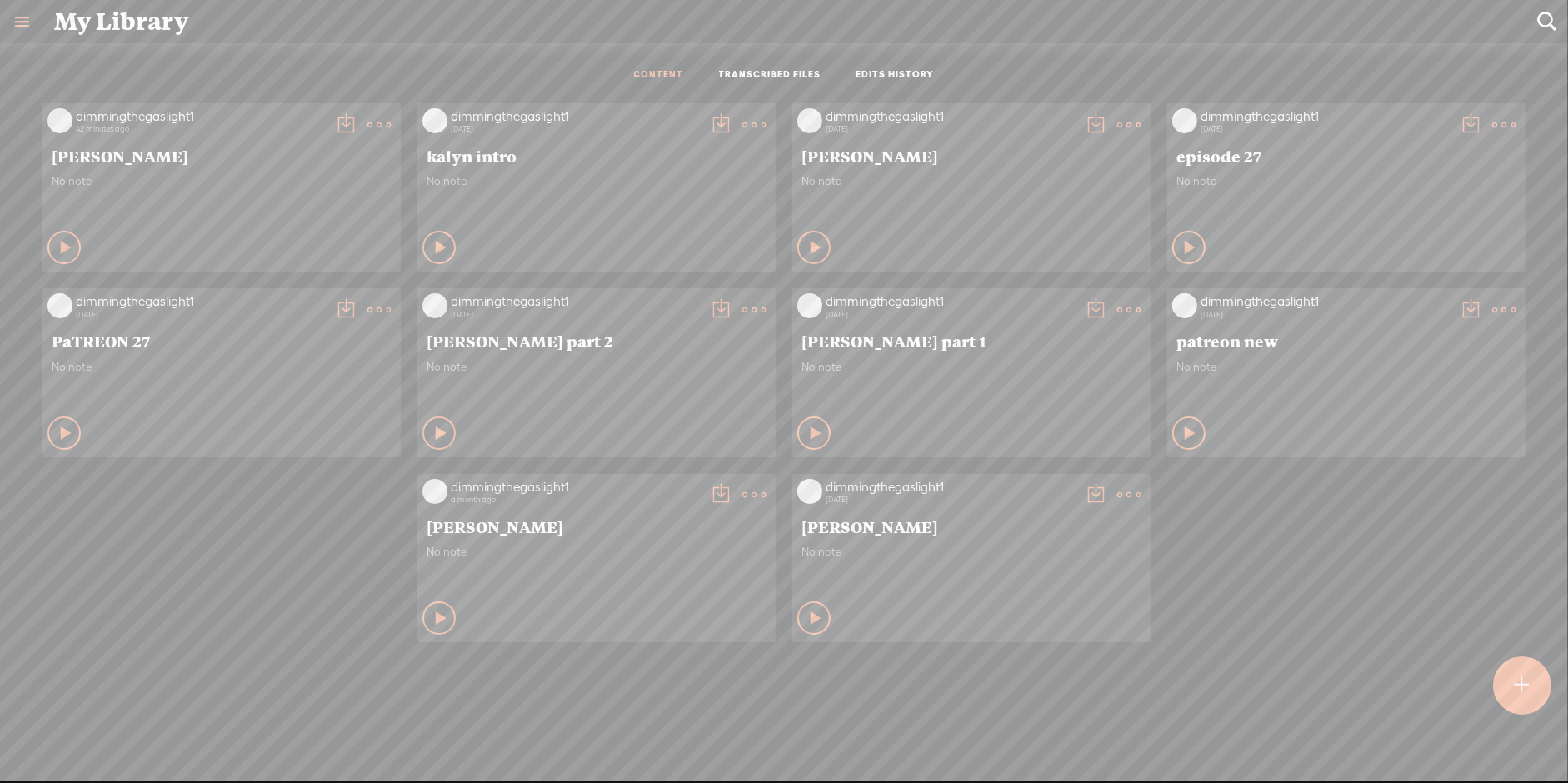
click at [368, 121] on t at bounding box center [379, 124] width 24 height 24
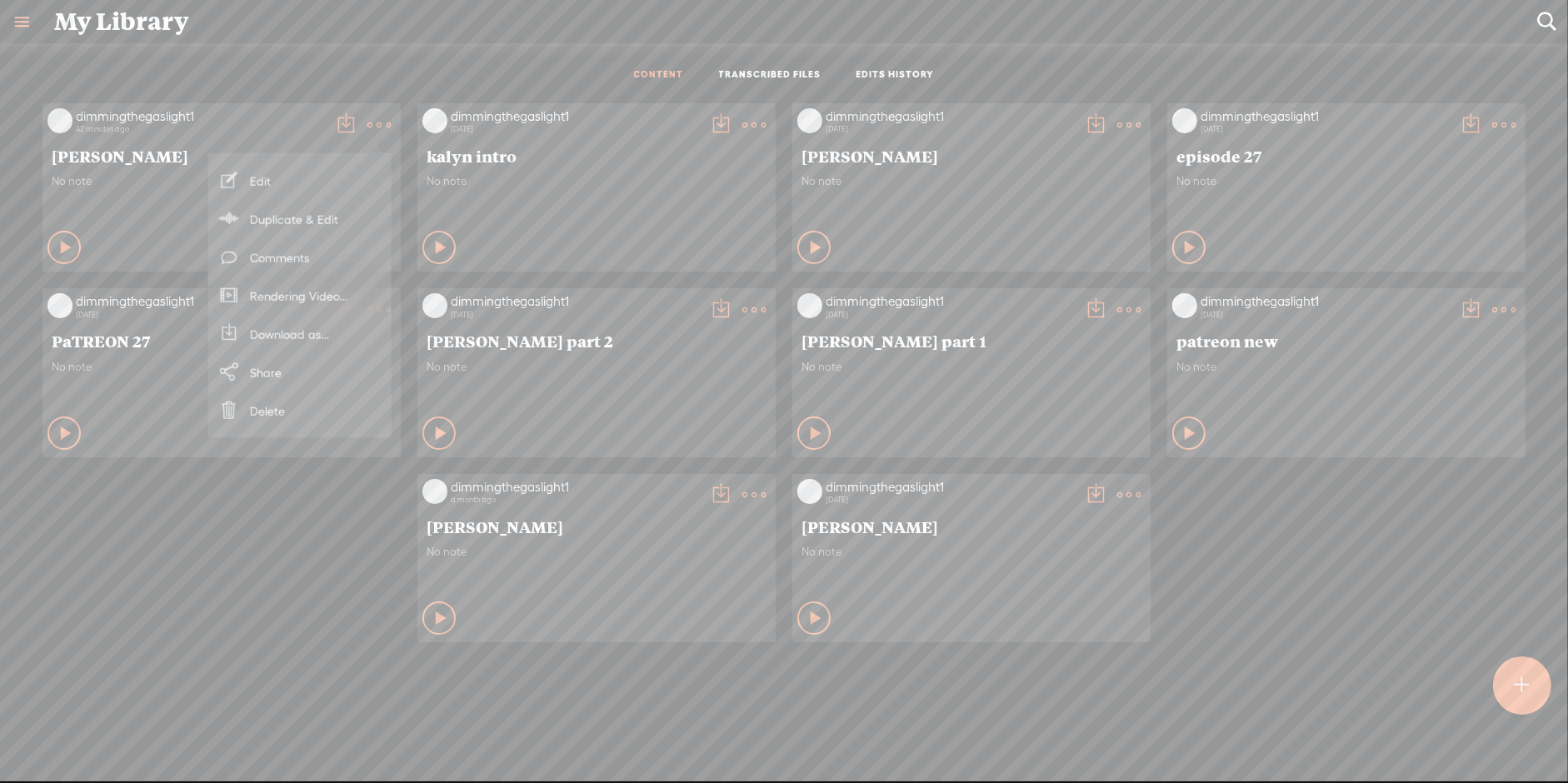
click at [306, 505] on div "dimmingthegaslight1 42 minutes ago [PERSON_NAME] No note Play Content No note" at bounding box center [783, 373] width 1543 height 556
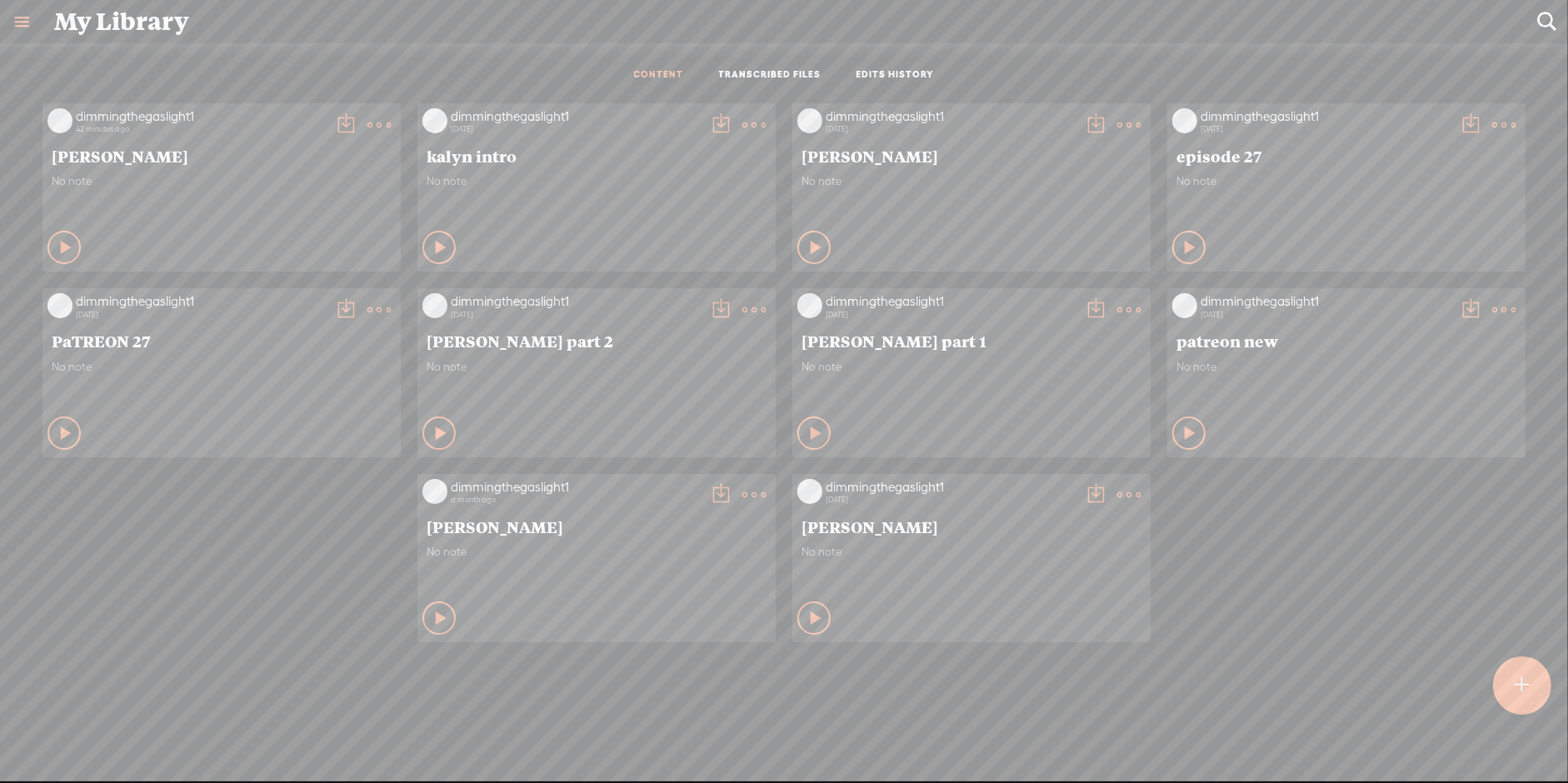
click at [375, 117] on t at bounding box center [379, 124] width 24 height 24
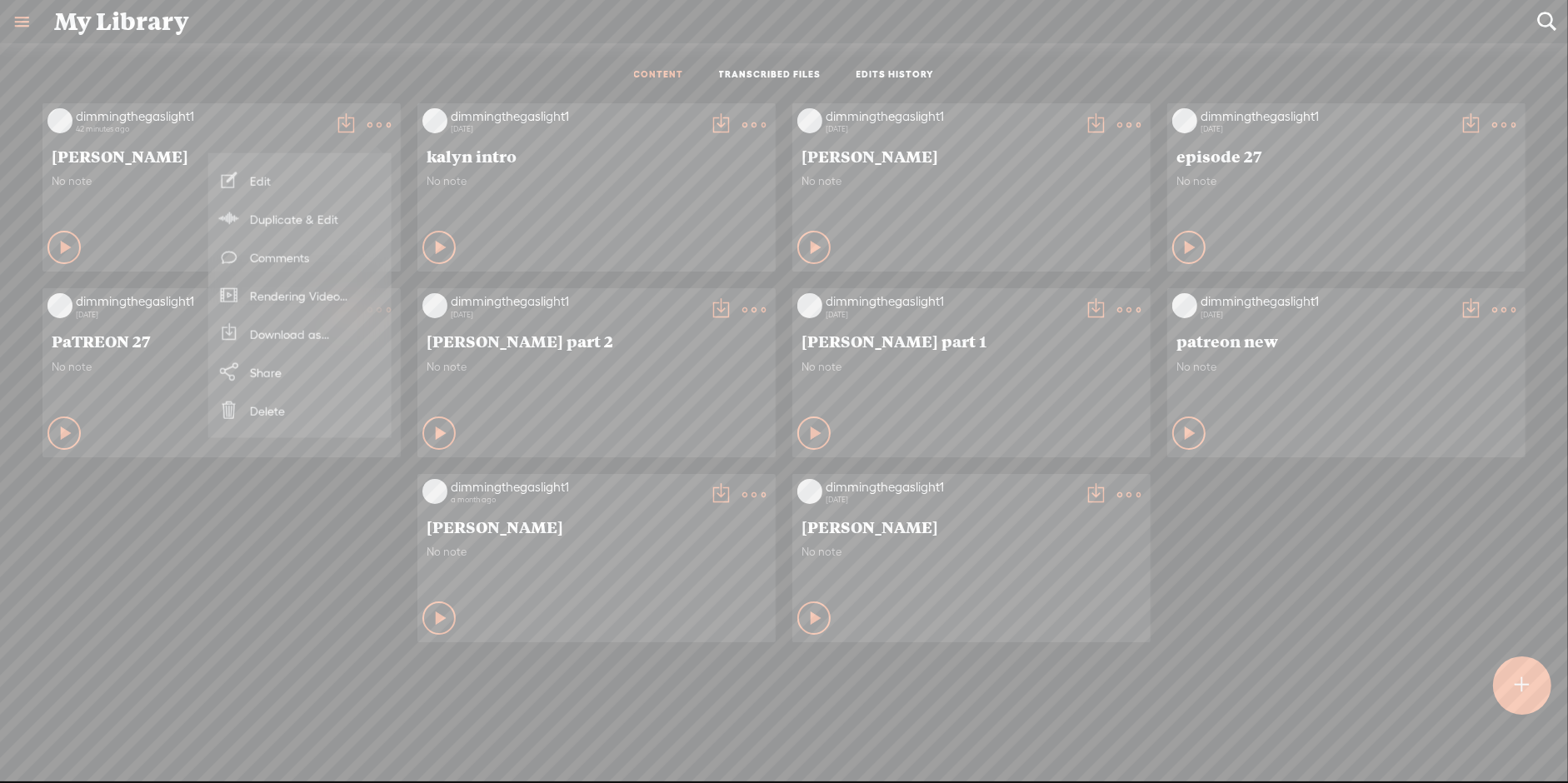
click at [261, 551] on div "dimmingthegaslight1 42 minutes ago mandy No note Play Content No note" at bounding box center [783, 373] width 1543 height 556
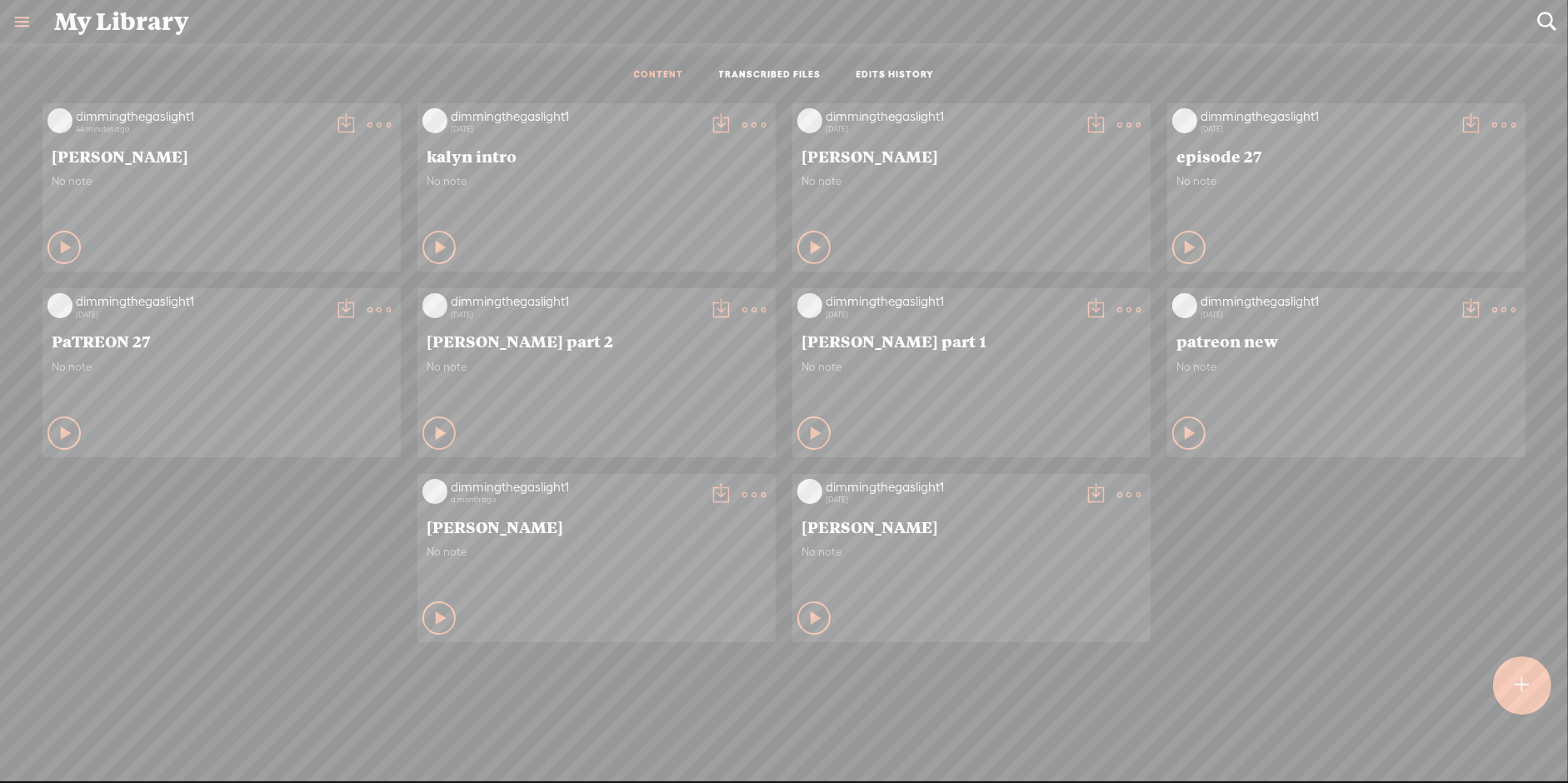
click at [375, 122] on t at bounding box center [379, 124] width 24 height 24
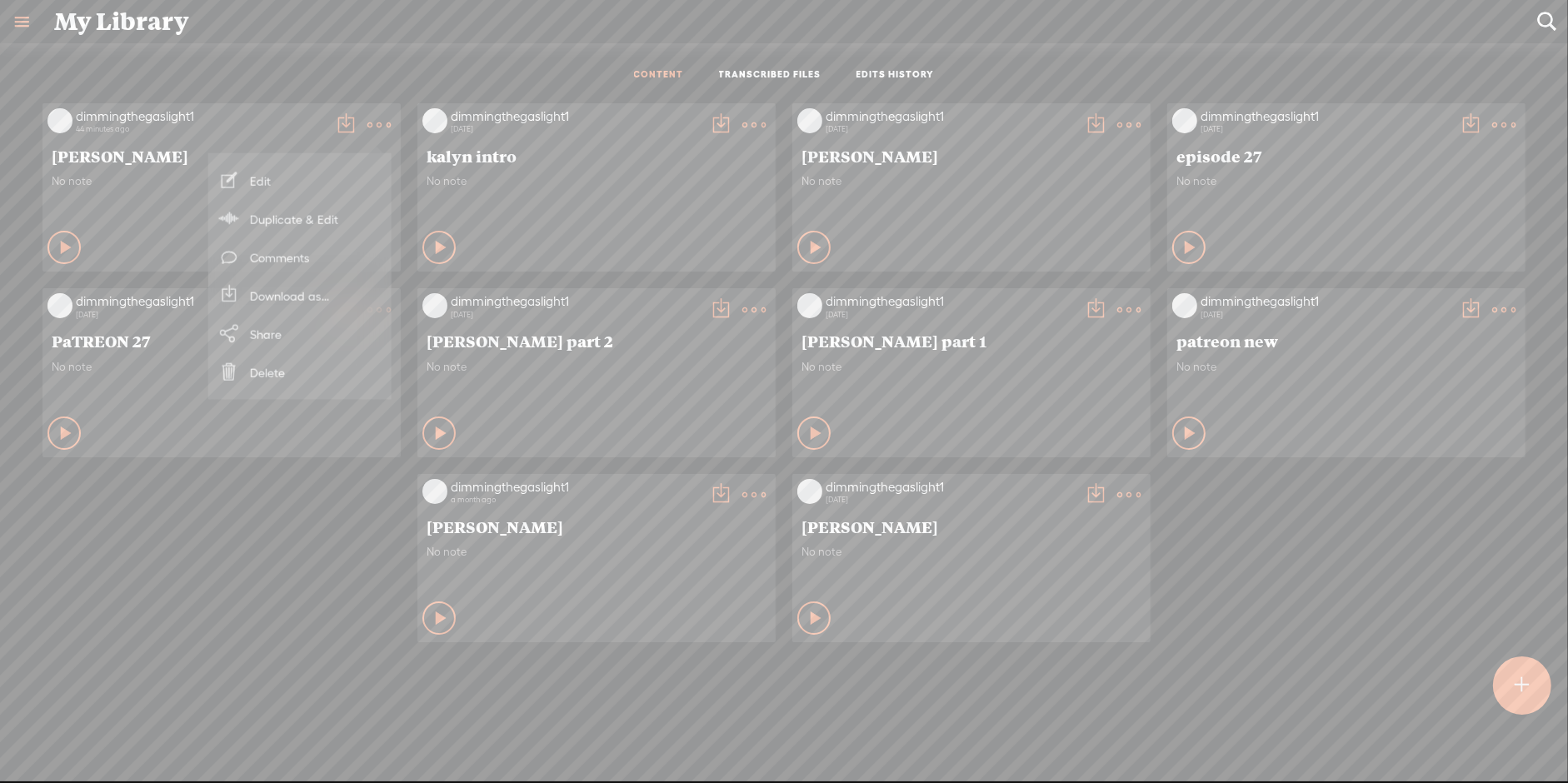
click at [290, 292] on link "Download as..." at bounding box center [300, 295] width 167 height 39
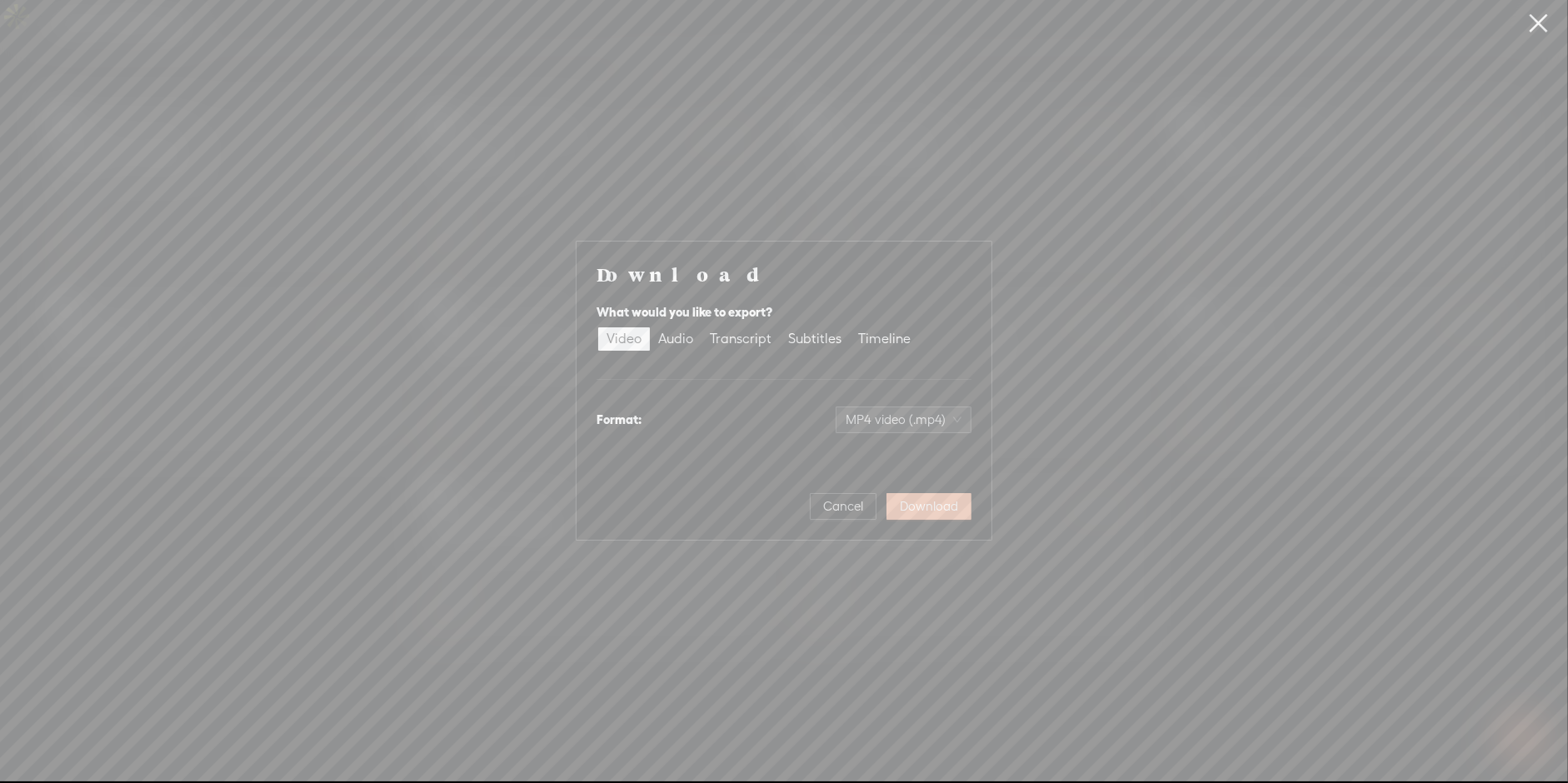
click at [925, 504] on span "Download" at bounding box center [929, 507] width 58 height 17
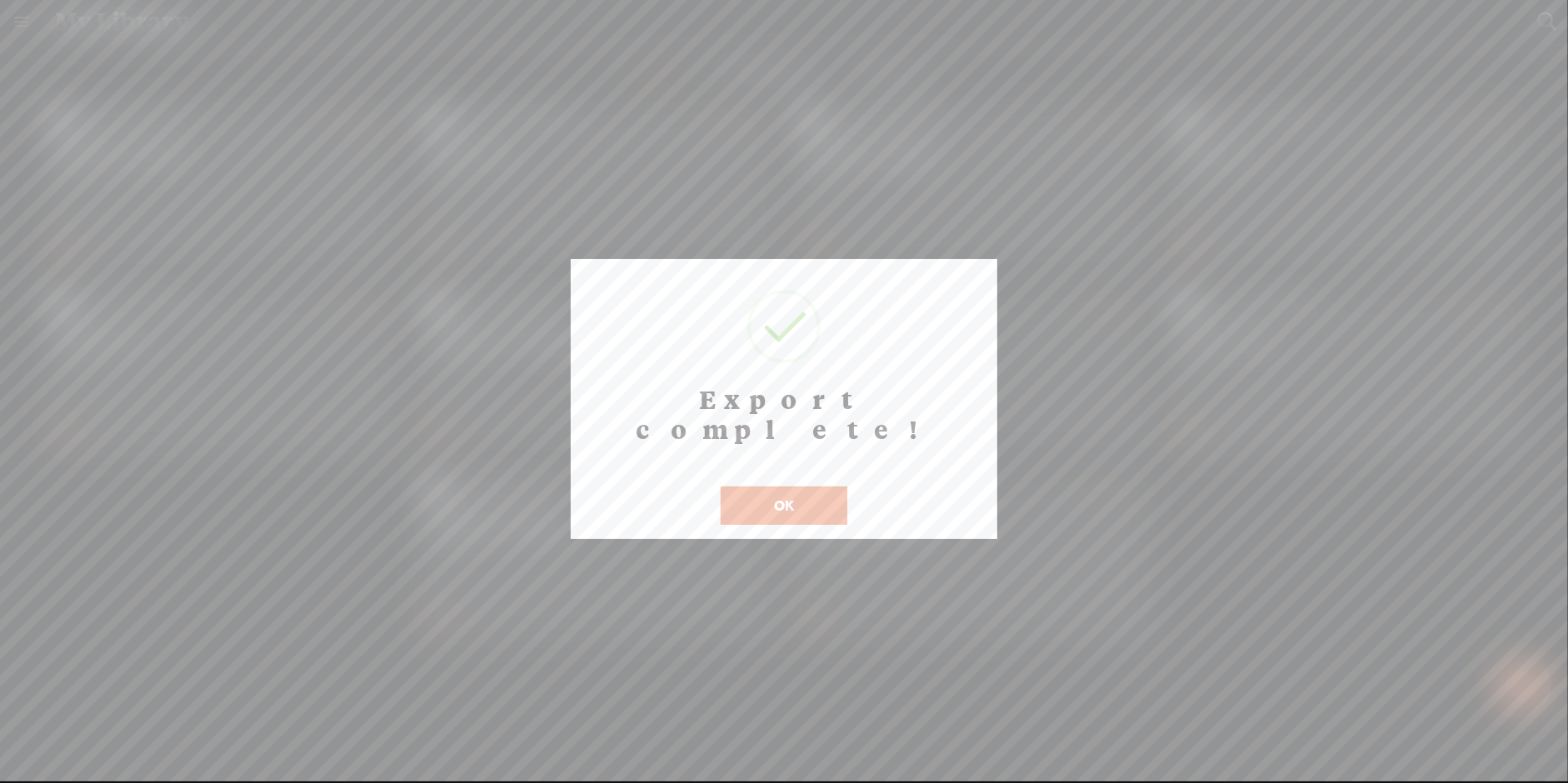
click at [796, 486] on button "OK" at bounding box center [784, 505] width 126 height 39
